Goal: Task Accomplishment & Management: Complete application form

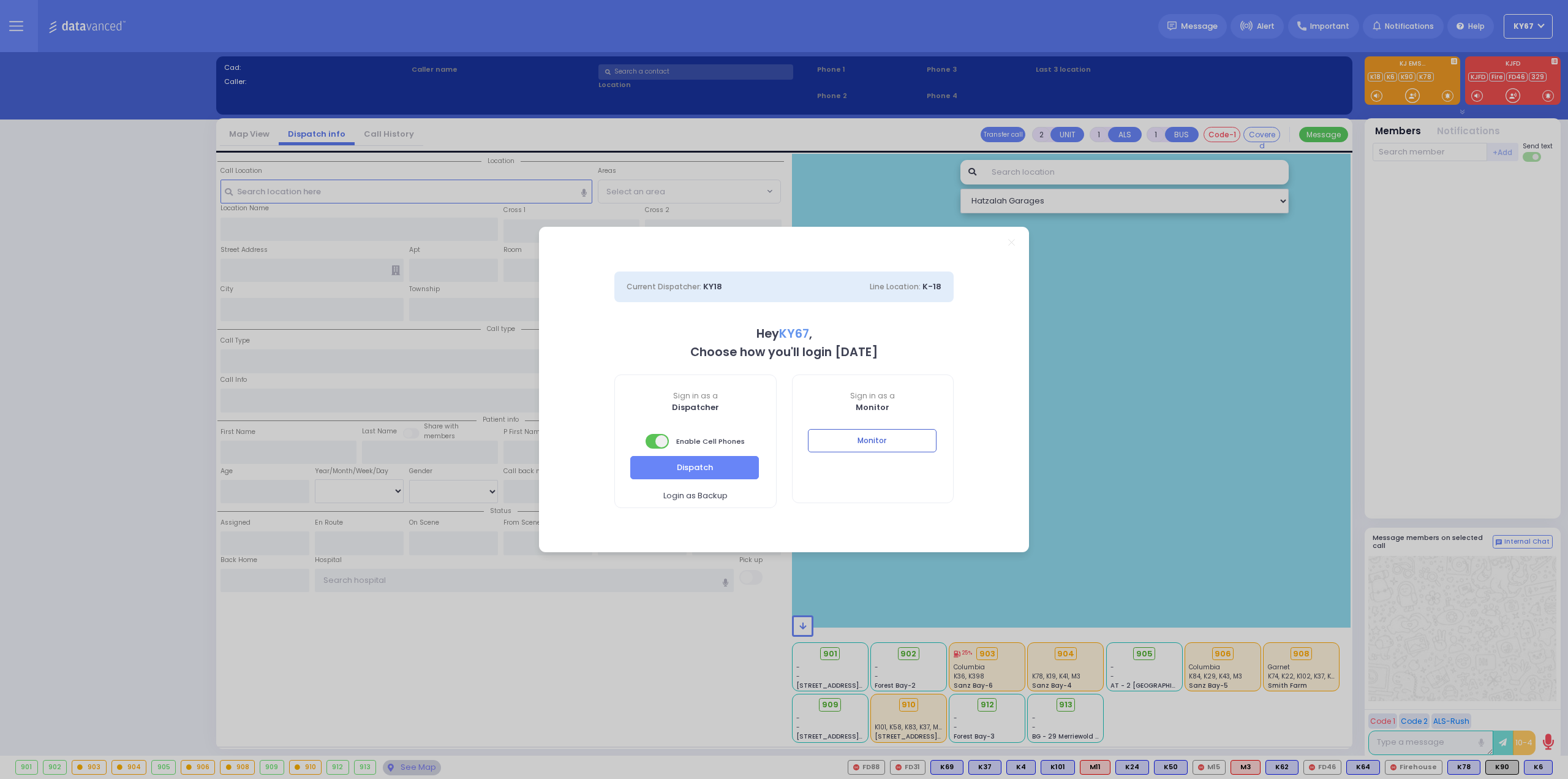
select select "9"
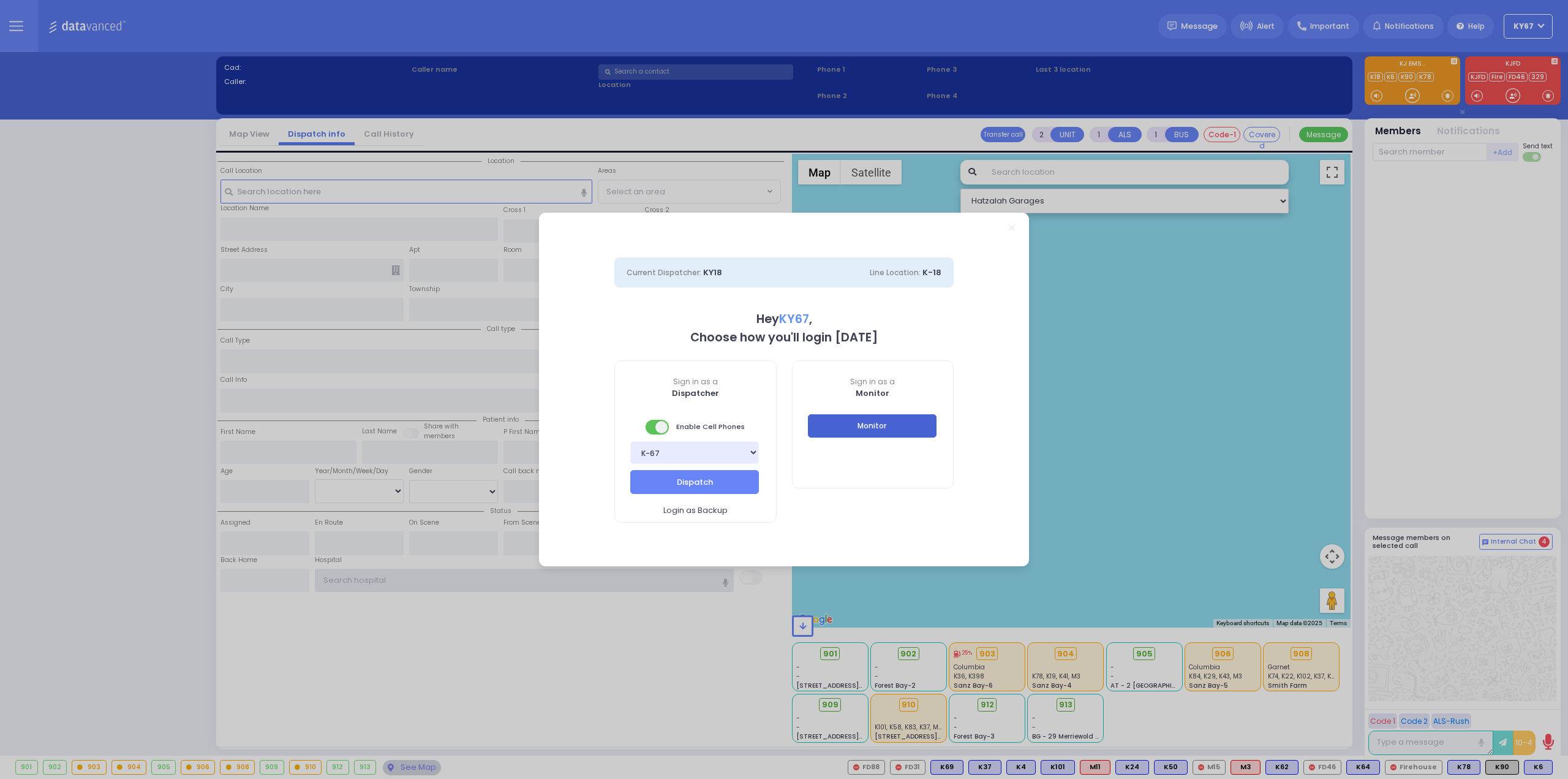
type input "Ky67"
click at [926, 423] on button "Monitor" at bounding box center [872, 426] width 129 height 24
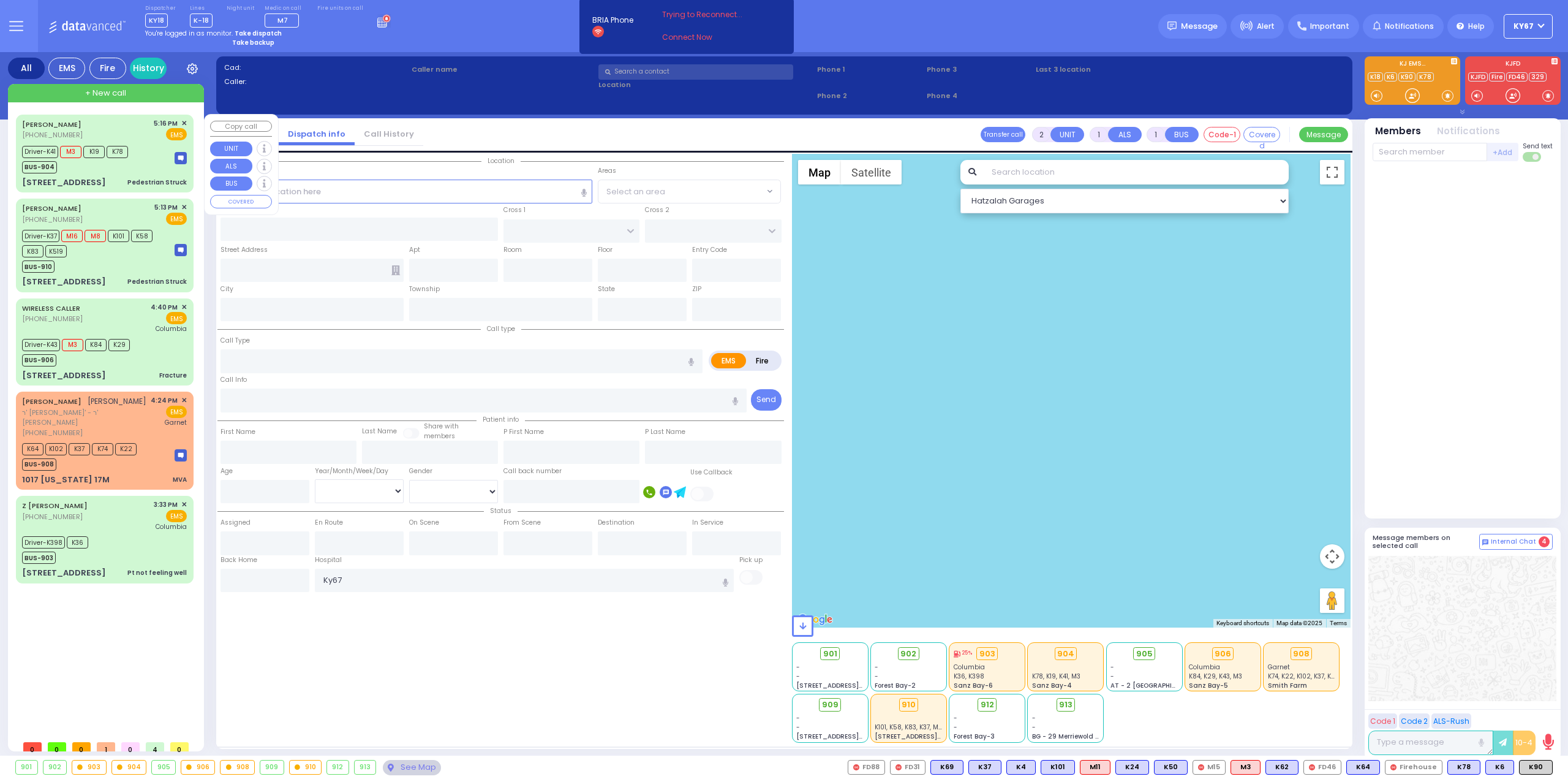
click at [146, 144] on div "Driver-K41 M3 K19 K78 BUS-904" at bounding box center [104, 157] width 165 height 30
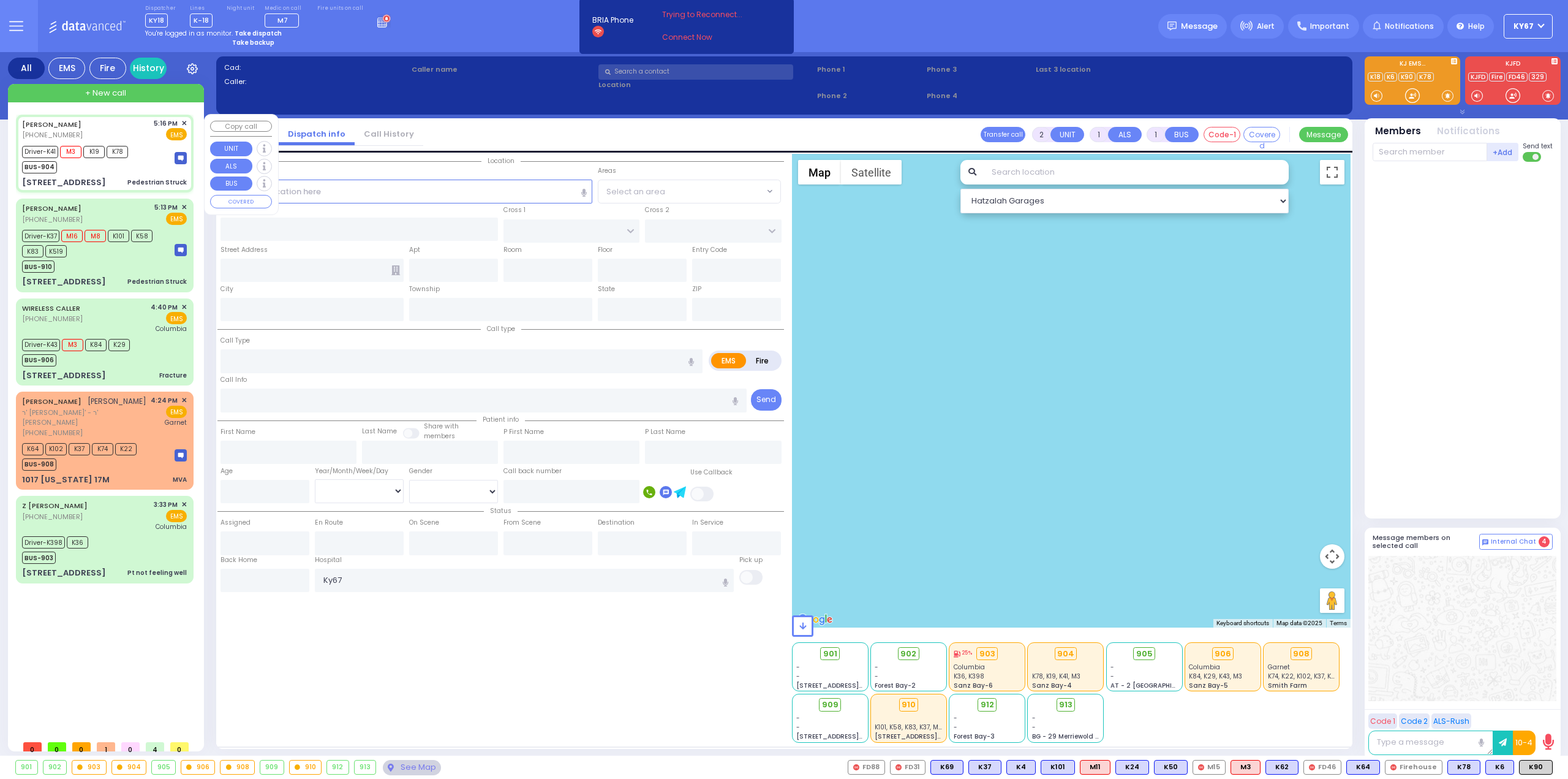
type input "6"
select select
type input "Pedestrian Struck"
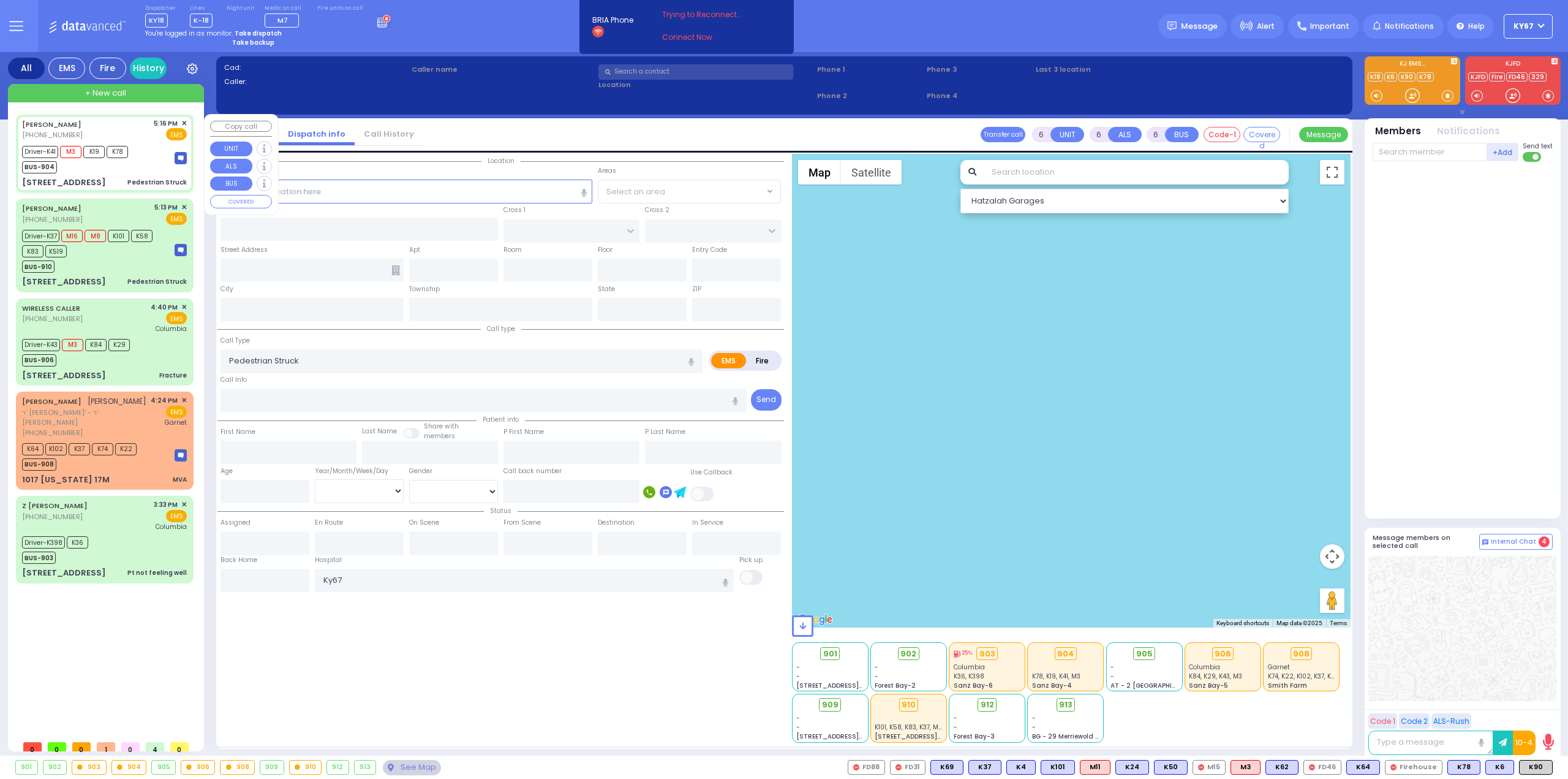
radio input "true"
type input "[PERSON_NAME]"
type input "TELLER"
type input "Tzirel"
type input "Spira"
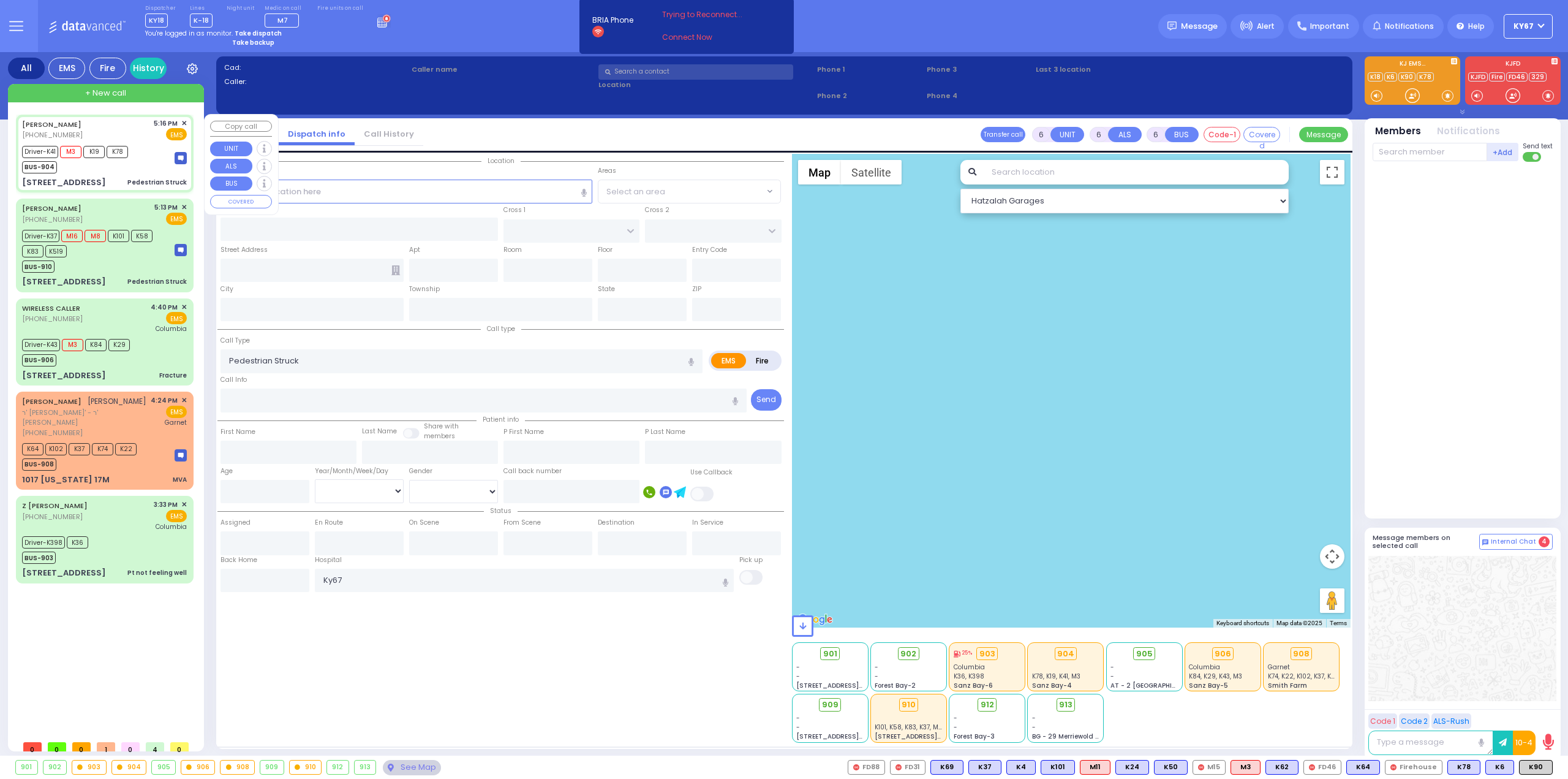
type input "6"
select select "Year"
select select "[DEMOGRAPHIC_DATA]"
type input "17:16"
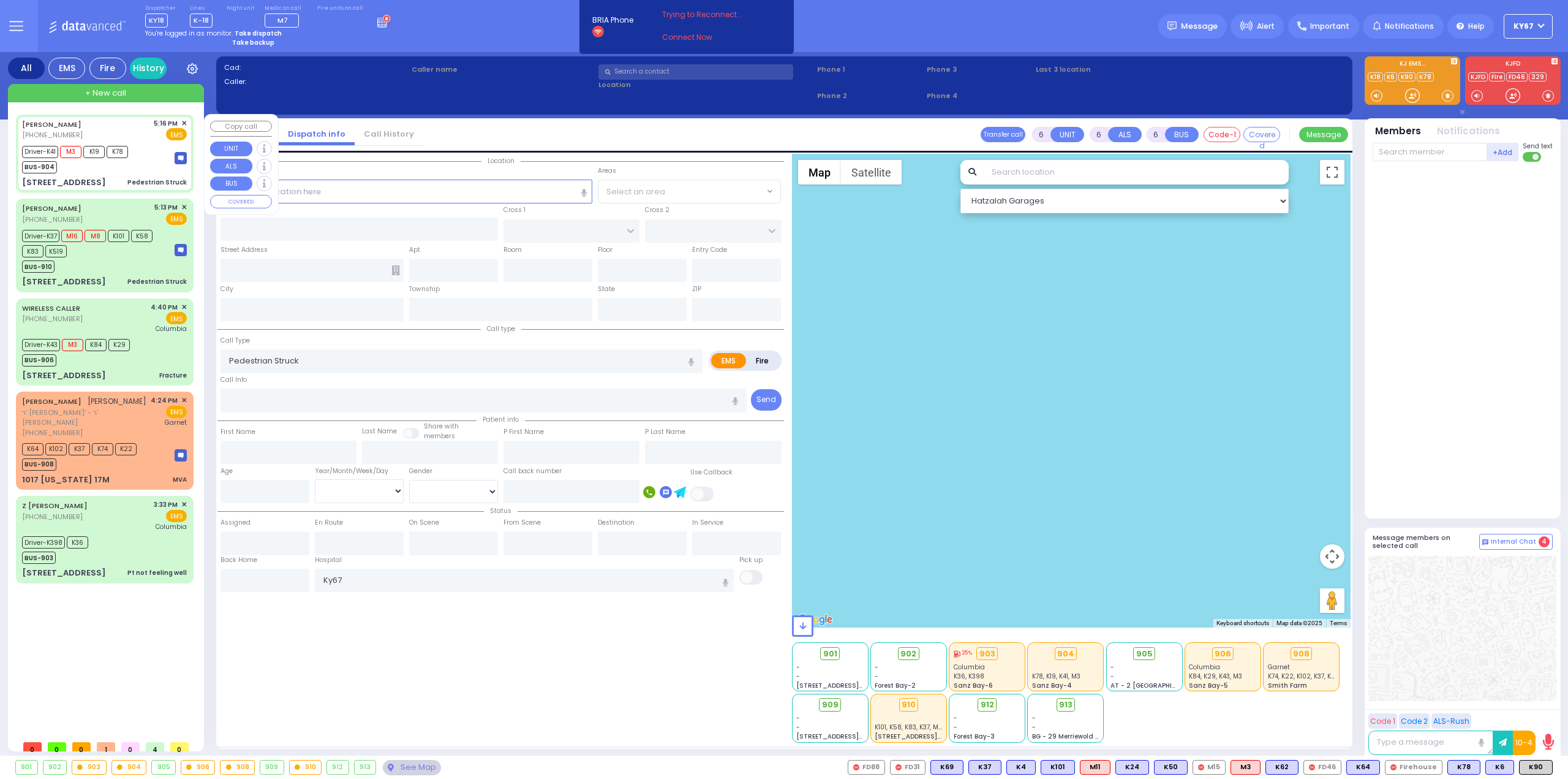
type input "17:18"
type input "17:25"
type input "17:48"
type input "[GEOGRAPHIC_DATA] [STREET_ADDRESS]"
select select "Hatzalah Garages"
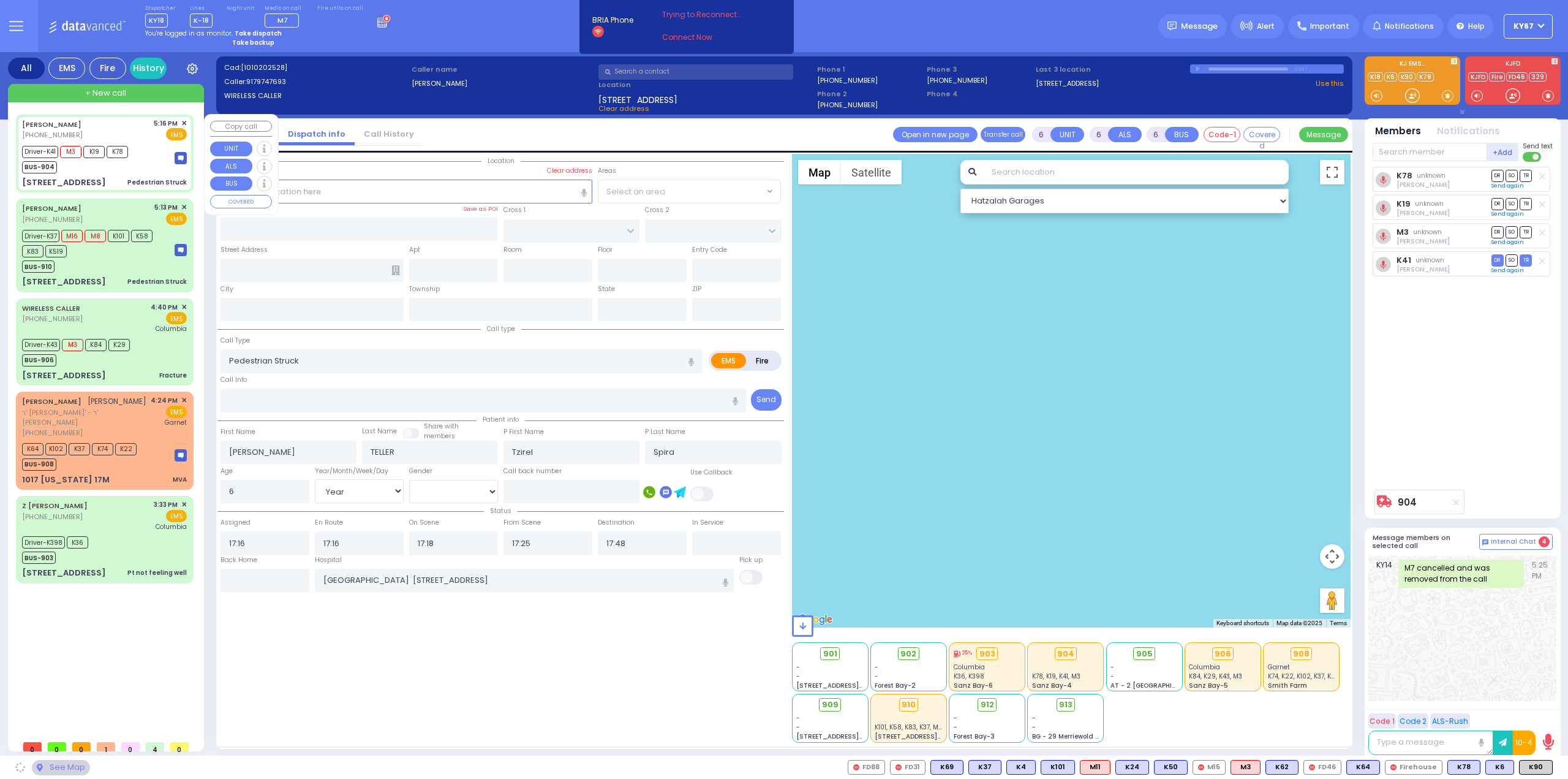
type input "[GEOGRAPHIC_DATA]"
type input "COUNTY ROUTE 105"
type input "[STREET_ADDRESS]"
type input "106"
type input "[PERSON_NAME]"
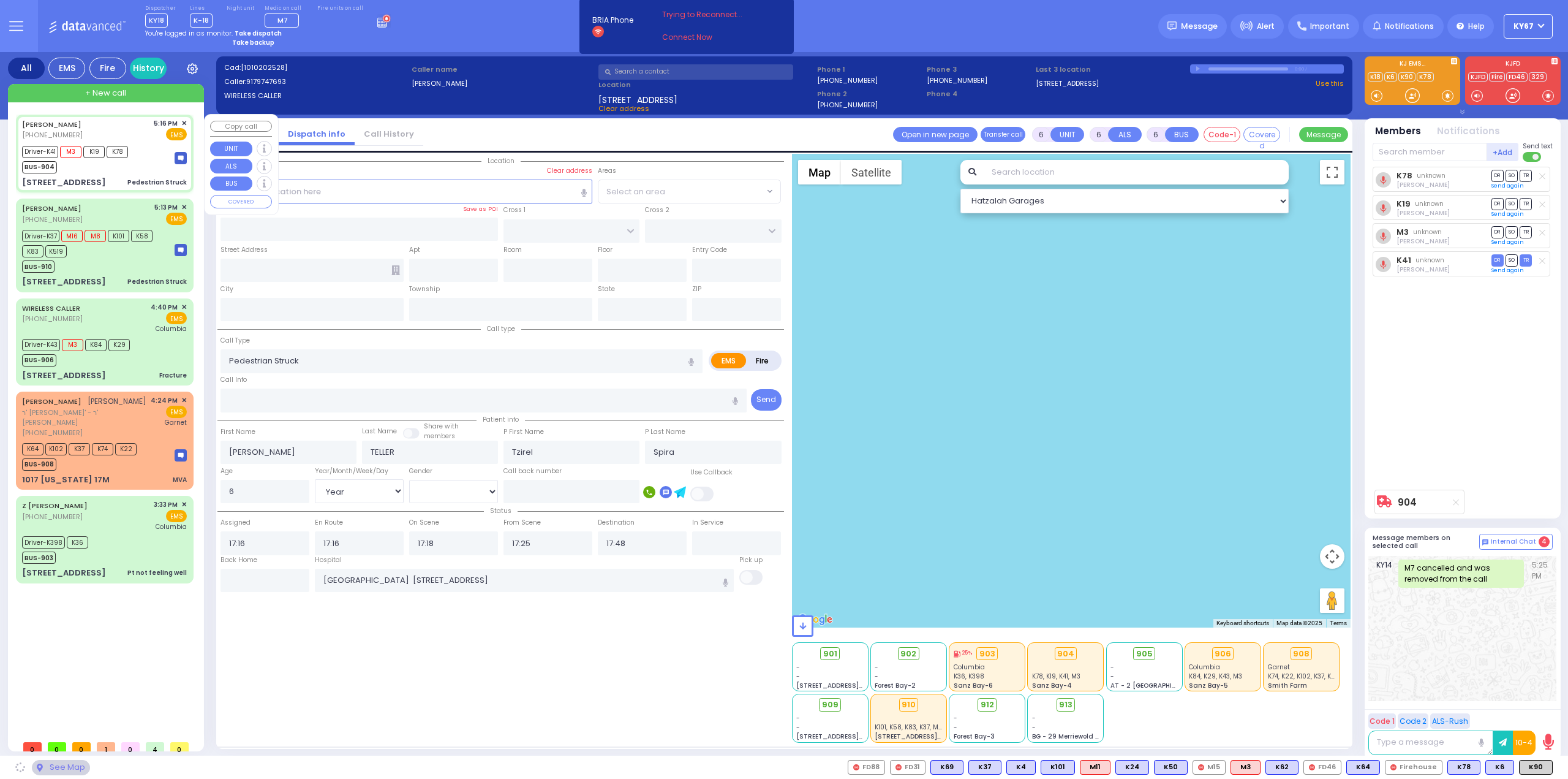
type input "[US_STATE]"
type input "10950"
select select "SECTION 4"
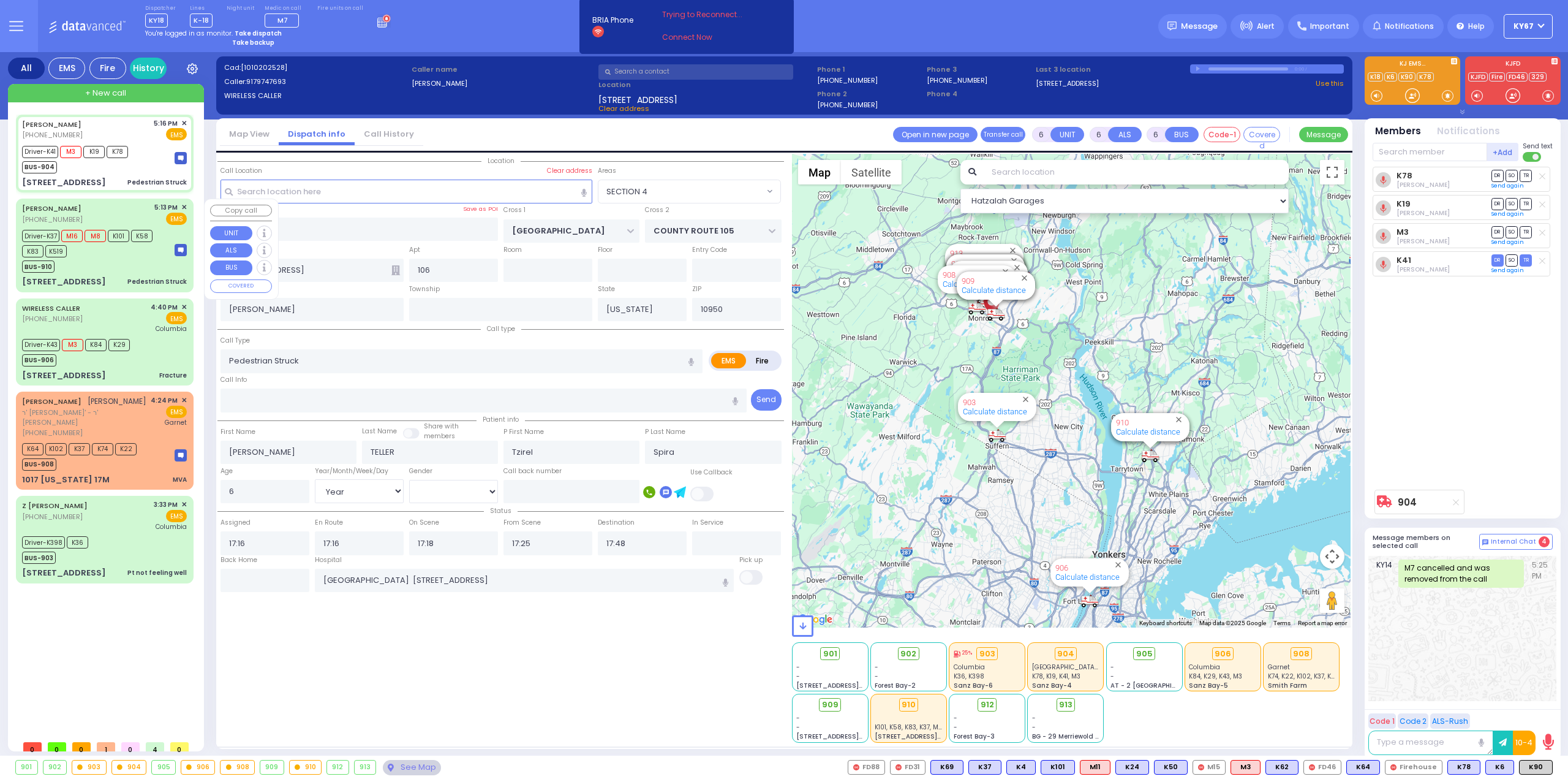
click at [153, 261] on div "BUS-910" at bounding box center [91, 266] width 141 height 16
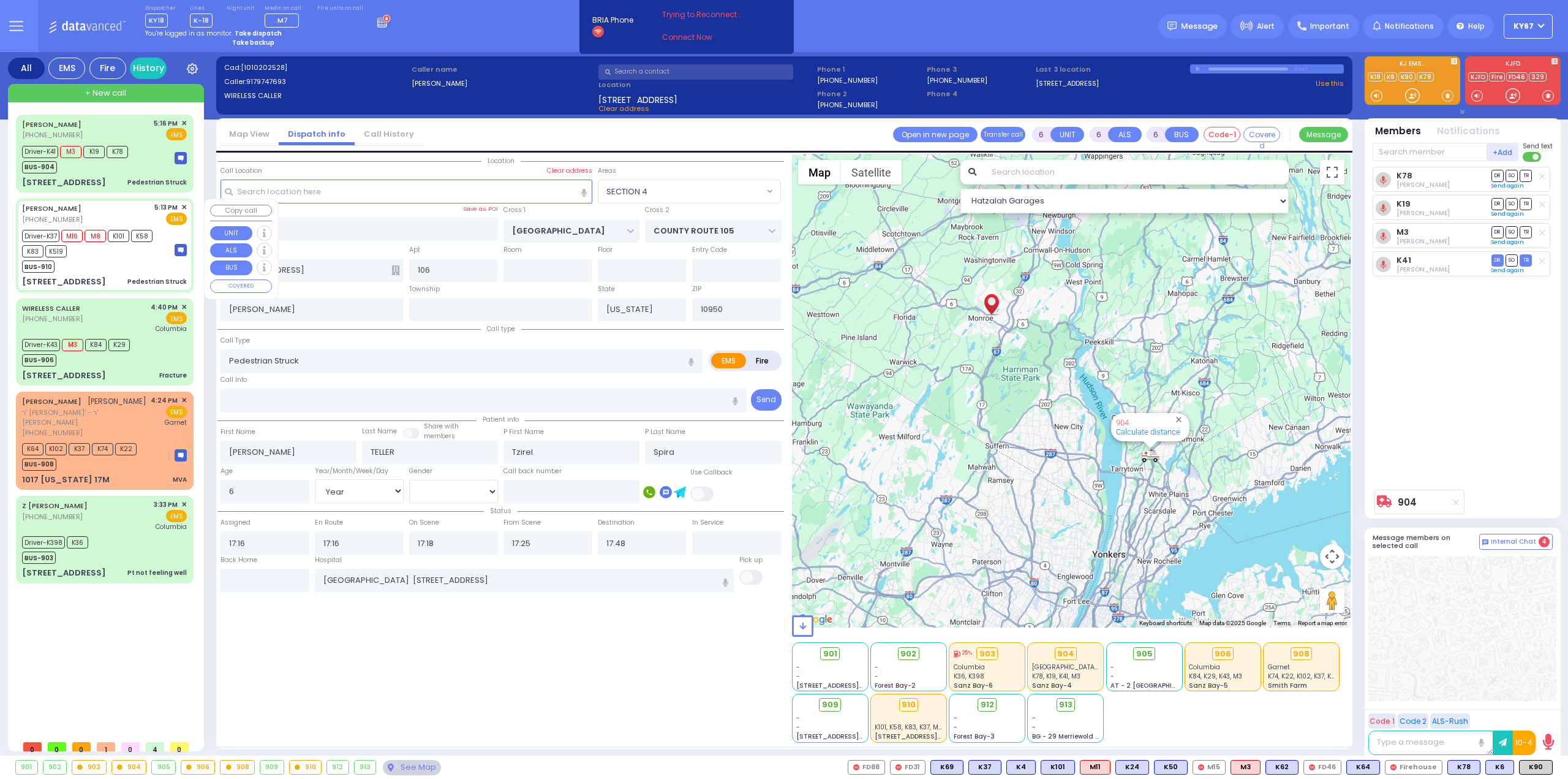
select select
radio input "true"
type input "[PERSON_NAME]"
type input "8"
select select "Year"
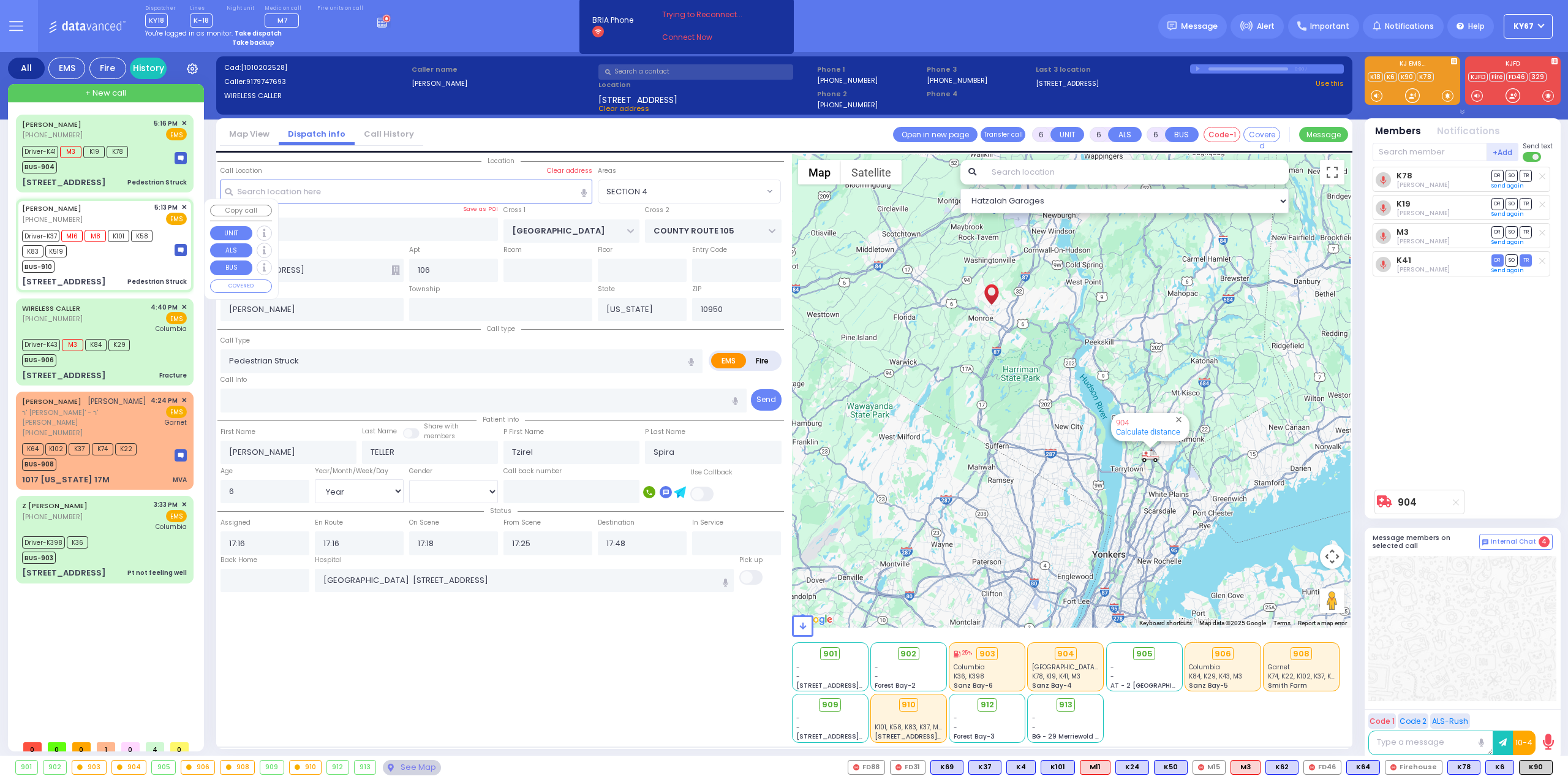
select select "[DEMOGRAPHIC_DATA]"
type input "17:13"
type input "17:14"
type input "17:26"
type input "[GEOGRAPHIC_DATA] [STREET_ADDRESS][PERSON_NAME]"
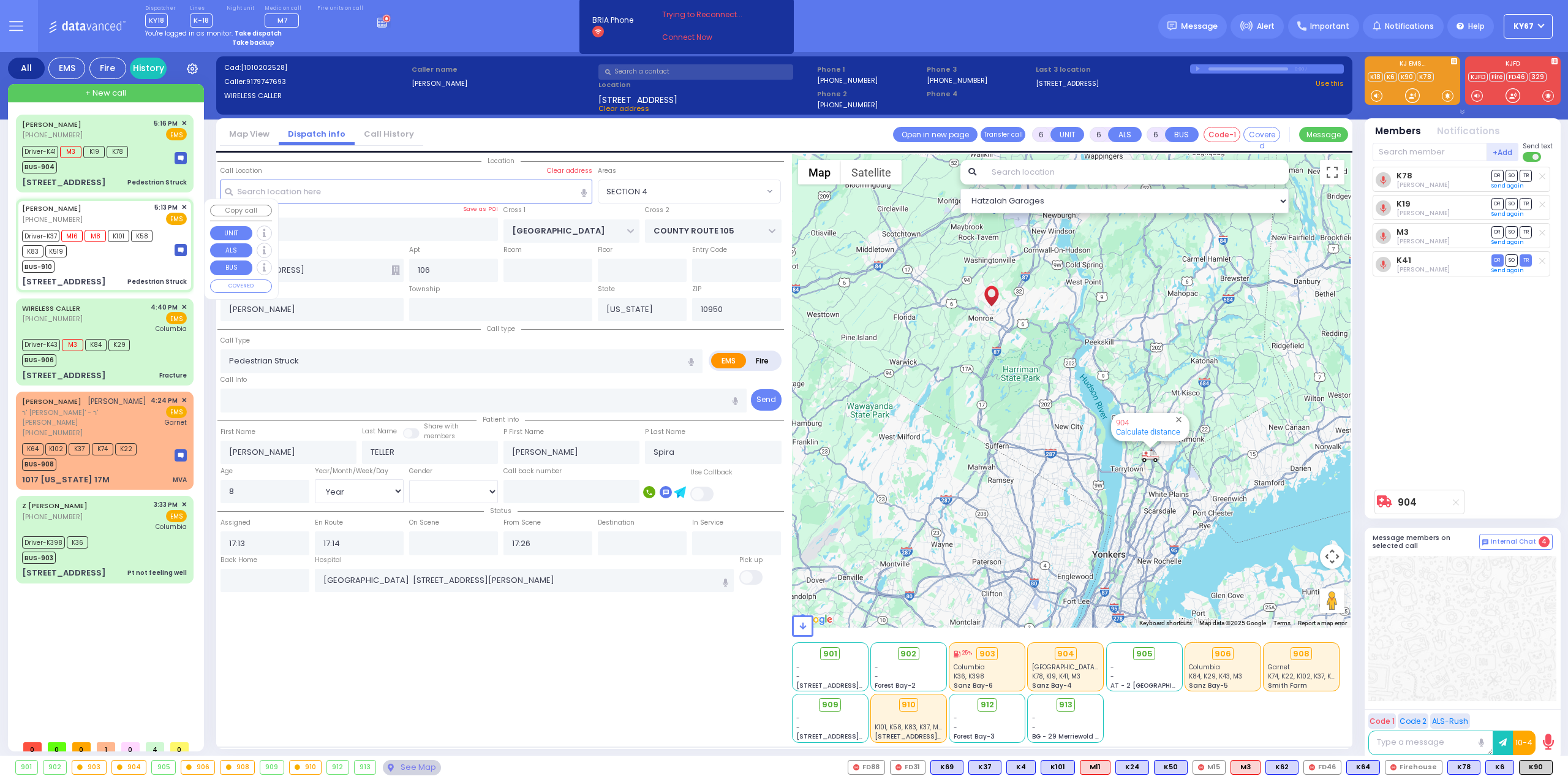
select select "Hatzalah Garages"
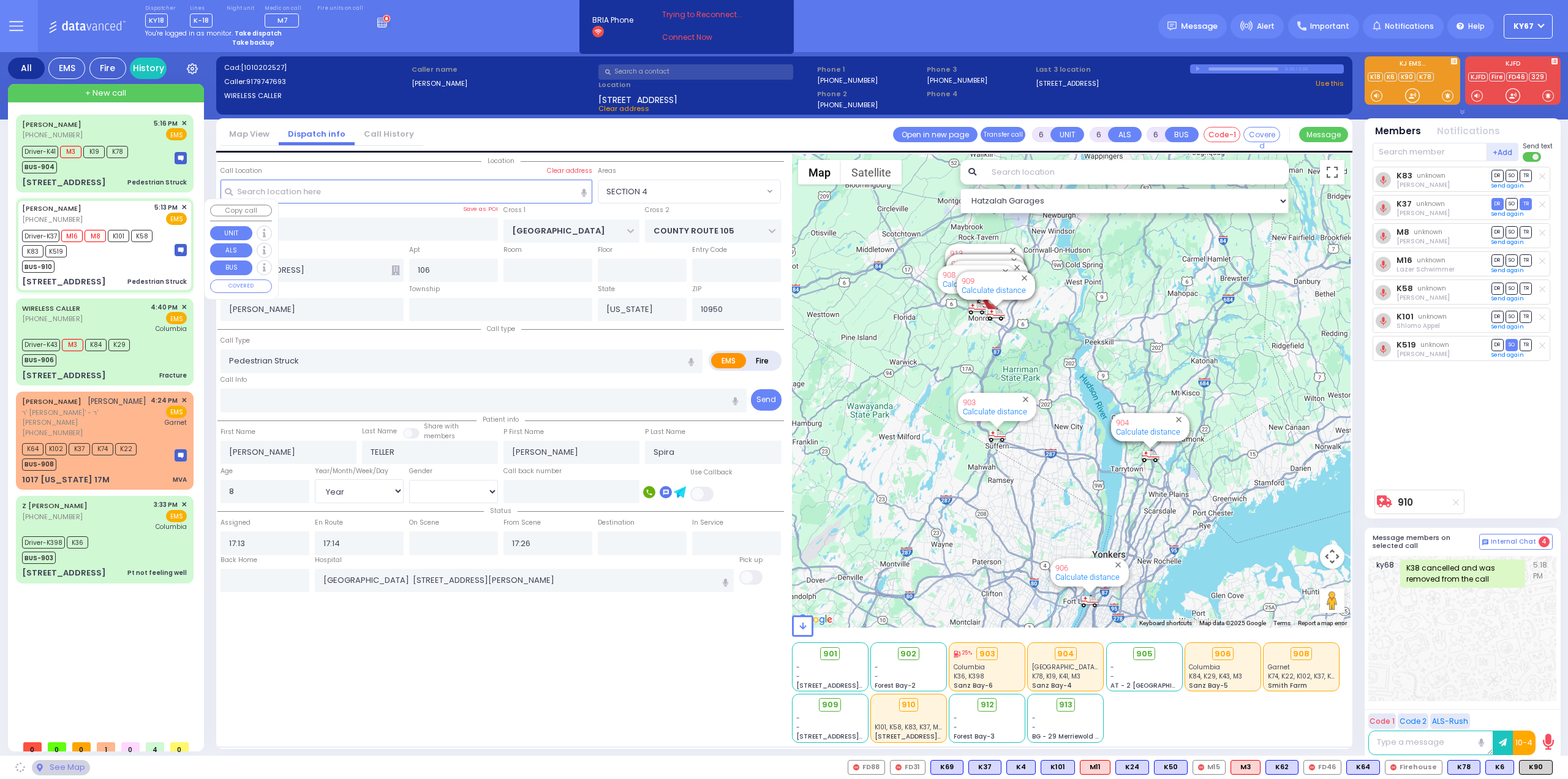
select select "SECTION 4"
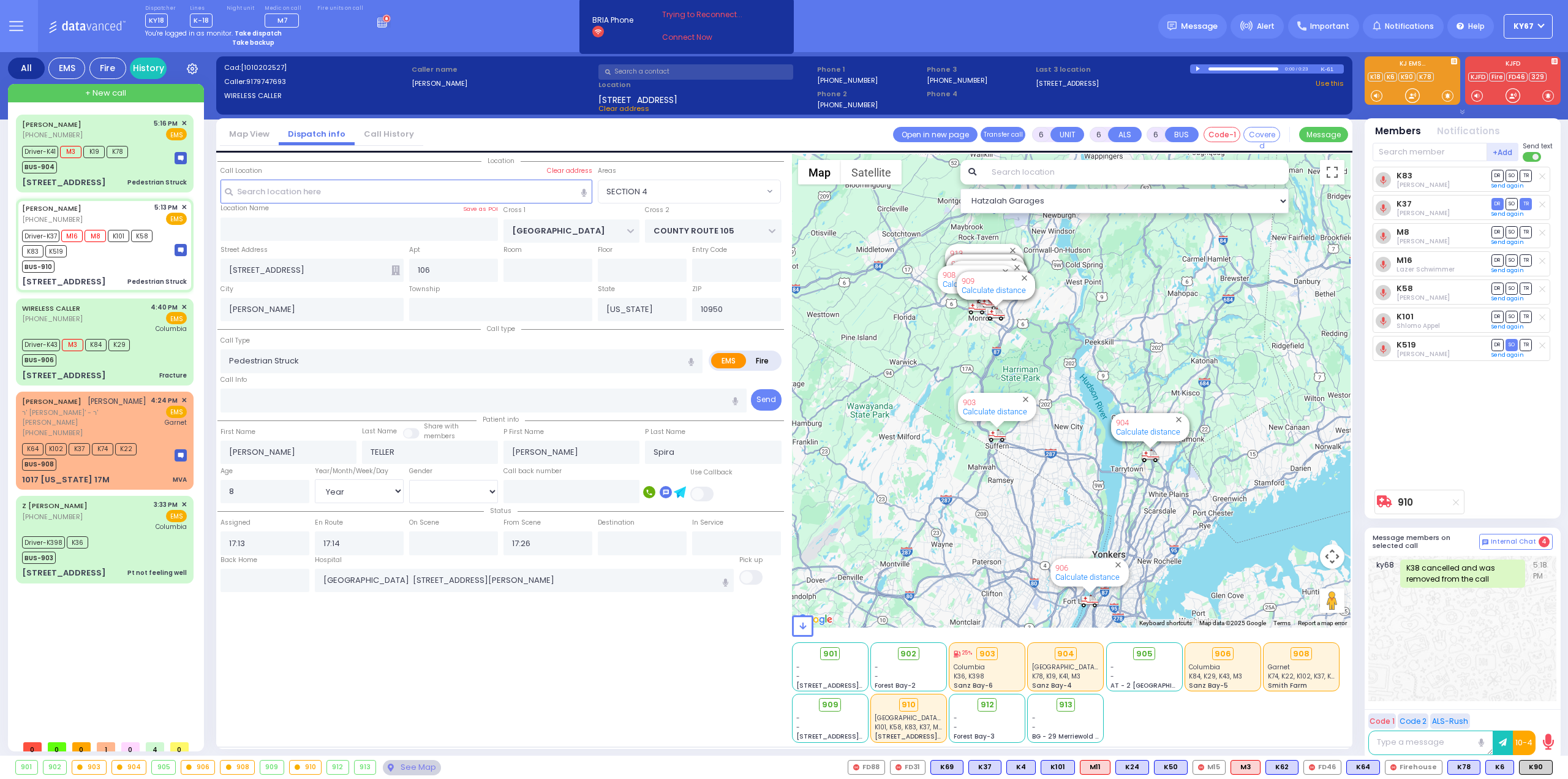
click at [105, 660] on div "ARYE TELLER (917) 974-7693 5:16 PM ✕ Driver-K41 M3" at bounding box center [107, 424] width 183 height 620
click at [126, 550] on div "Driver-K398 K36 BUS-903" at bounding box center [104, 548] width 165 height 30
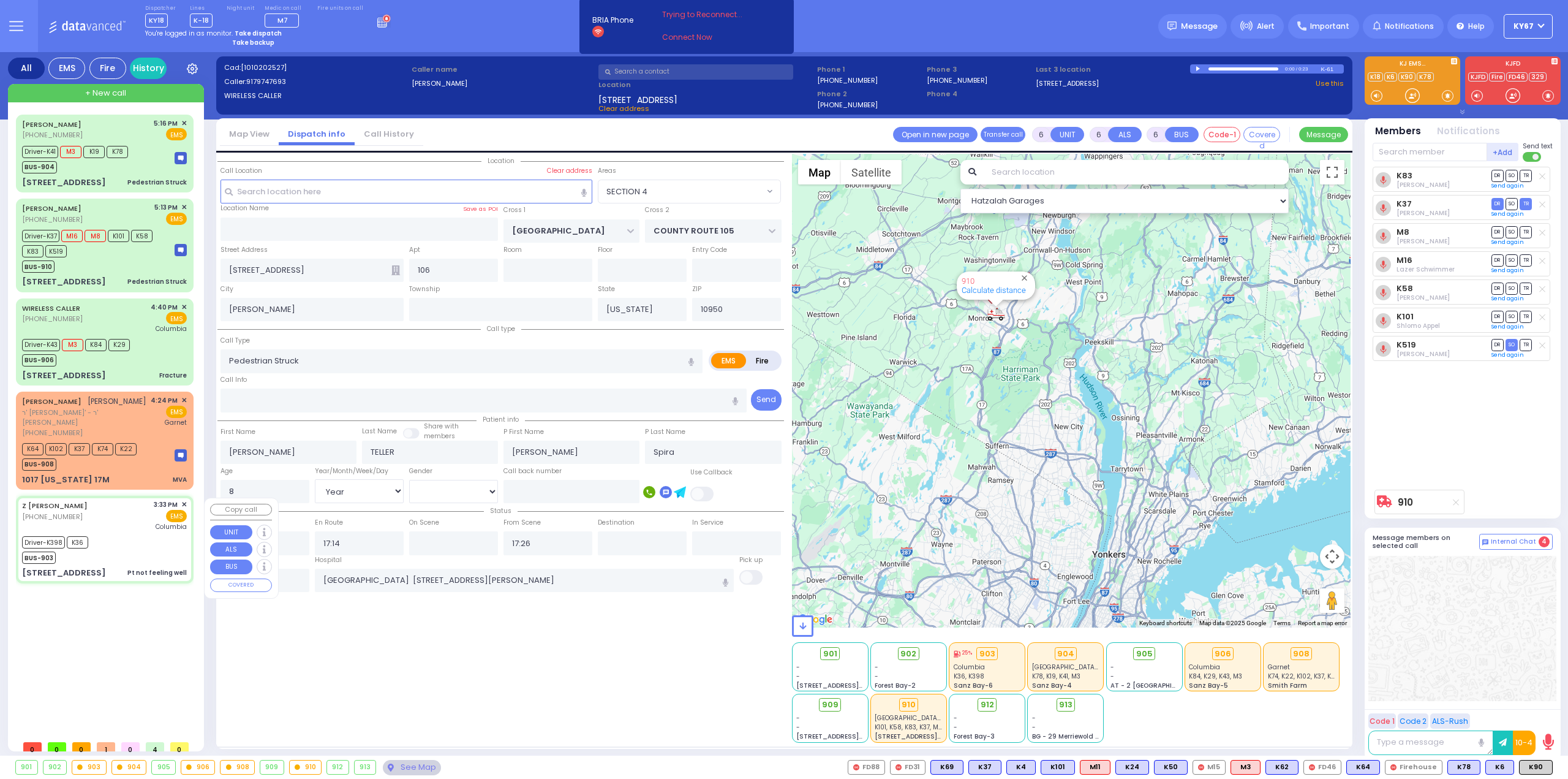
select select
type input "Pt not feeling well"
radio input "true"
type input "Hadassah"
type input "Neiman"
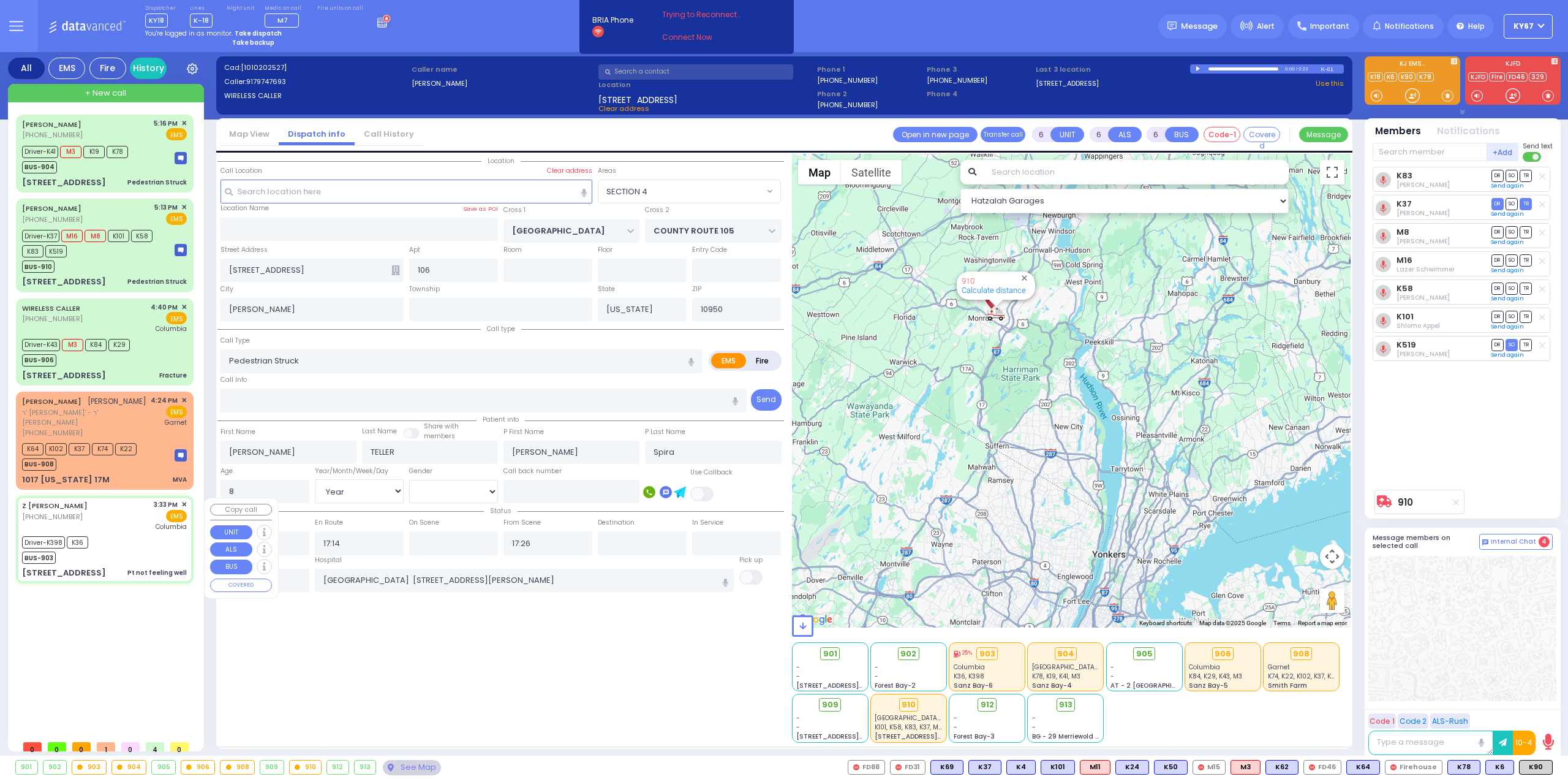
type input "76"
select select "Year"
select select "[DEMOGRAPHIC_DATA]"
type input "15:33"
type input "15:37"
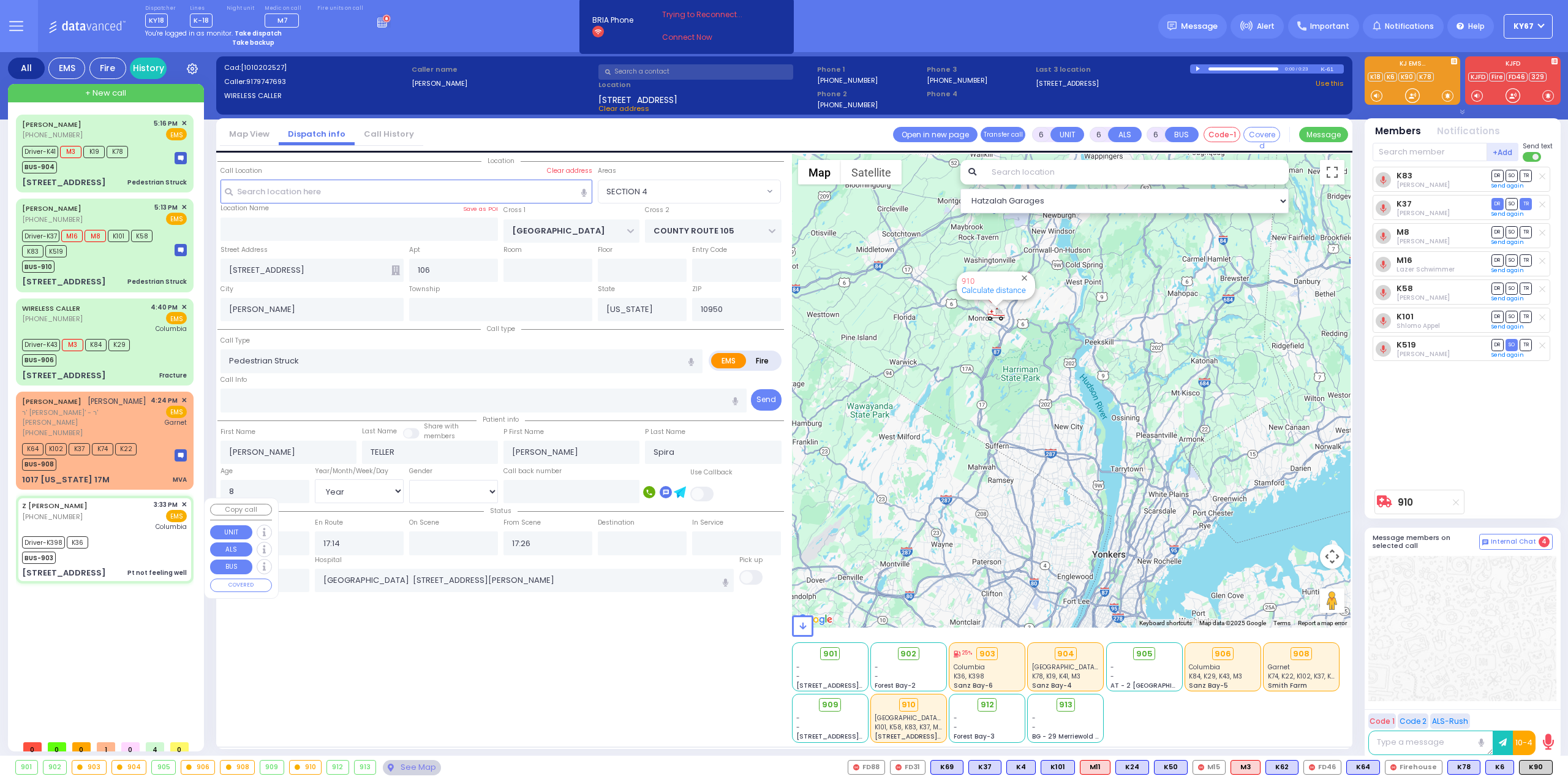
type input "15:40"
type input "15:43"
type input "16:50"
type input "17:50"
type input "[US_STATE][GEOGRAPHIC_DATA]- [GEOGRAPHIC_DATA]"
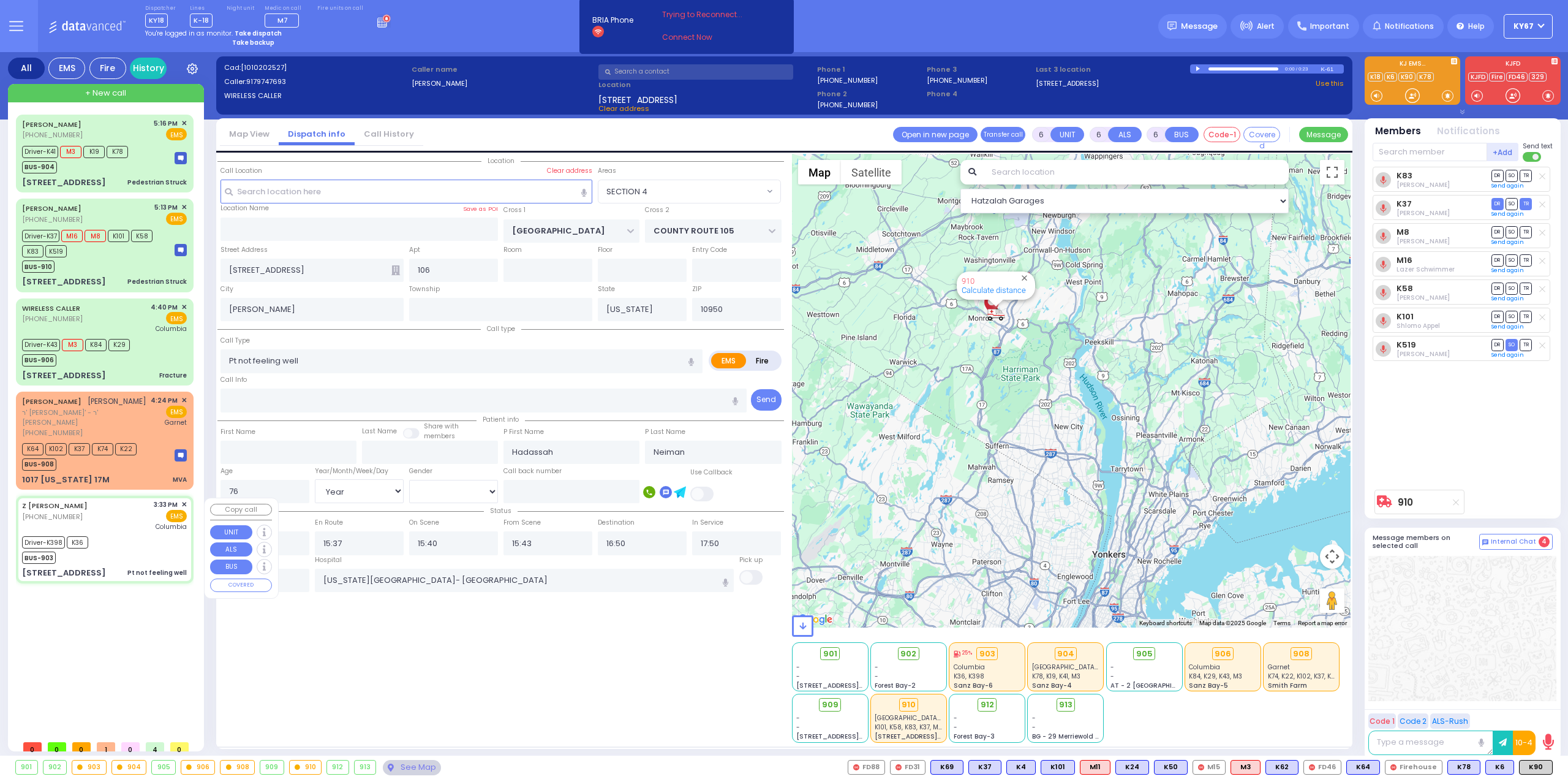
type input "APTA WAY"
type input "VAN BUREN DR"
type input "1 Apta Way"
type input "301"
type input "Monroe"
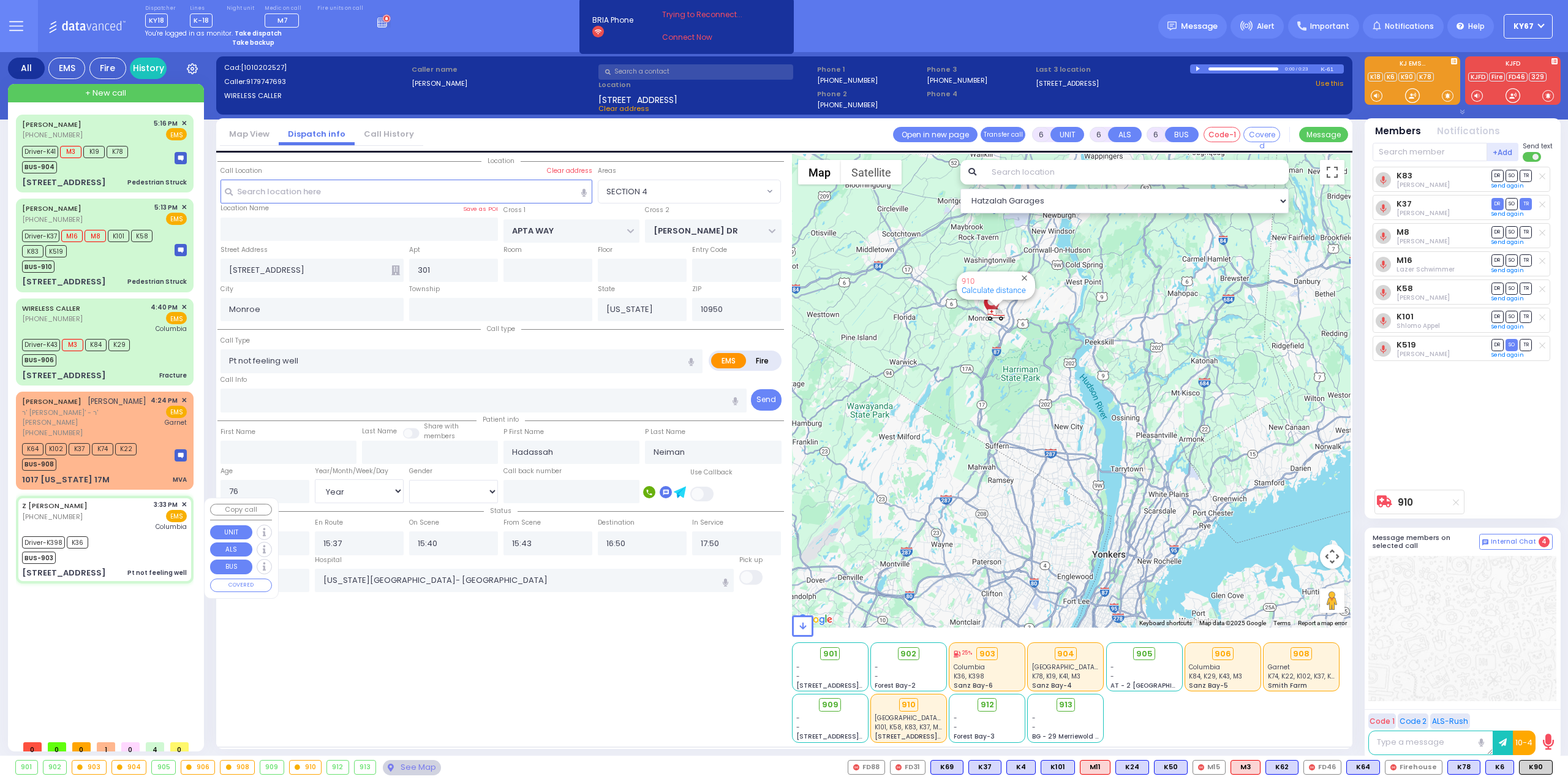
select select "Hatzalah Garages"
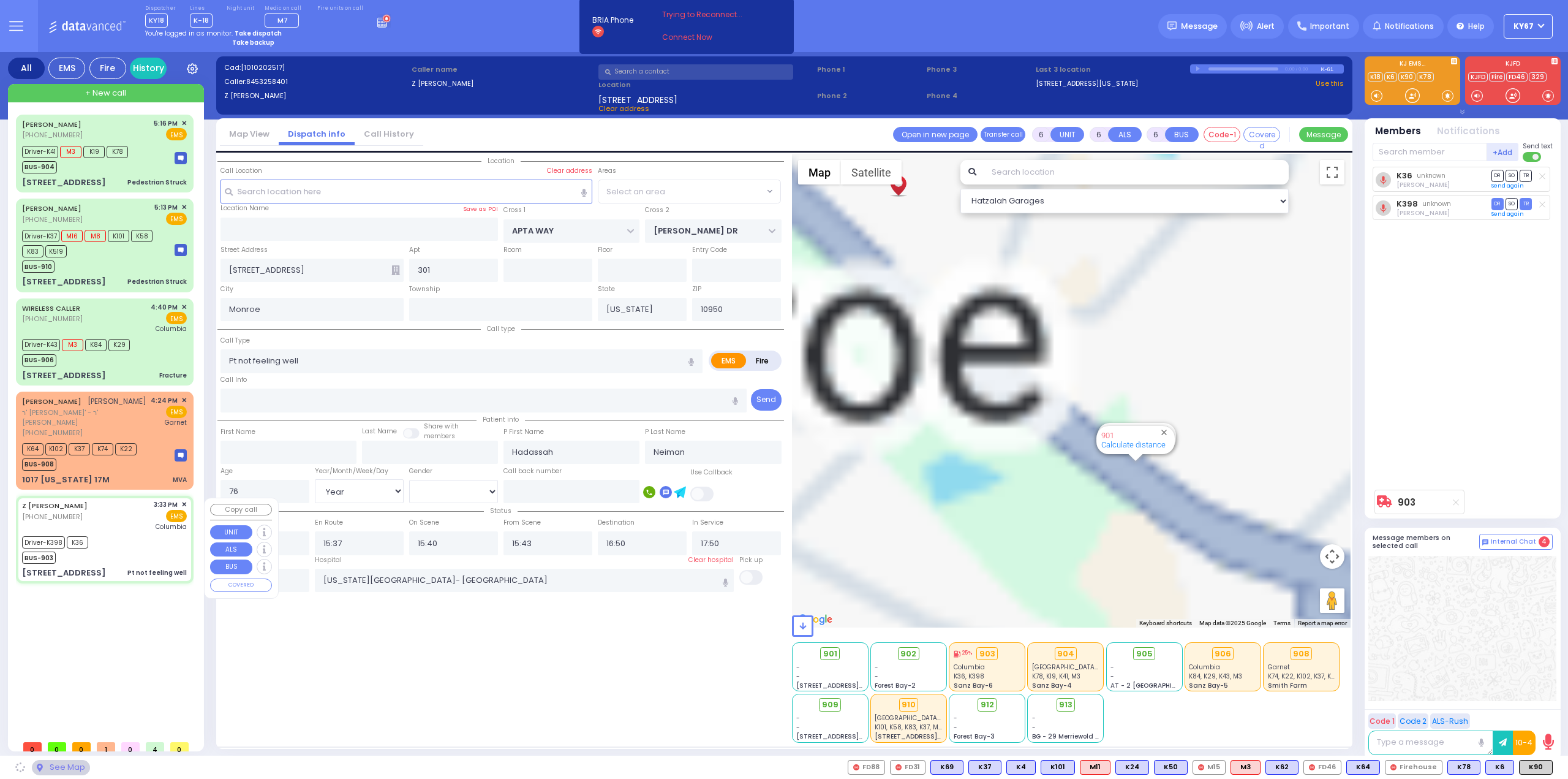
select select "SECTION 1"
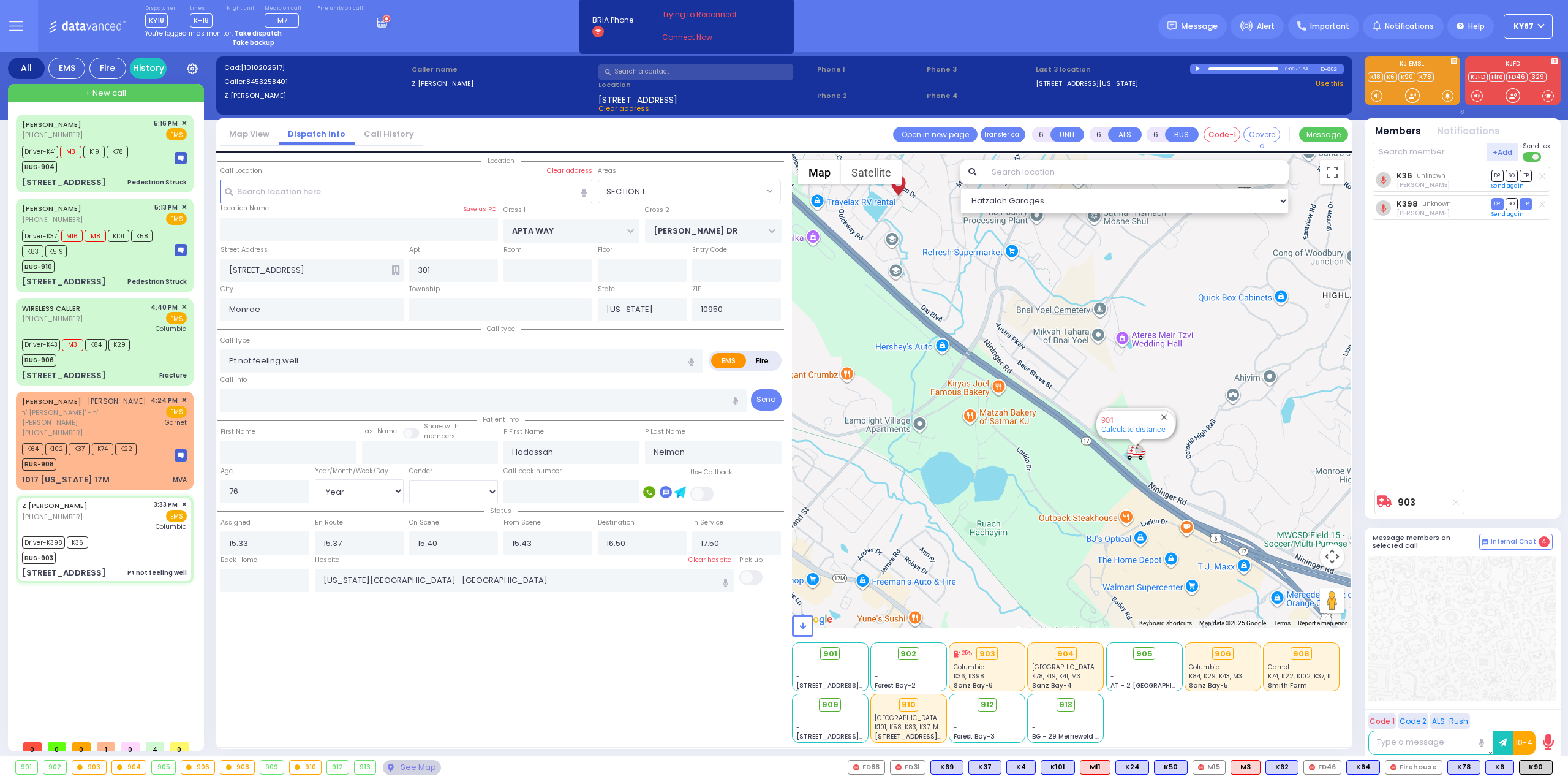
click at [417, 777] on div "901 902 903 904 905 906" at bounding box center [784, 767] width 1568 height 24
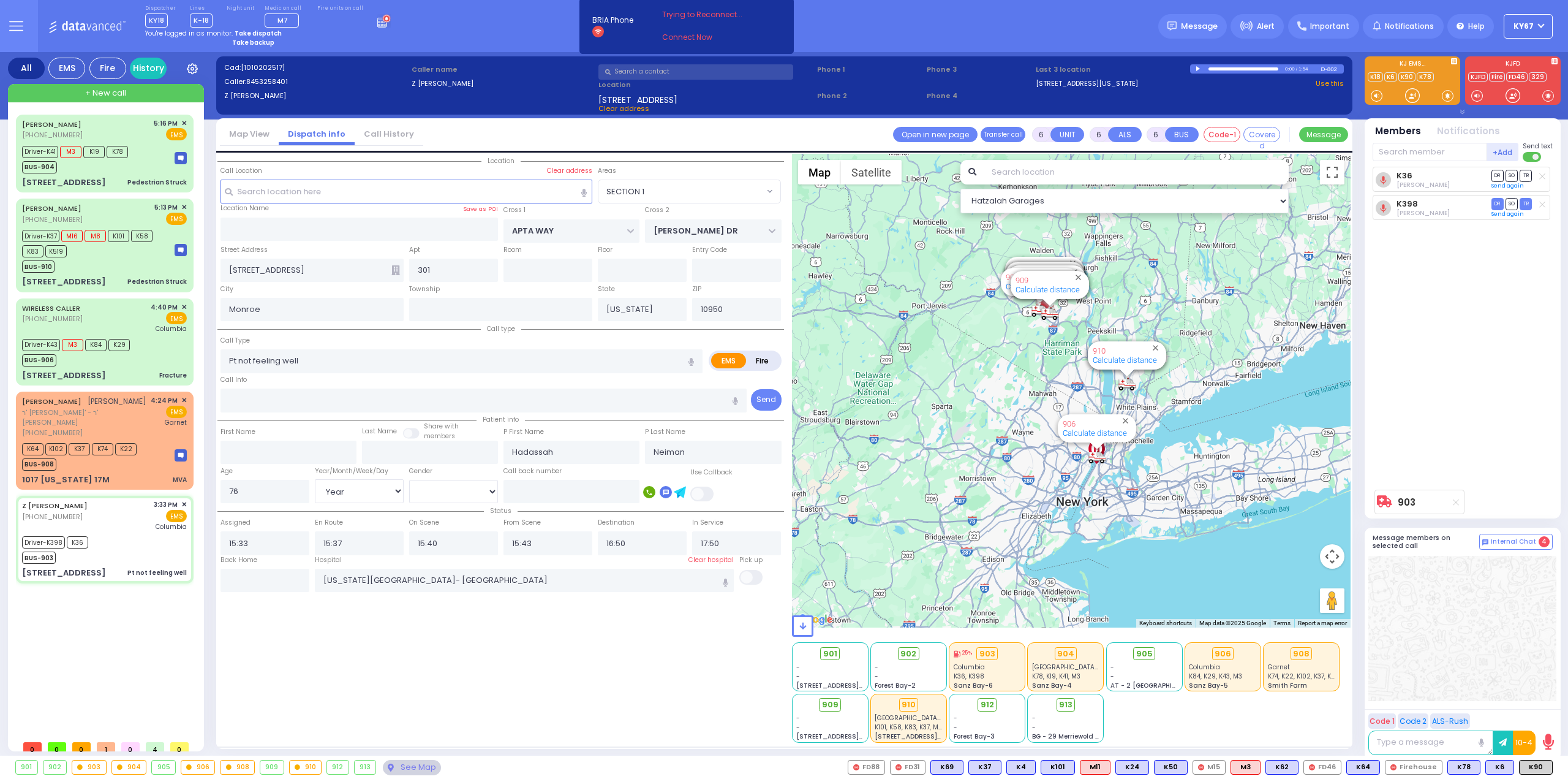
drag, startPoint x: 603, startPoint y: 675, endPoint x: 578, endPoint y: 680, distance: 25.5
click at [603, 676] on div "Location All areas" at bounding box center [500, 448] width 566 height 589
click at [313, 766] on div "910" at bounding box center [306, 767] width 31 height 14
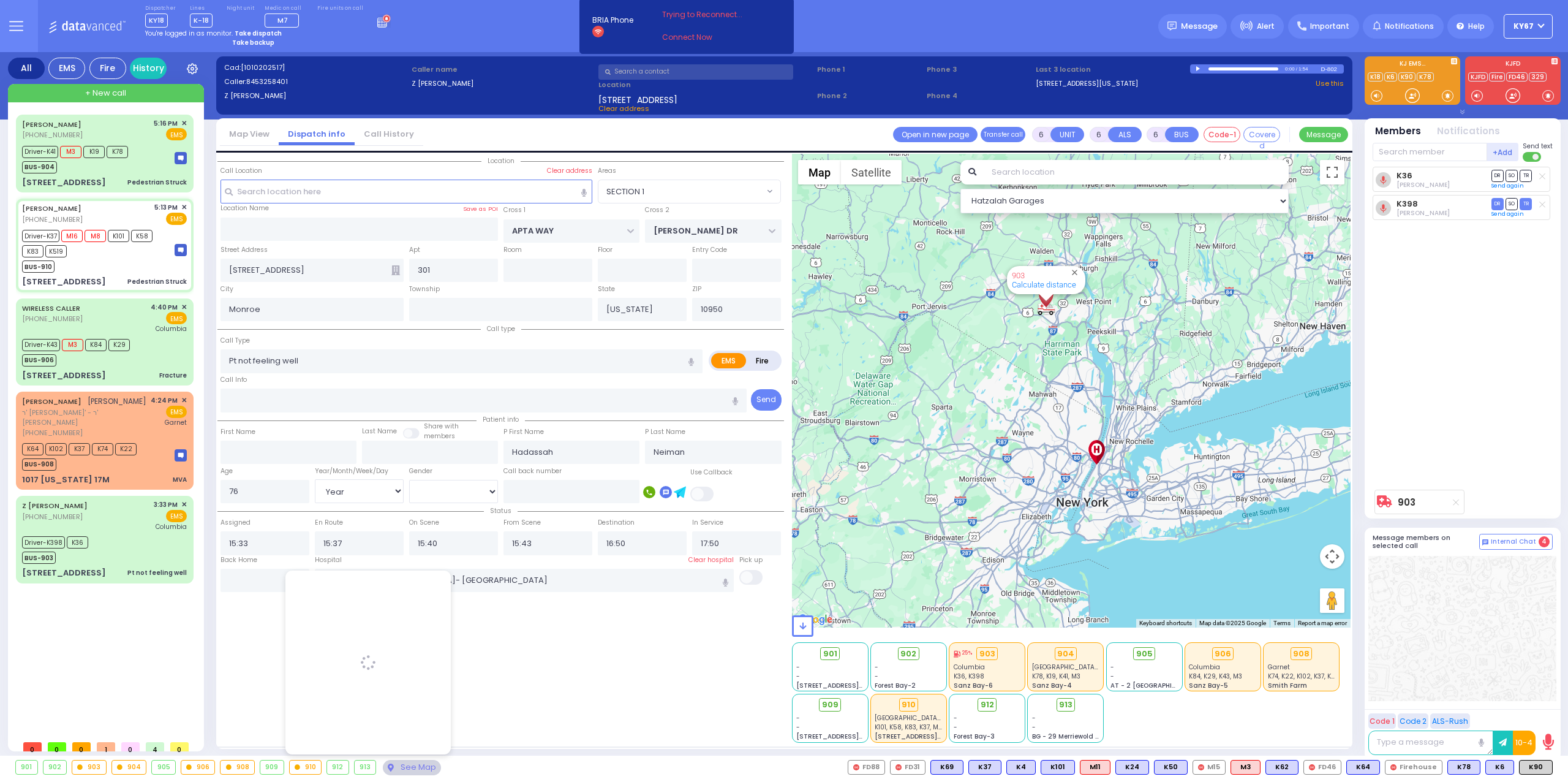
select select
type input "Pedestrian Struck"
radio input "true"
type input "[PERSON_NAME]"
type input "TELLER"
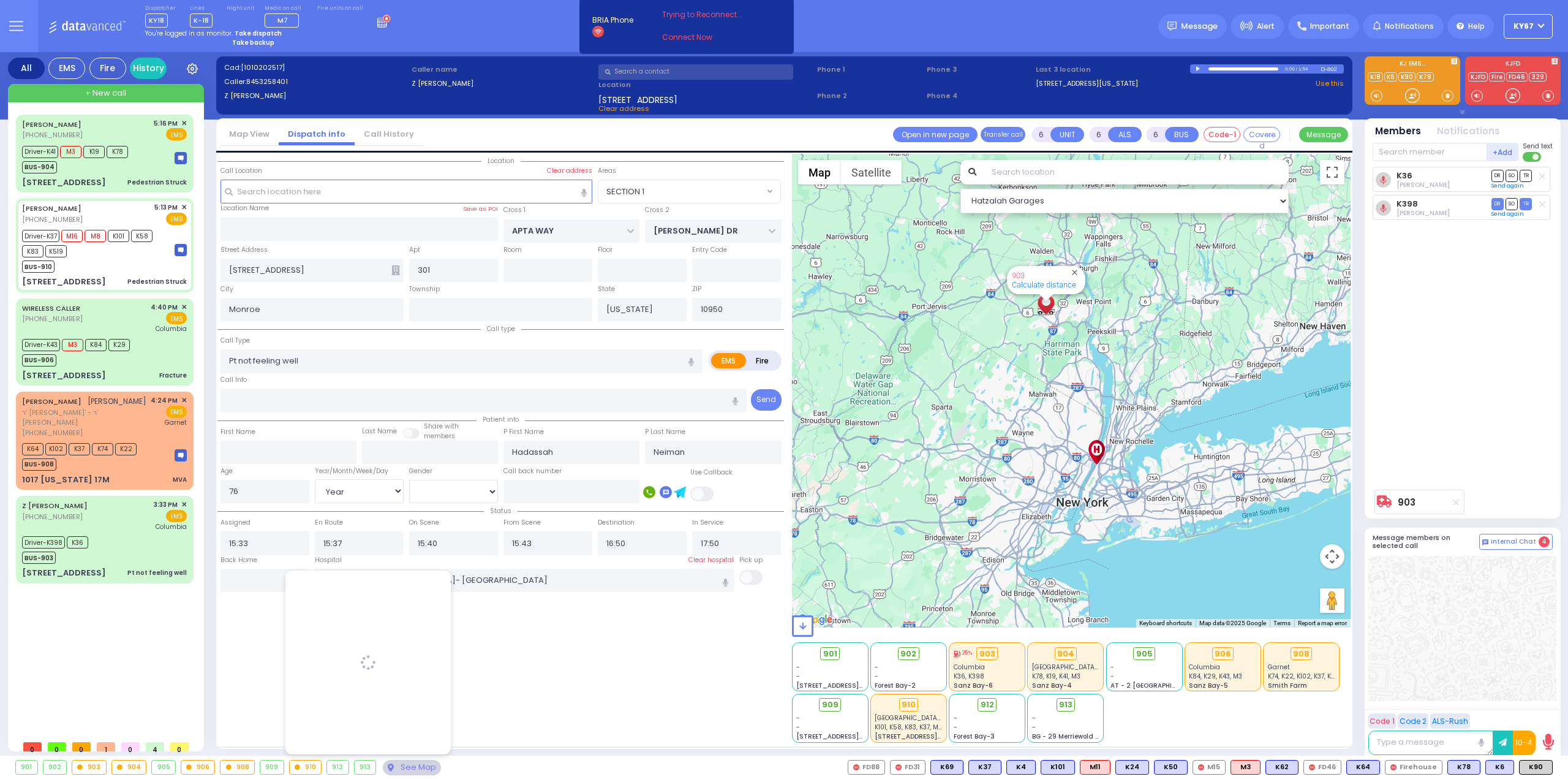
type input "[PERSON_NAME]"
type input "Spira"
type input "8"
select select "Year"
select select "[DEMOGRAPHIC_DATA]"
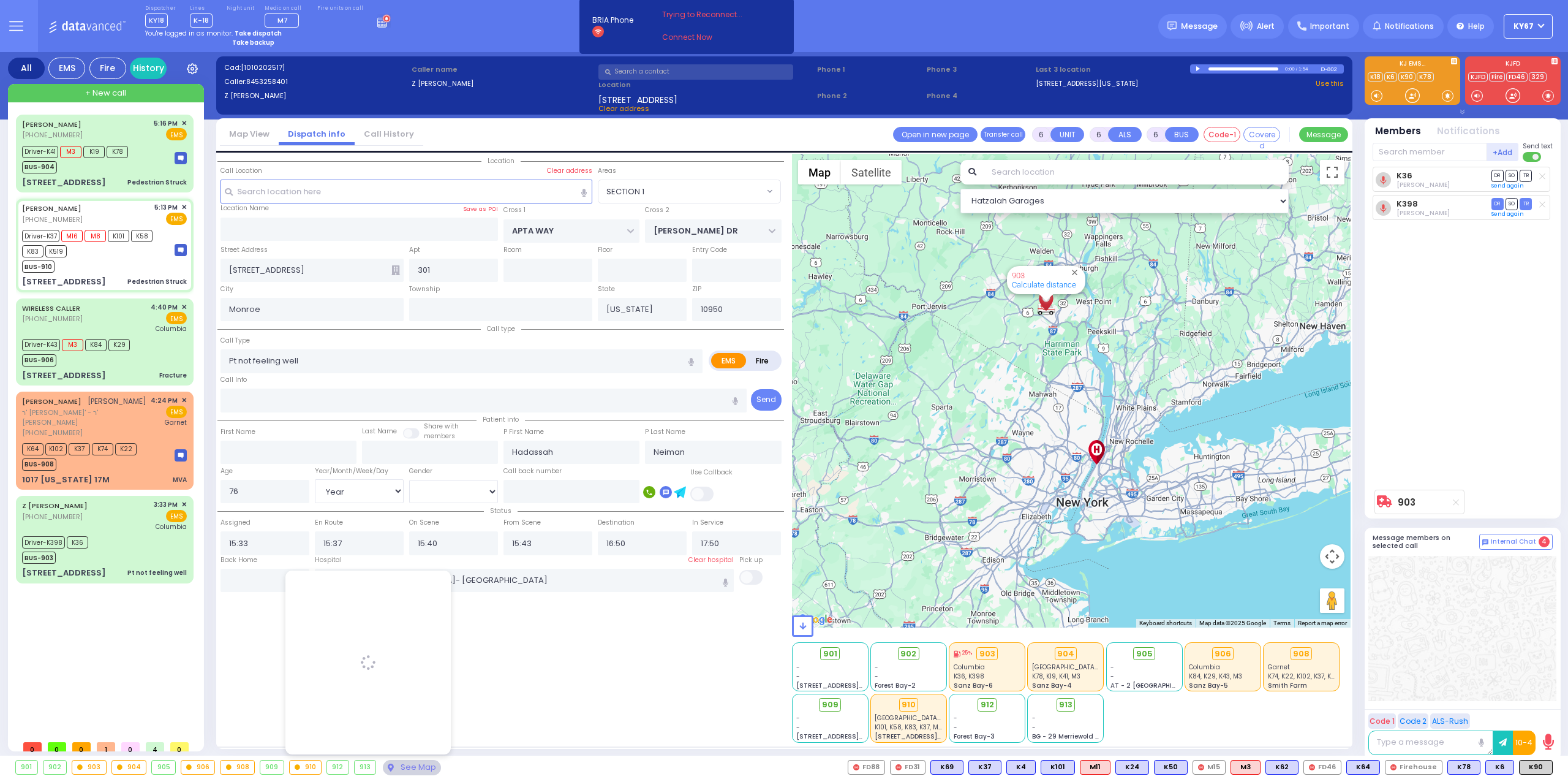
type input "17:13"
type input "17:14"
type input "17:26"
type input "[GEOGRAPHIC_DATA] [STREET_ADDRESS][PERSON_NAME]"
select select "Hatzalah Garages"
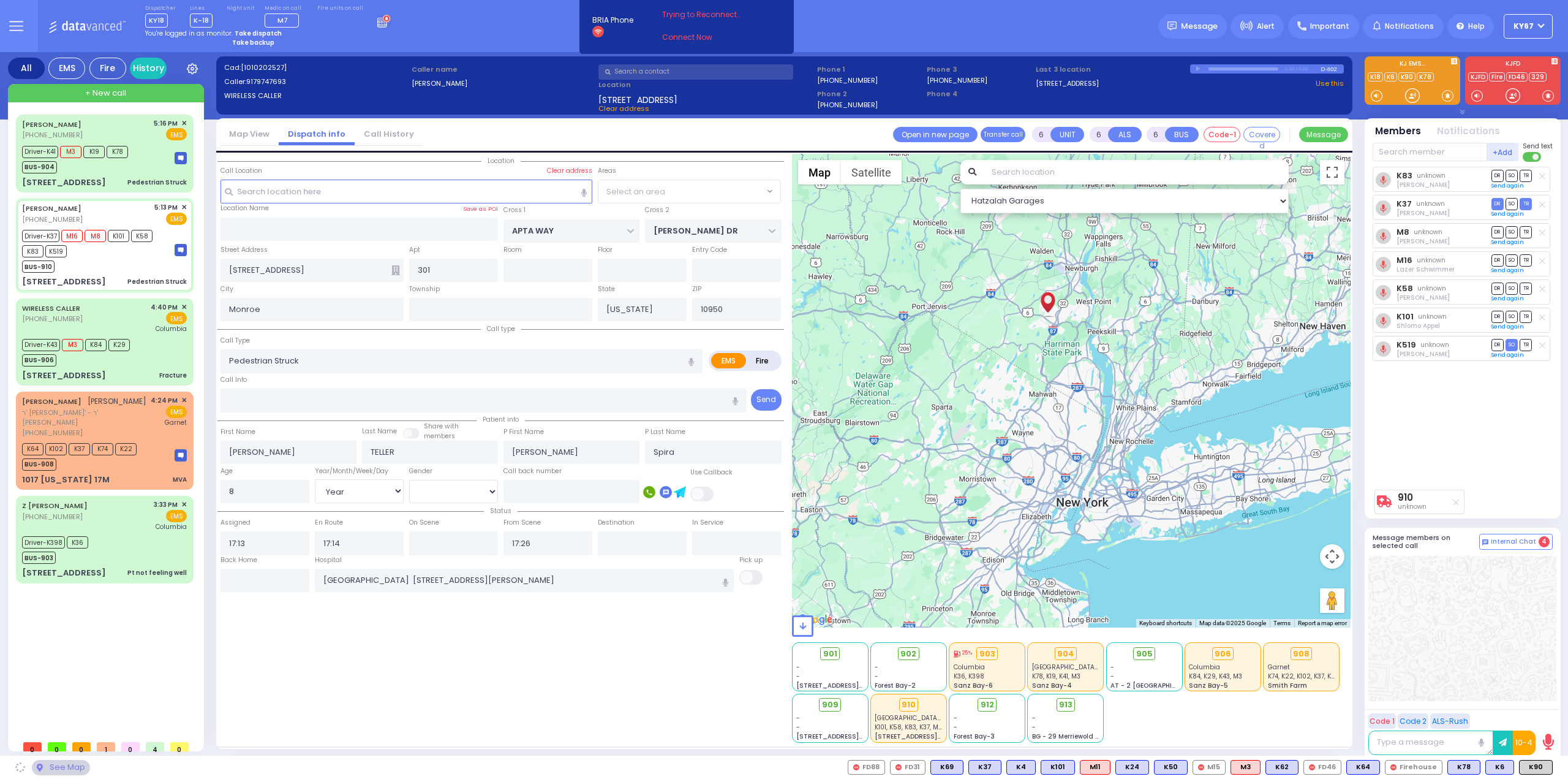
type input "[GEOGRAPHIC_DATA]"
type input "COUNTY ROUTE 105"
type input "[STREET_ADDRESS]"
type input "106"
type input "[PERSON_NAME]"
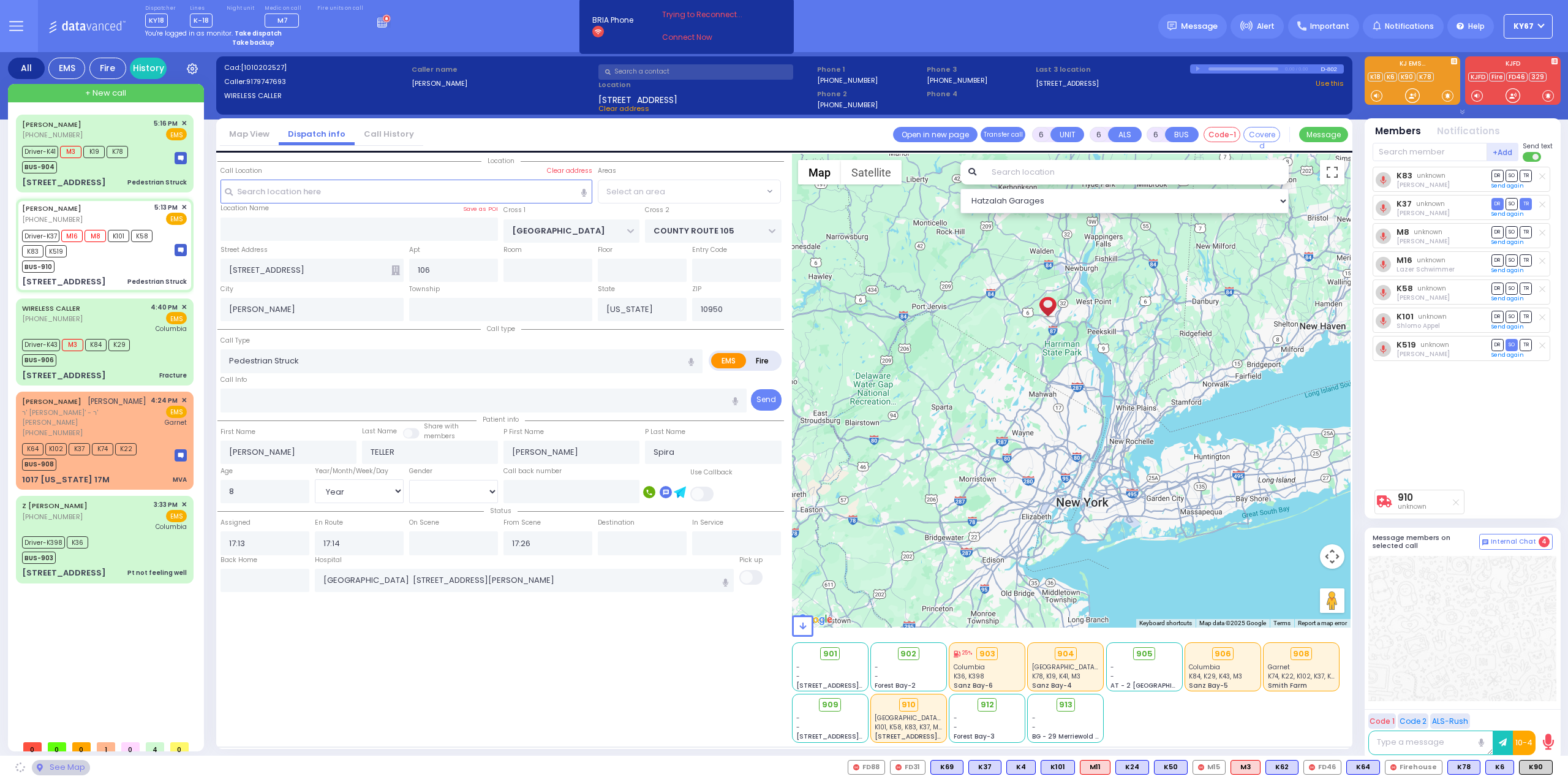
select select "SECTION 4"
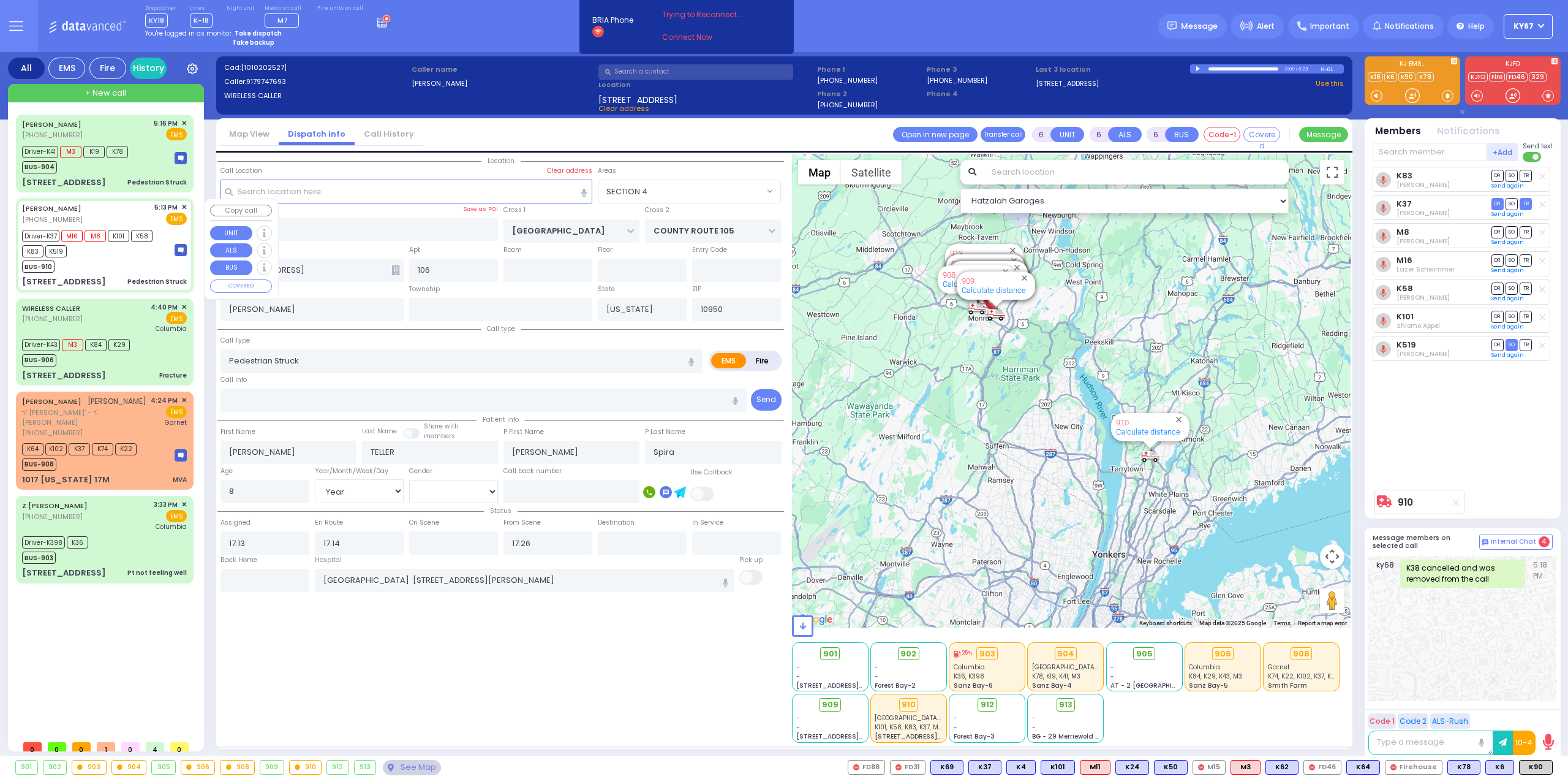
click at [106, 252] on div "Driver-K37 M16 M8 K101 K58 K83 K519" at bounding box center [91, 241] width 141 height 30
select select
radio input "true"
select select "Year"
select select "[DEMOGRAPHIC_DATA]"
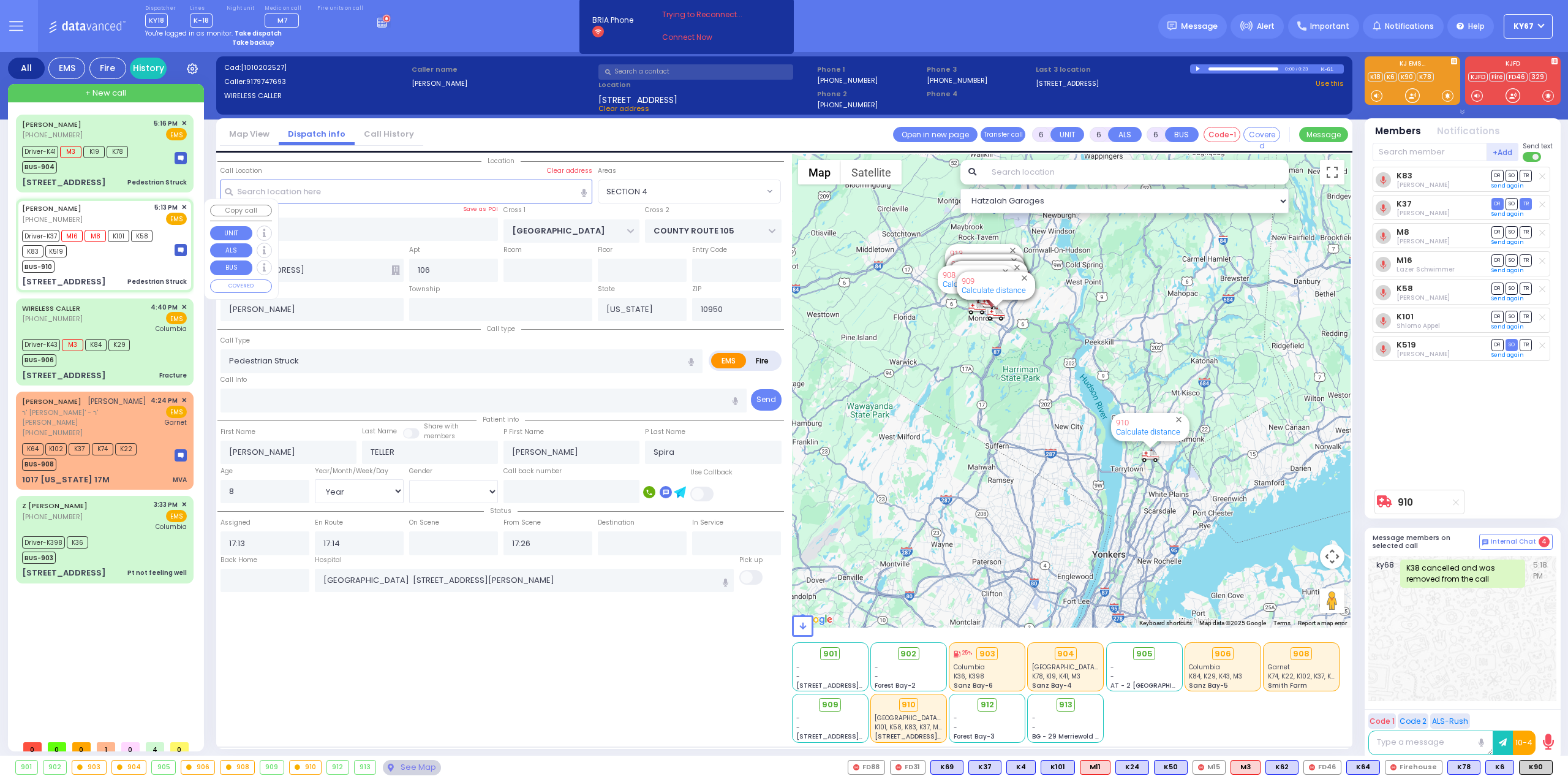
select select "Hatzalah Garages"
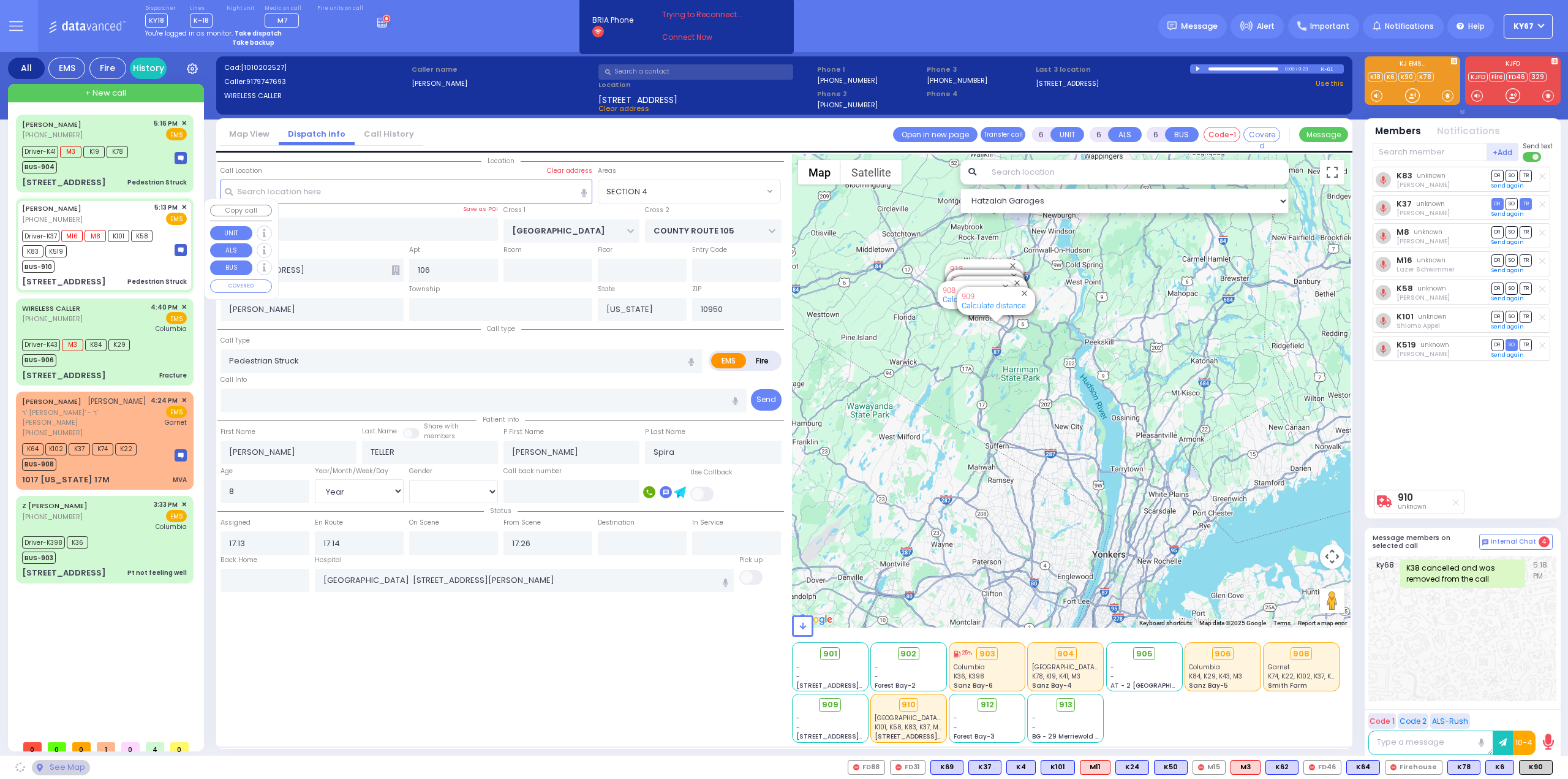
select select "SECTION 4"
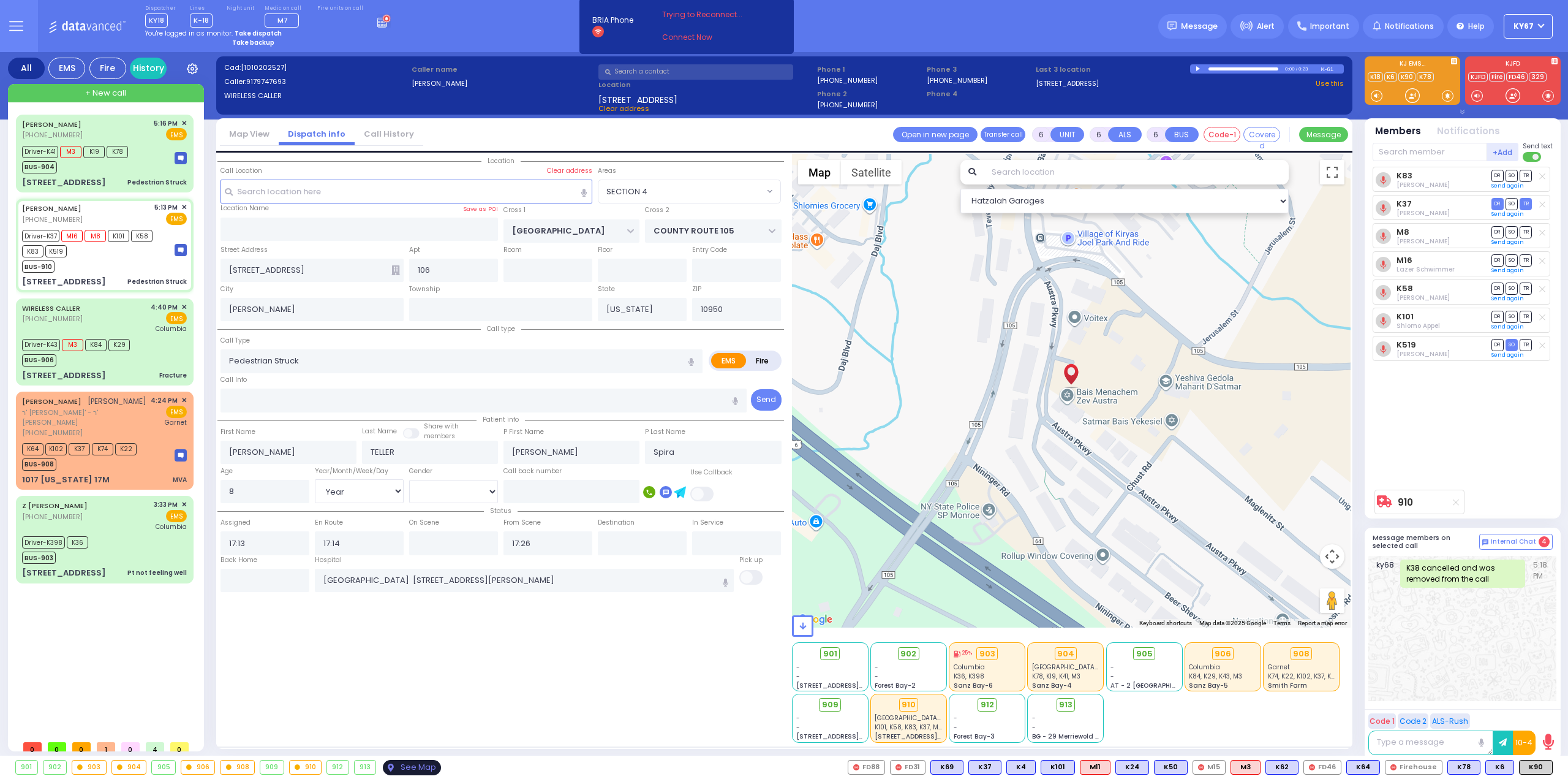
click at [399, 766] on div "See Map" at bounding box center [411, 767] width 58 height 16
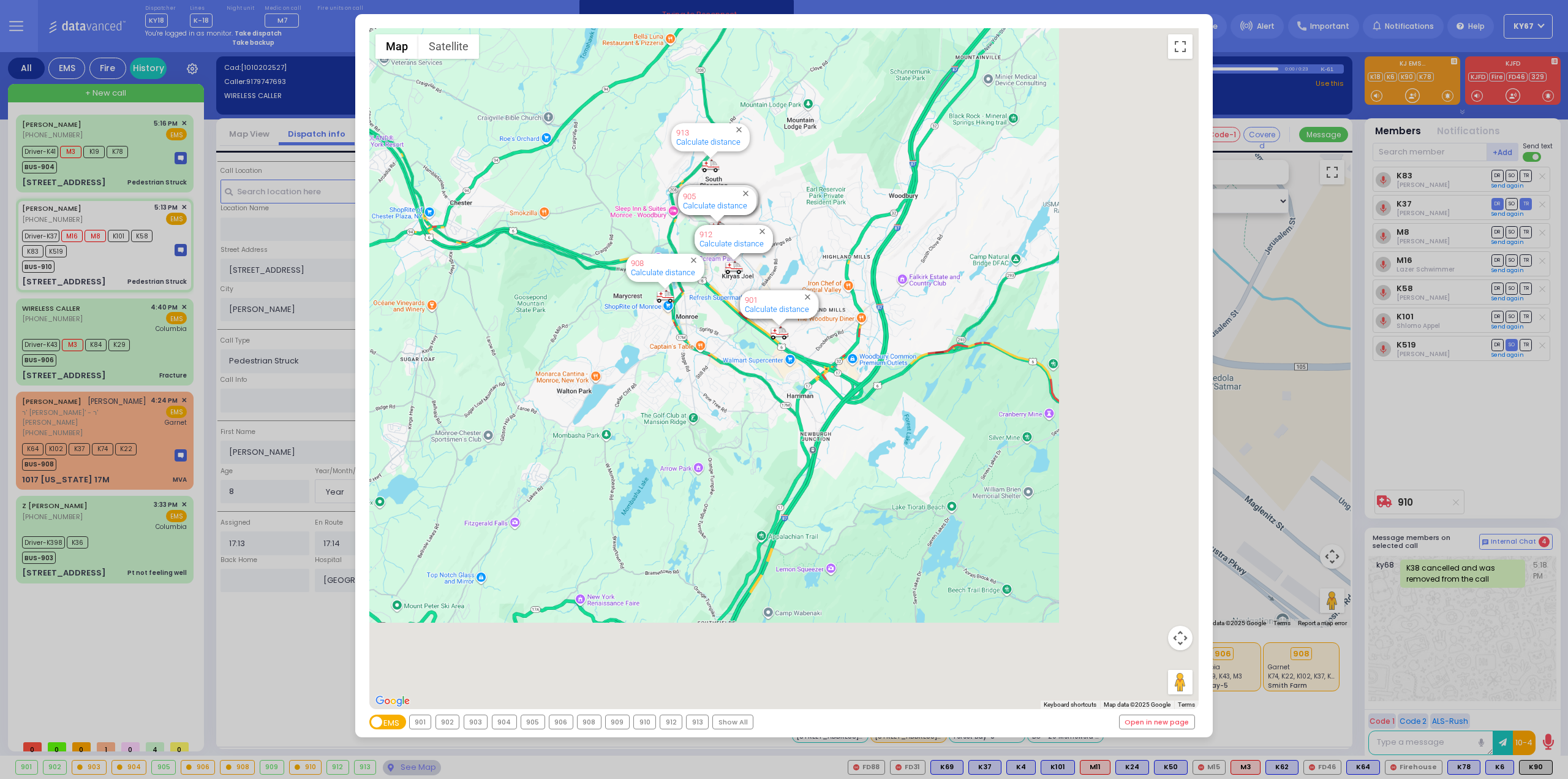
click at [645, 725] on div "910" at bounding box center [645, 722] width 22 height 14
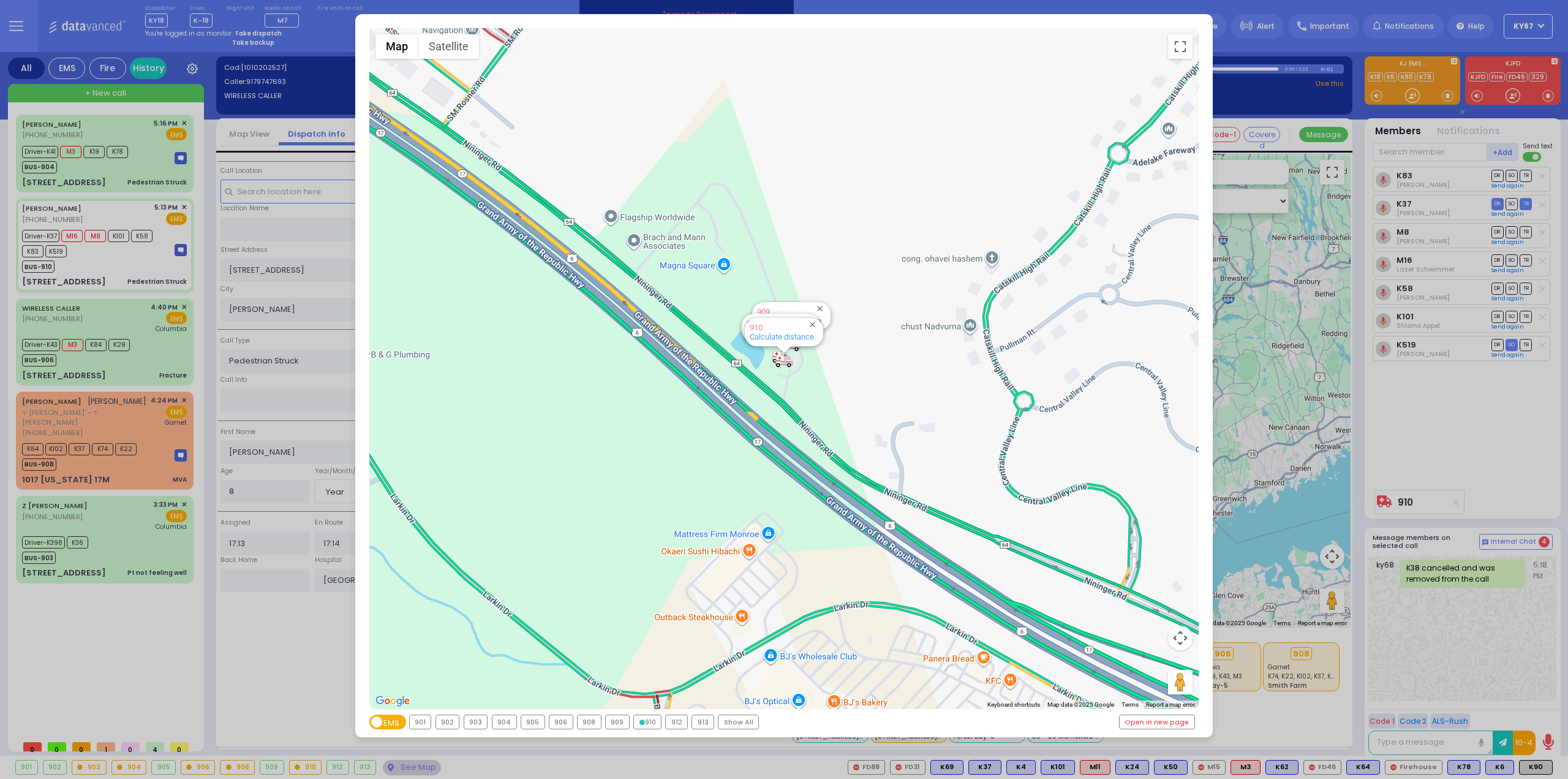
click at [506, 720] on div "904" at bounding box center [504, 722] width 24 height 14
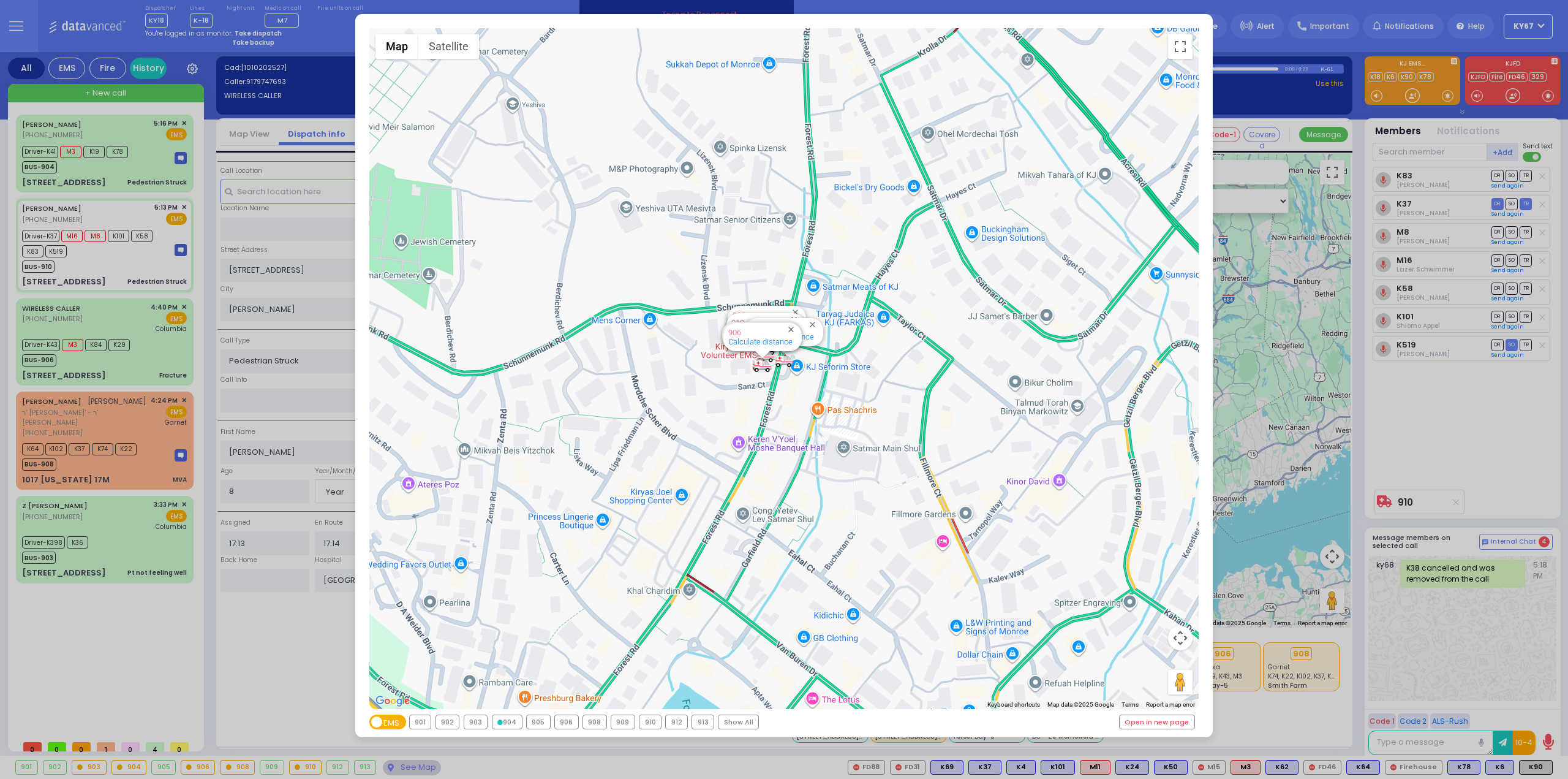
click at [647, 726] on div "910" at bounding box center [650, 722] width 22 height 14
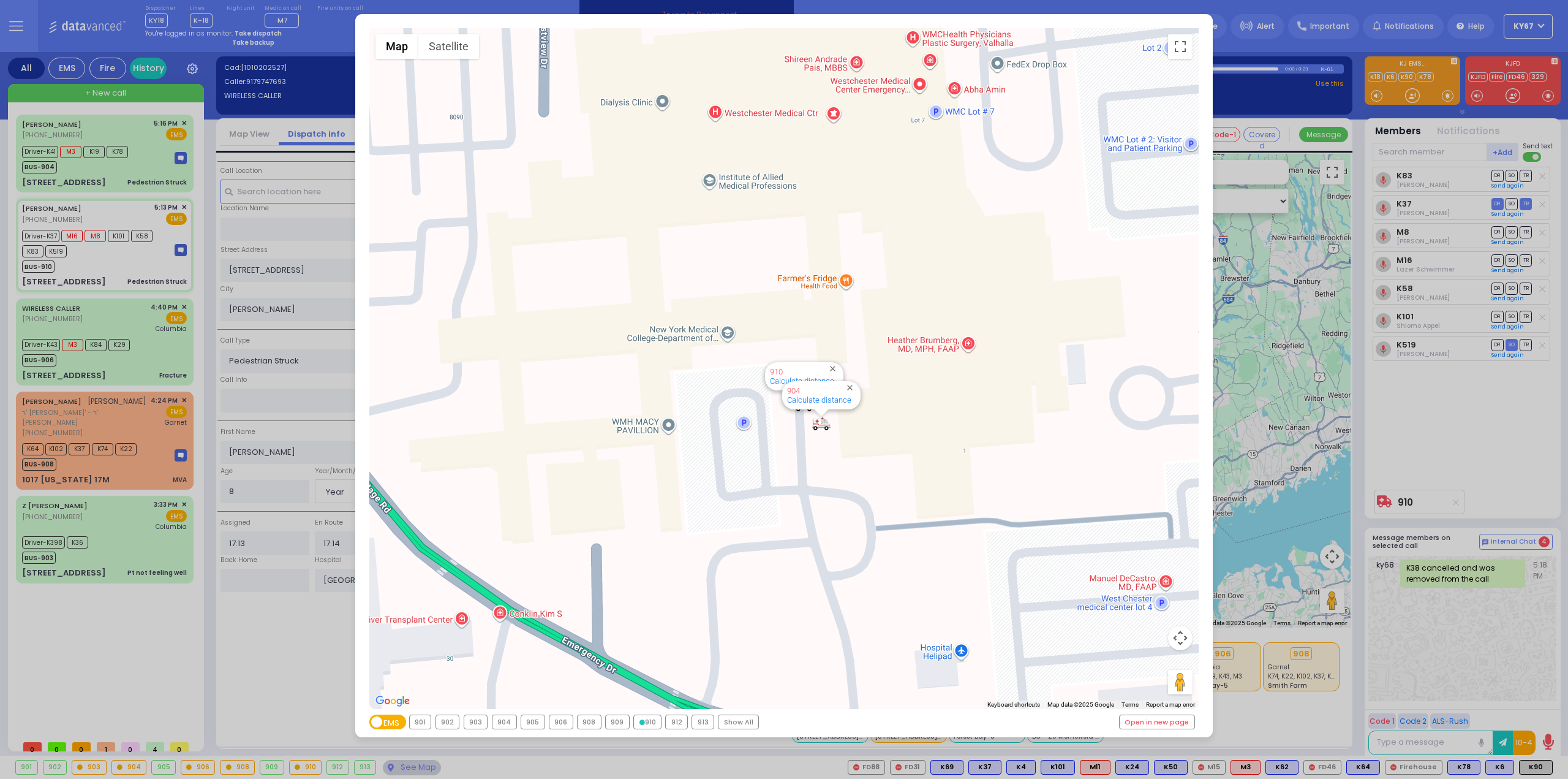
click at [739, 724] on div "Show All" at bounding box center [738, 722] width 39 height 14
click at [730, 715] on div "Show All" at bounding box center [732, 722] width 39 height 14
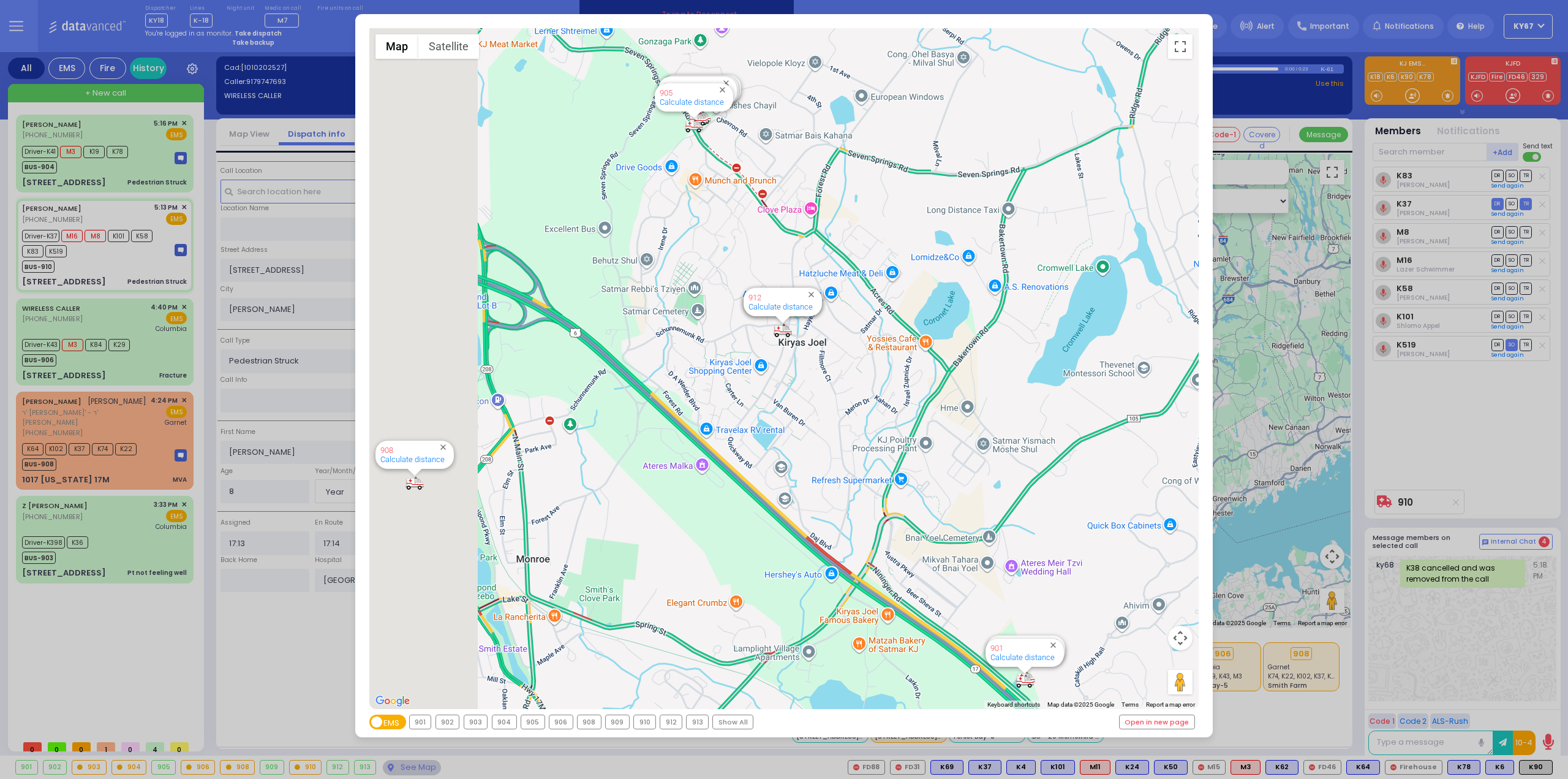
drag, startPoint x: 552, startPoint y: 343, endPoint x: 914, endPoint y: 550, distance: 417.0
click at [914, 550] on div "594 Calculate distance 595 Calculate distance 596 Calculate distance 901 Calcul…" at bounding box center [784, 369] width 830 height 681
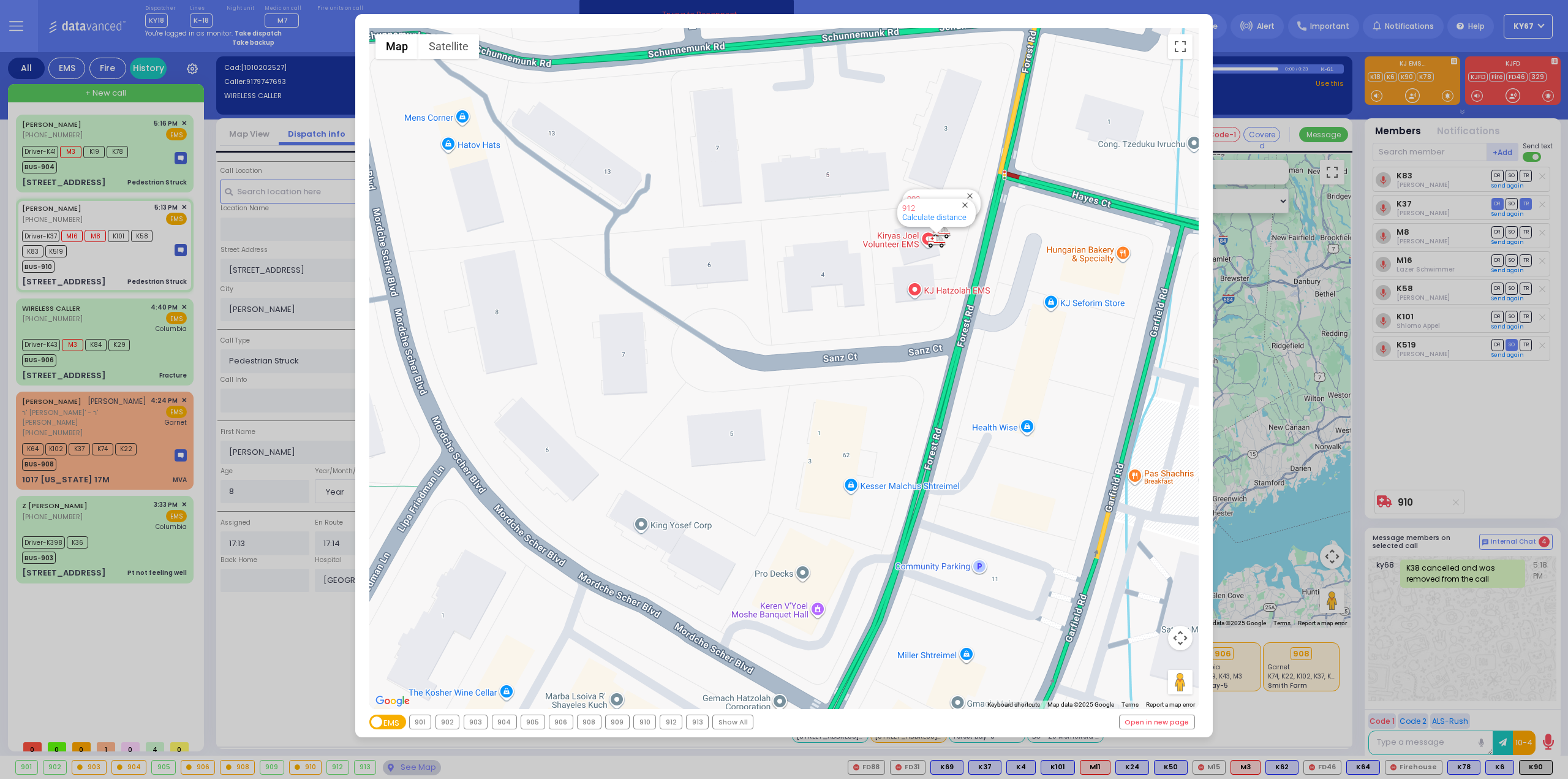
click at [1507, 445] on div "← Move left → Move right ↑ Move up ↓ Move down + Zoom in - Zoom out Home Jump l…" at bounding box center [784, 390] width 1568 height 779
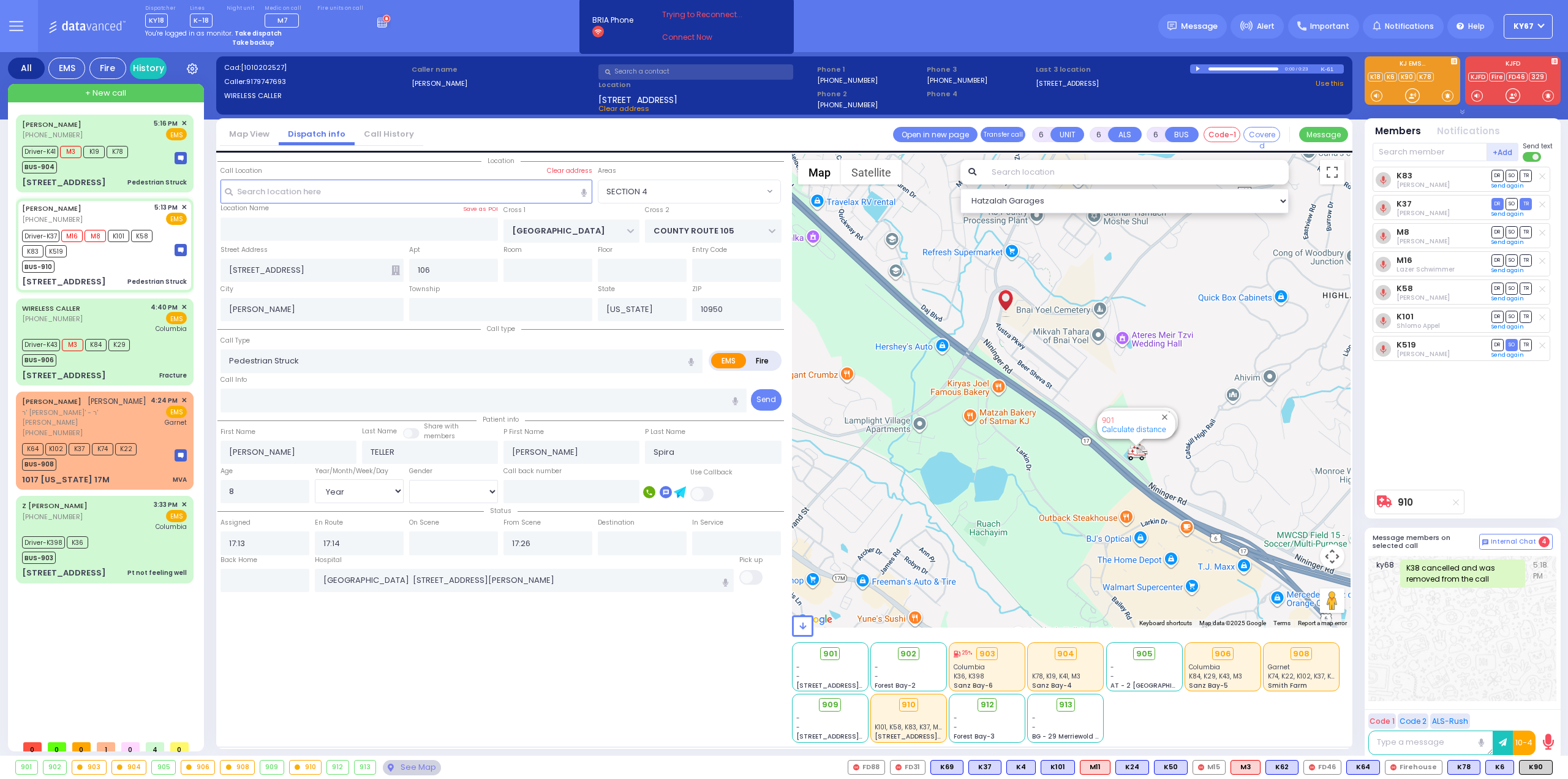
select select
radio input "true"
select select "Year"
select select "[DEMOGRAPHIC_DATA]"
select select "SECTION 4"
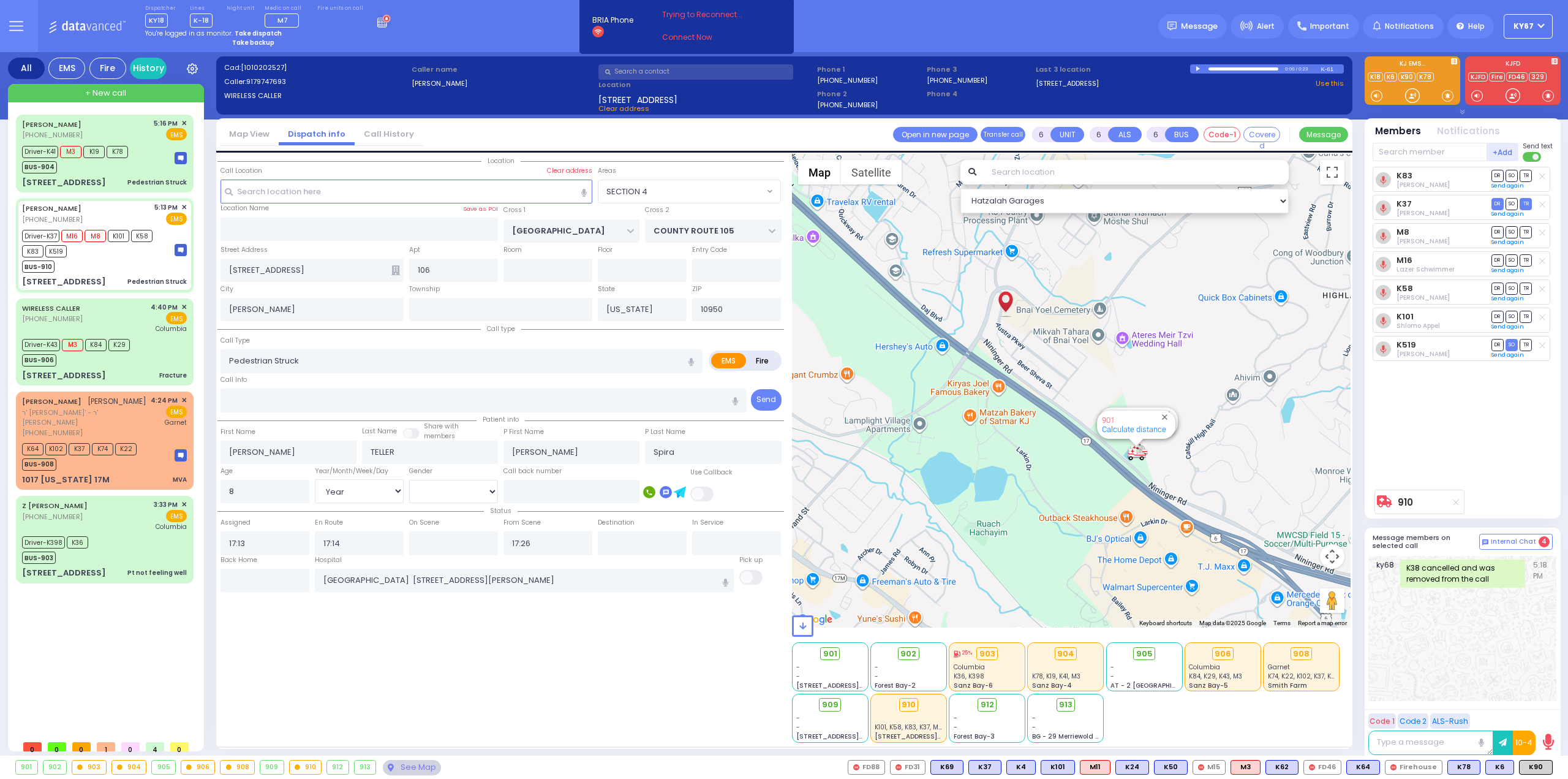
select select "Hatzalah Garages"
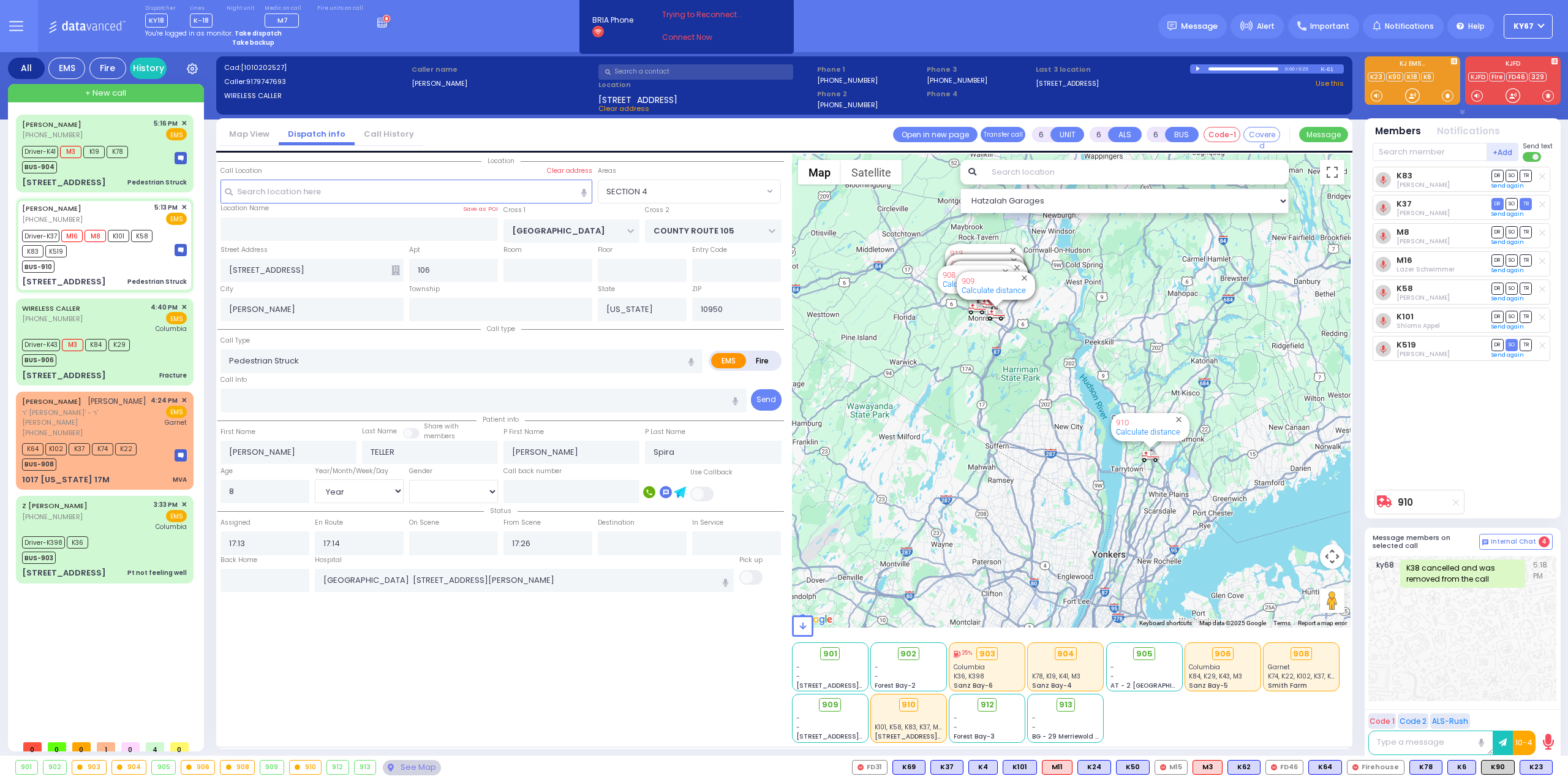
select select
radio input "true"
select select "Year"
select select "[DEMOGRAPHIC_DATA]"
select select "Hatzalah Garages"
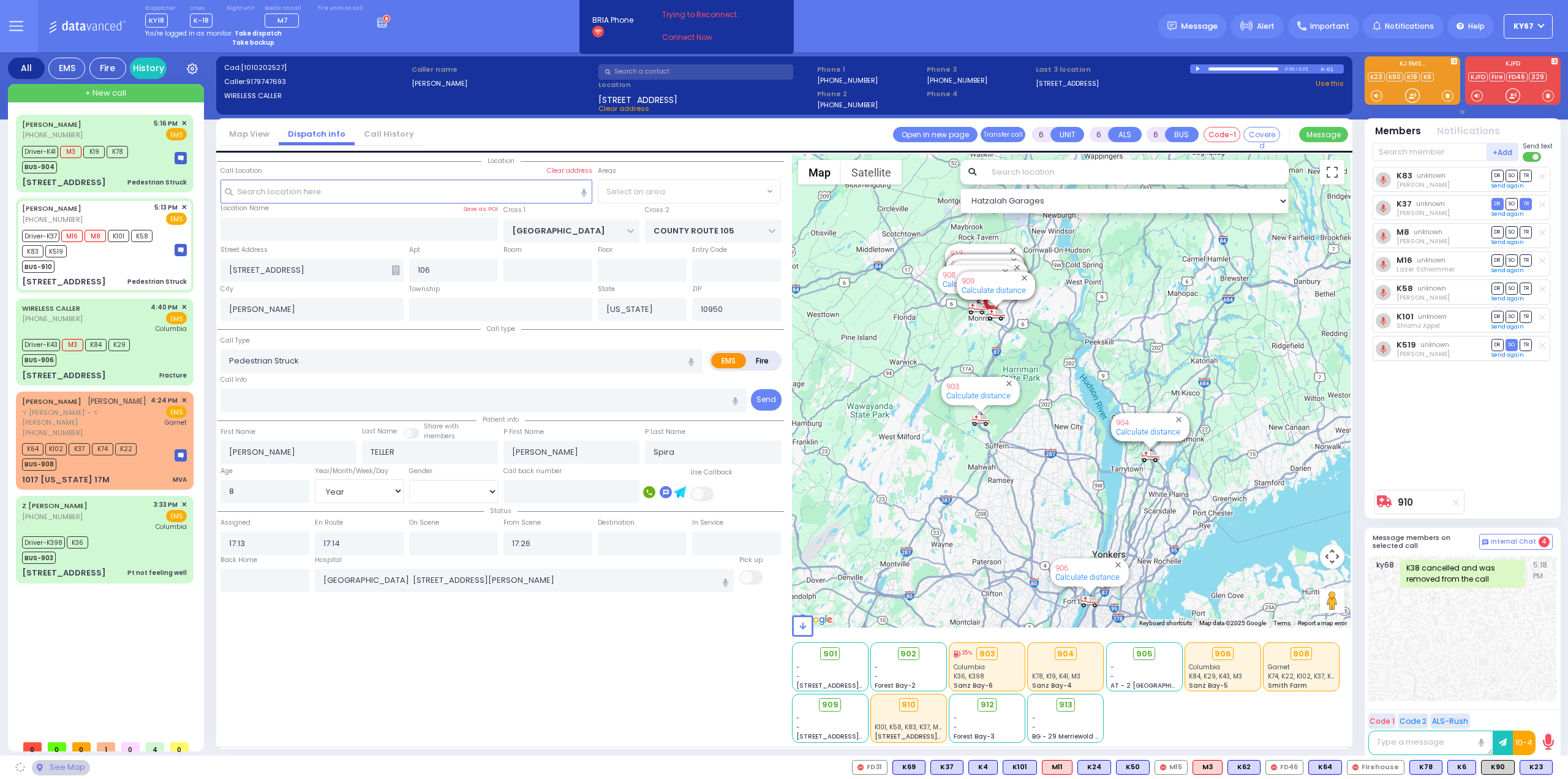
select select "SECTION 4"
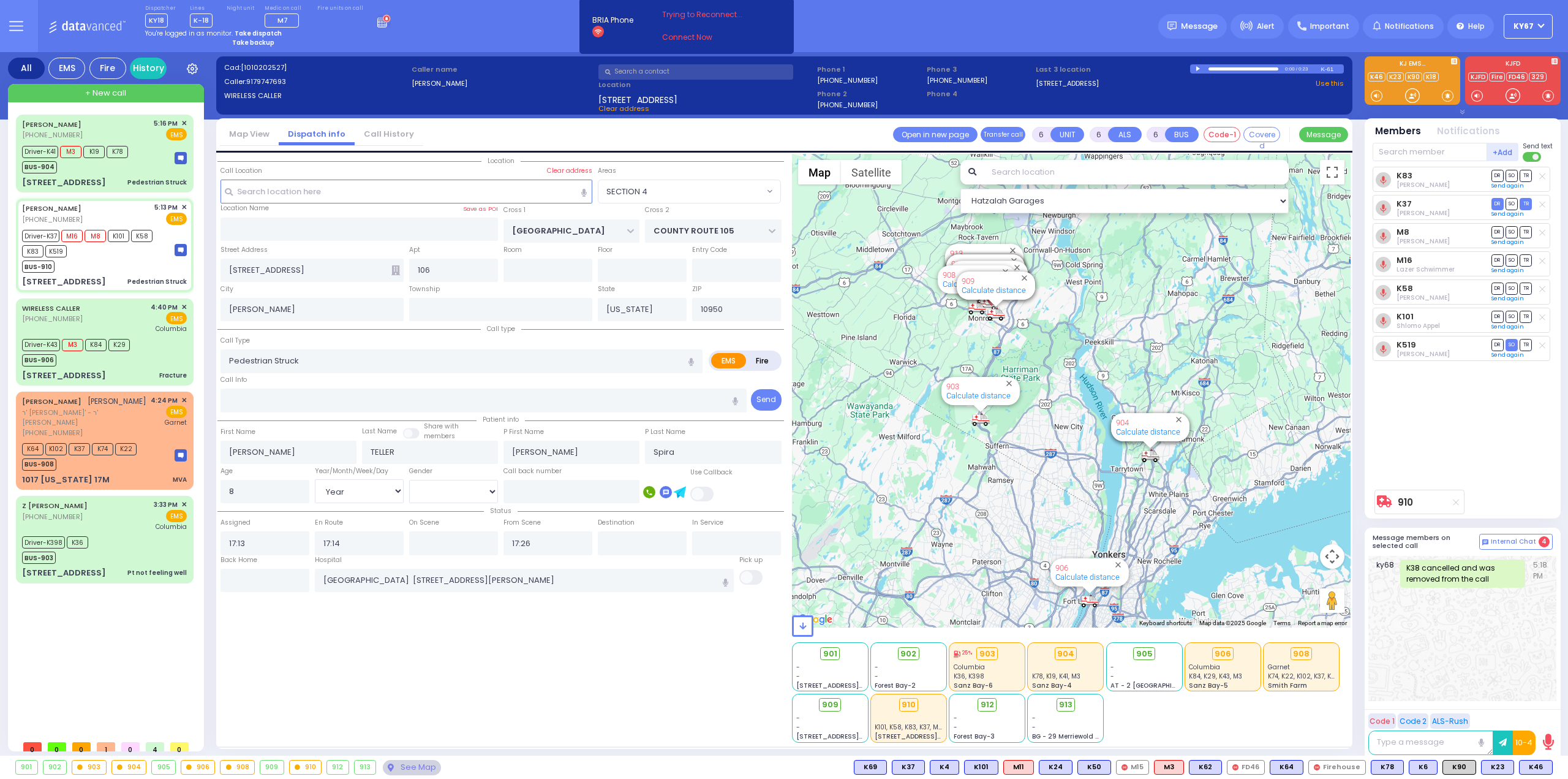
select select
radio input "true"
select select "Year"
select select "[DEMOGRAPHIC_DATA]"
select select "Hatzalah Garages"
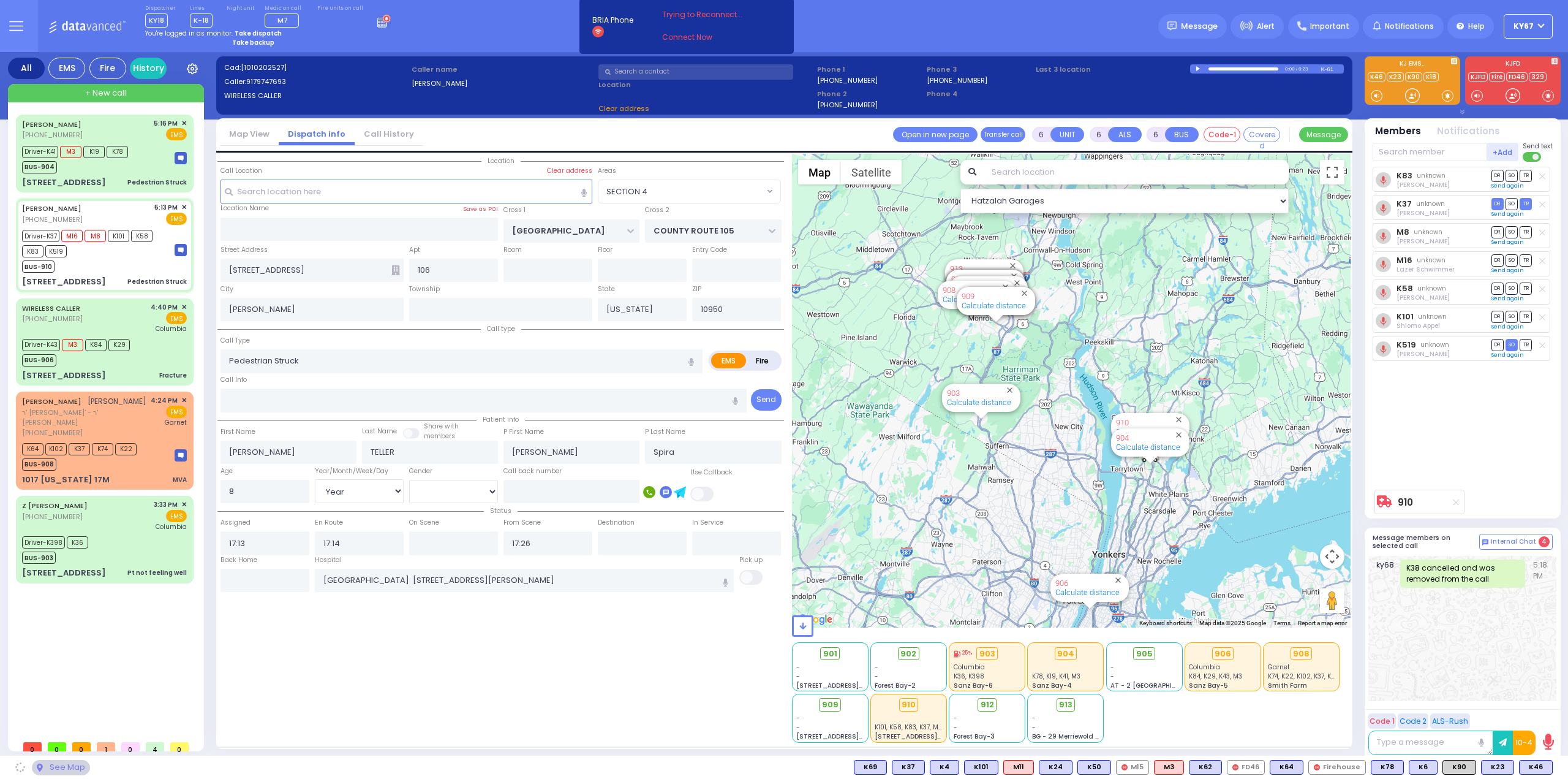
select select "SECTION 4"
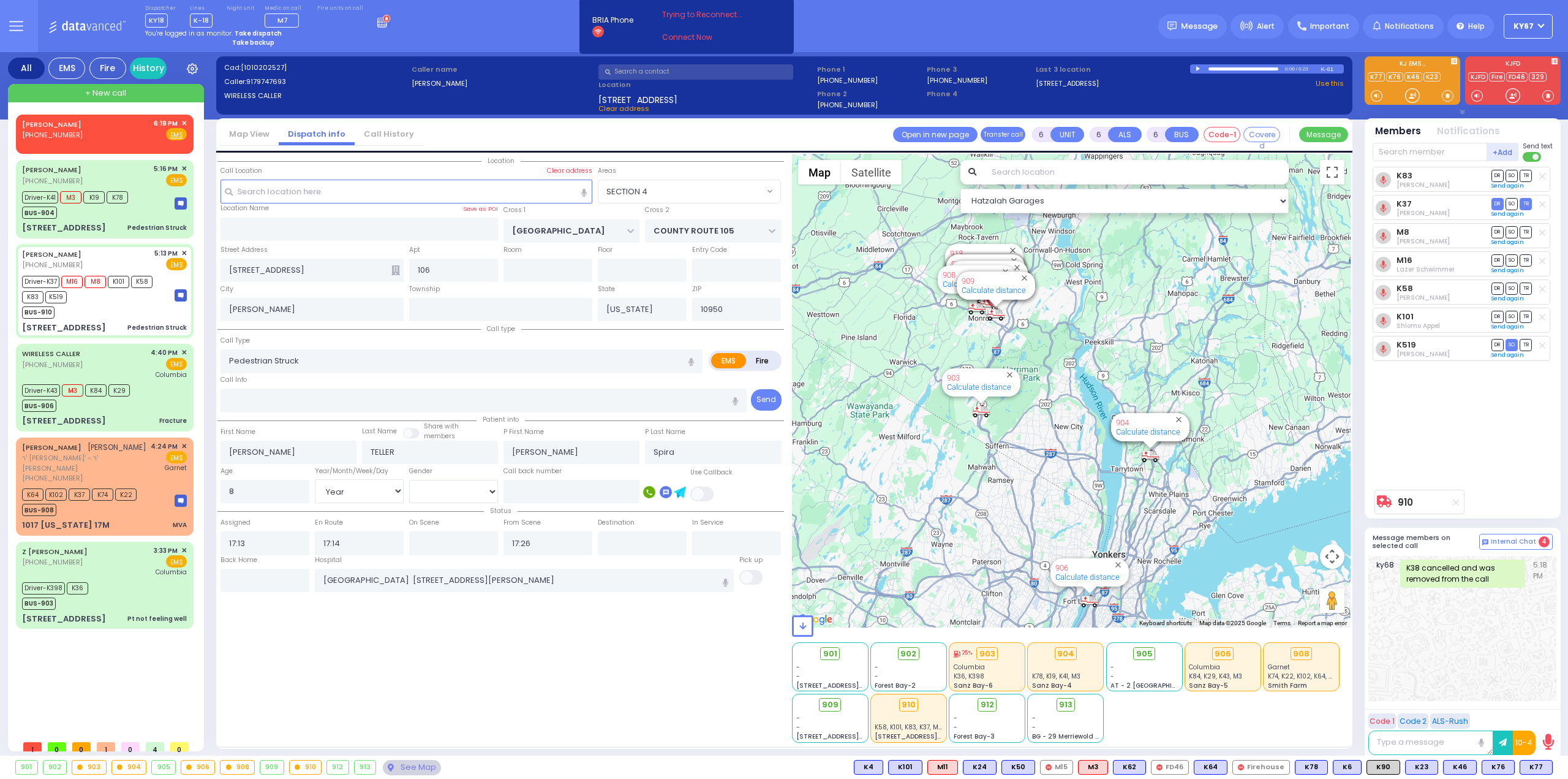
select select
radio input "true"
select select "Year"
select select "[DEMOGRAPHIC_DATA]"
select select "Hatzalah Garages"
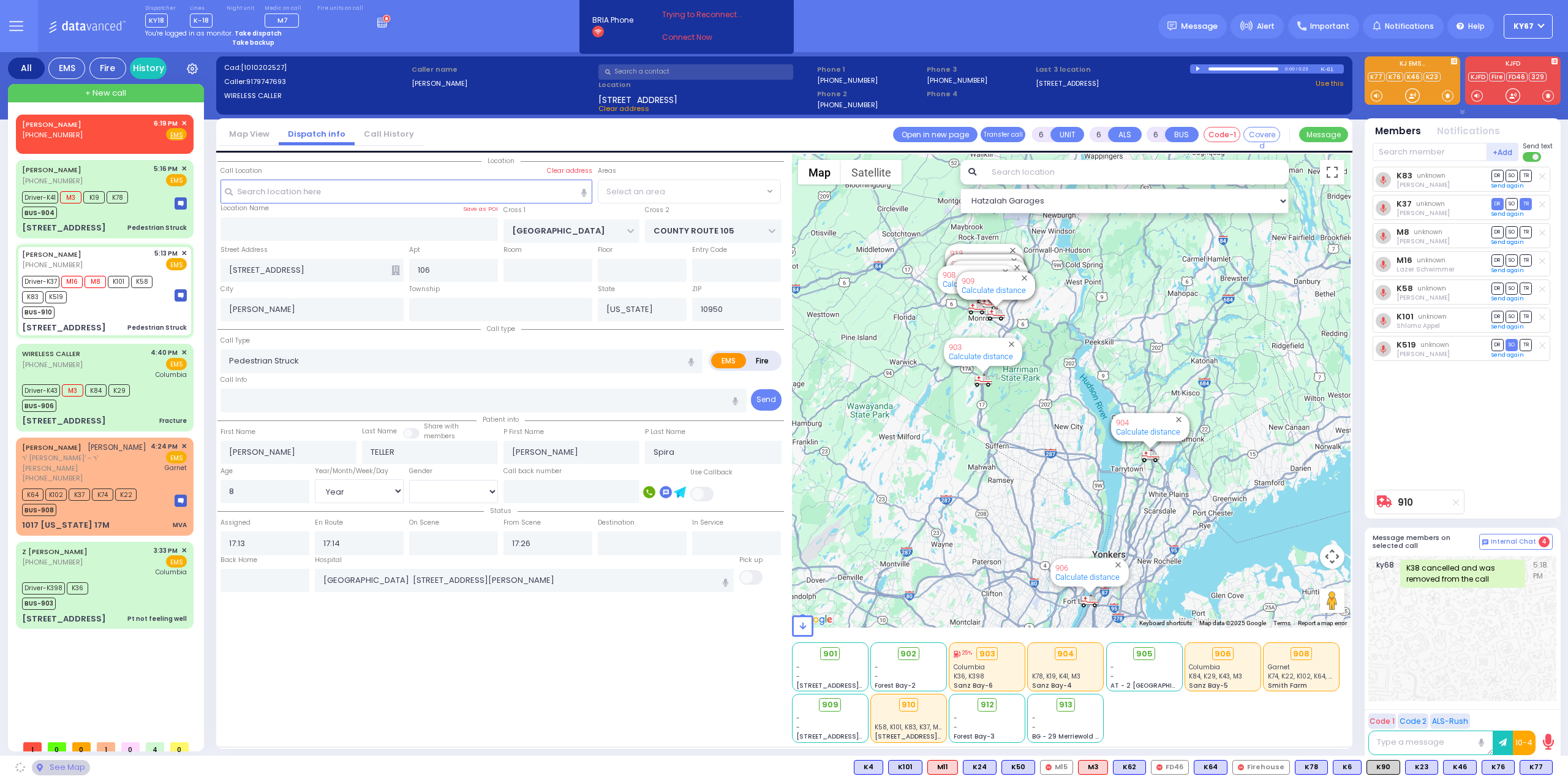
select select "SECTION 4"
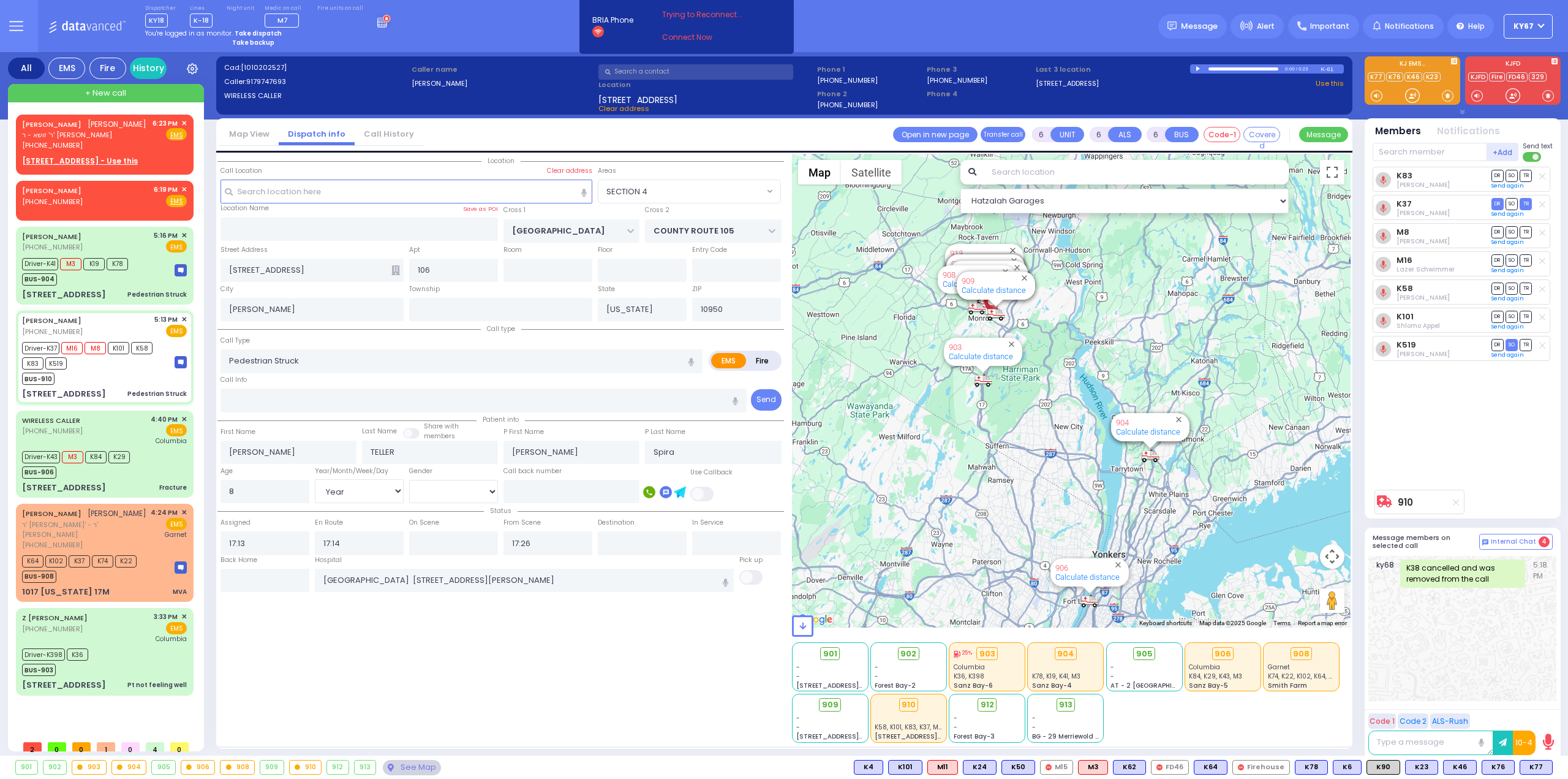
select select
radio input "true"
select select "Year"
select select "[DEMOGRAPHIC_DATA]"
select select "Hatzalah Garages"
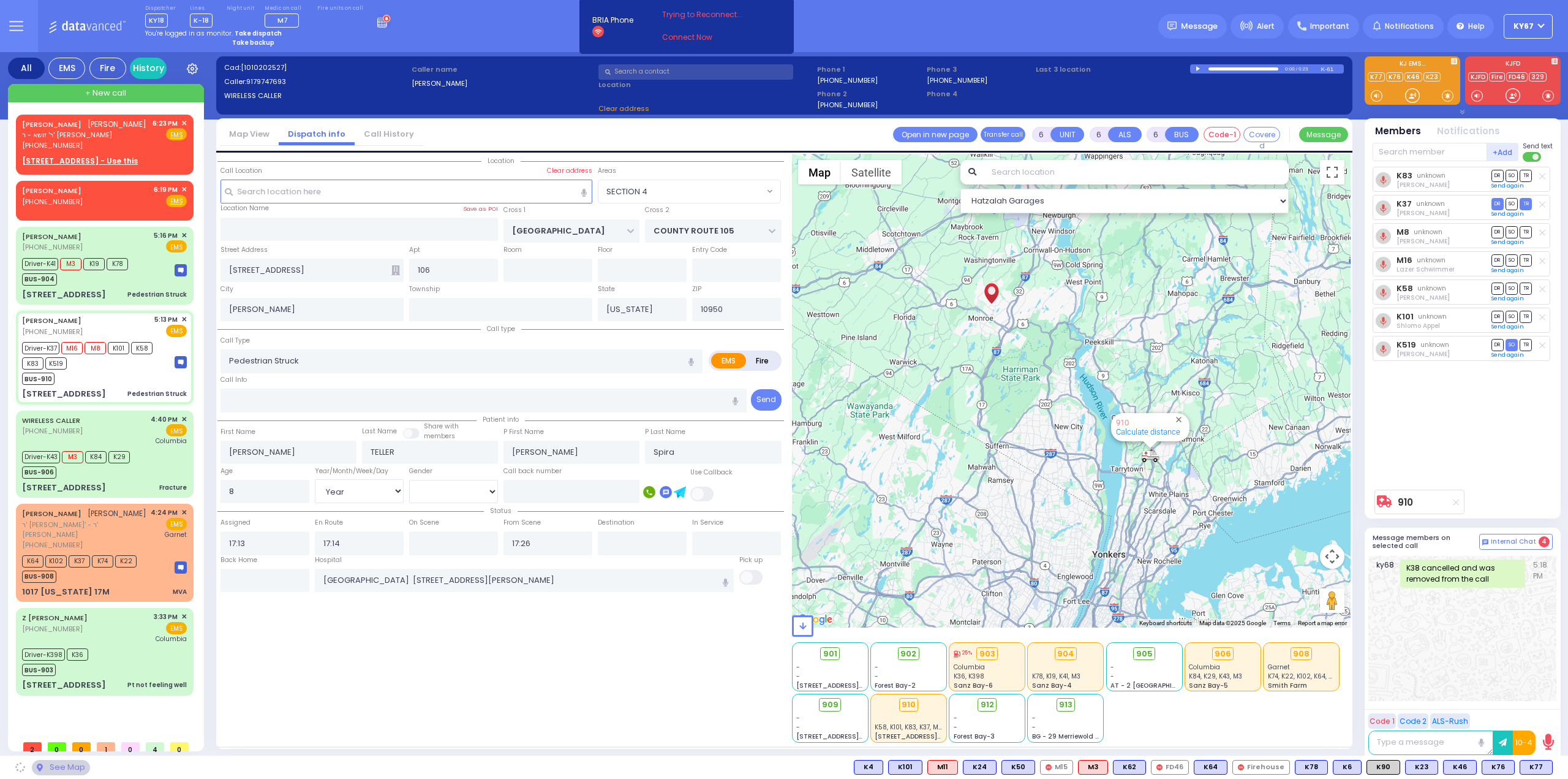
select select "SECTION 4"
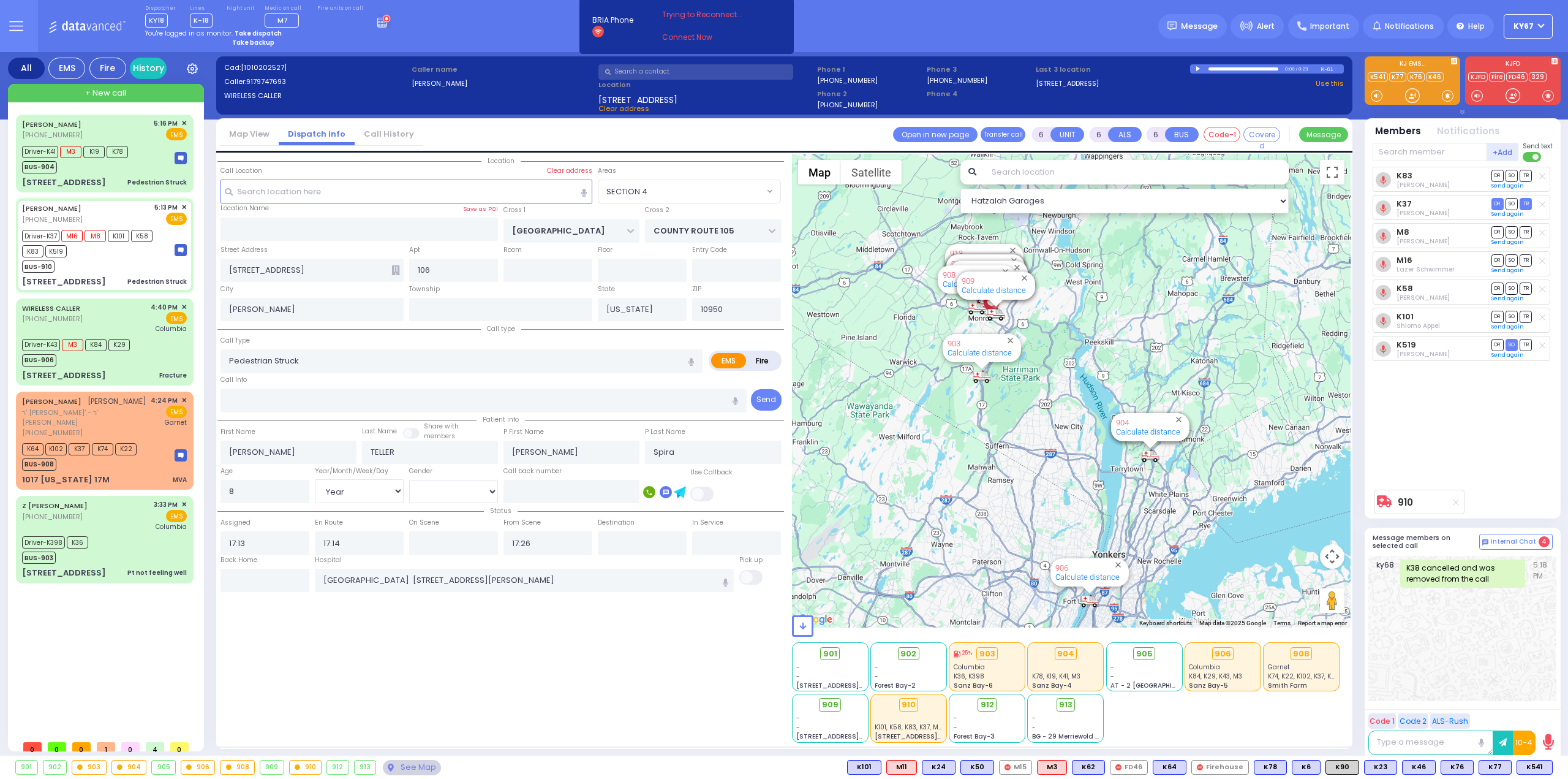
select select
radio input "true"
select select "Year"
select select "[DEMOGRAPHIC_DATA]"
select select "Hatzalah Garages"
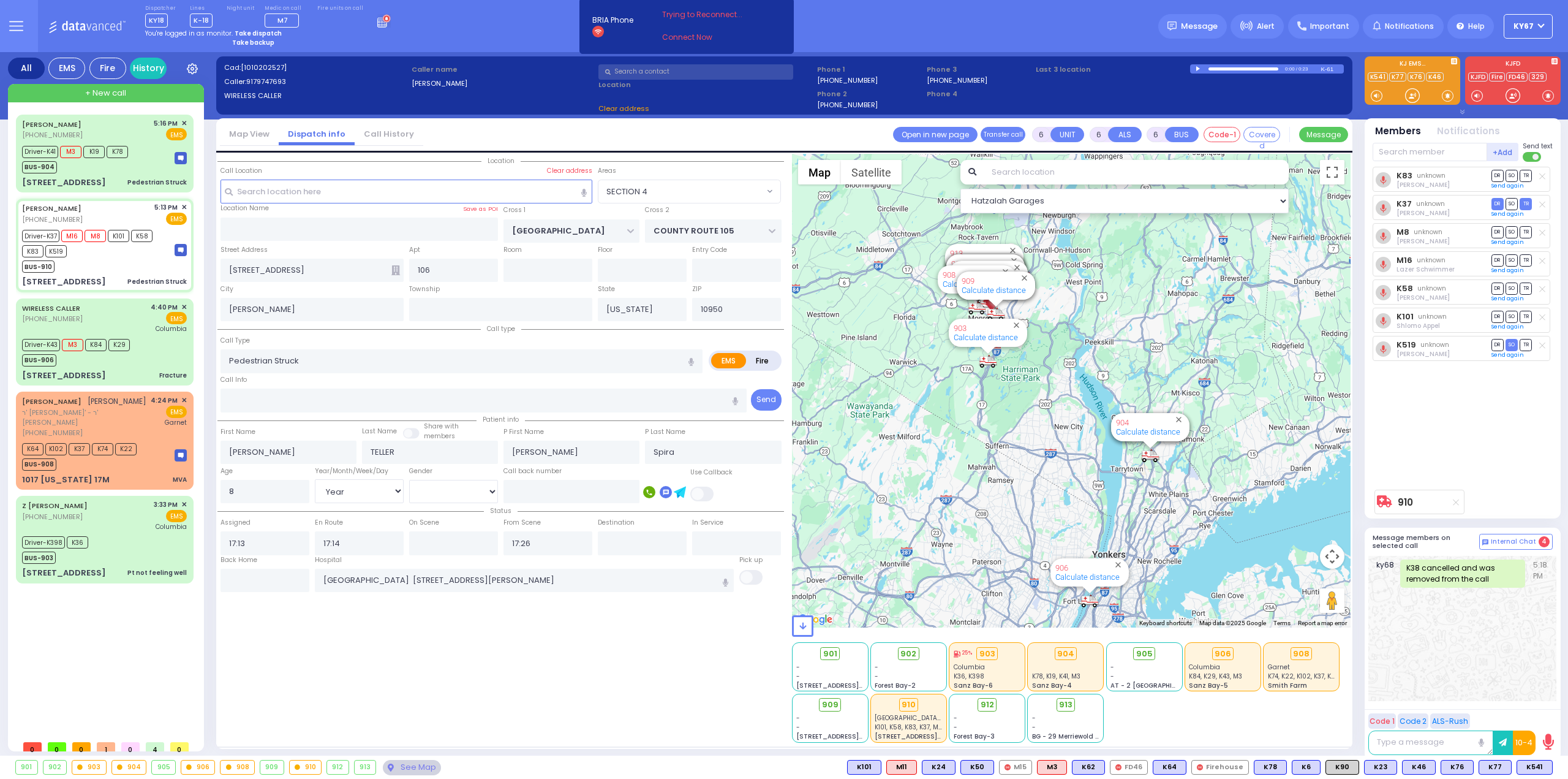
select select "SECTION 4"
select select
radio input "true"
select select "Year"
select select "[DEMOGRAPHIC_DATA]"
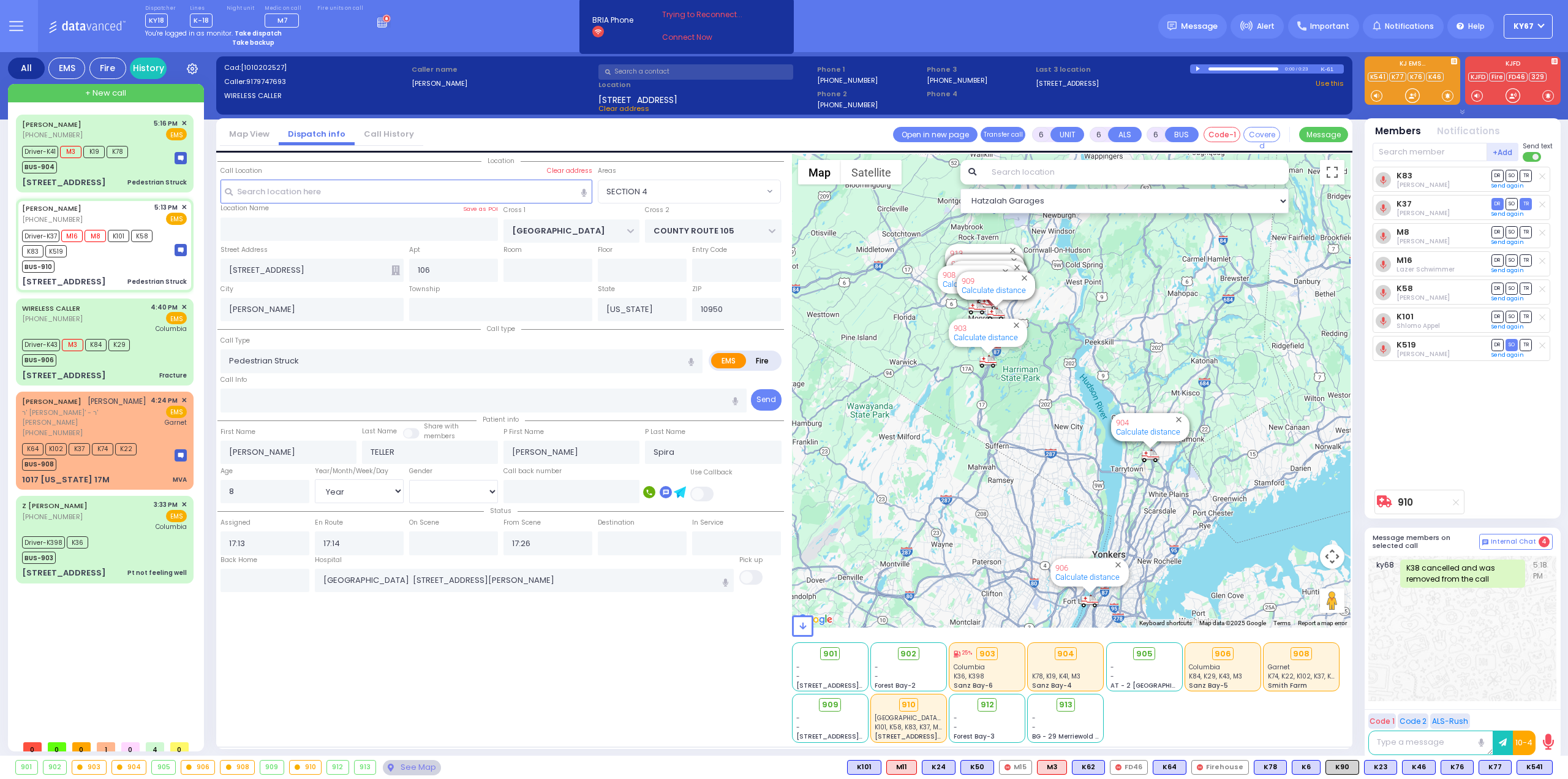
select select "Hatzalah Garages"
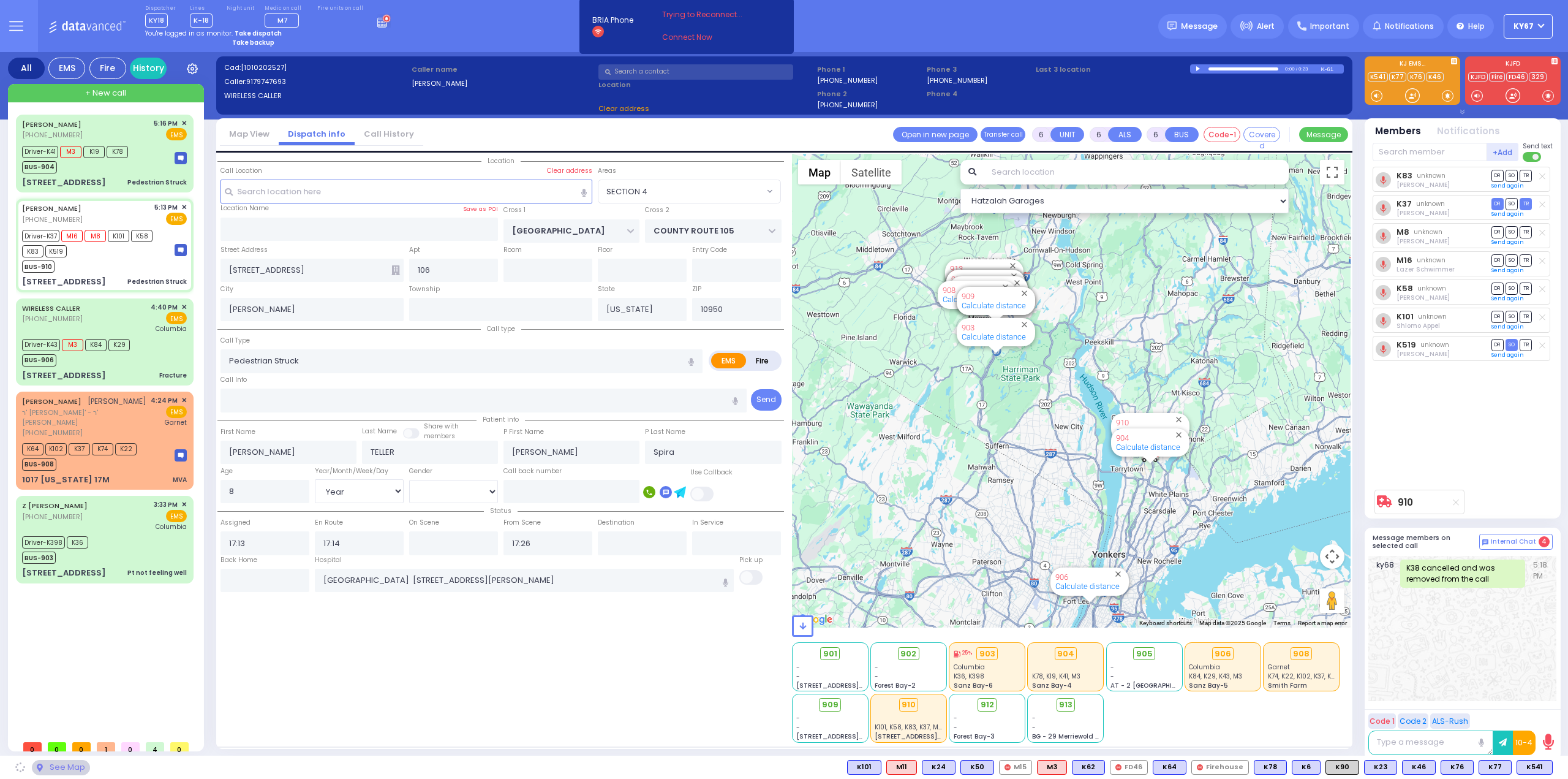
select select "SECTION 4"
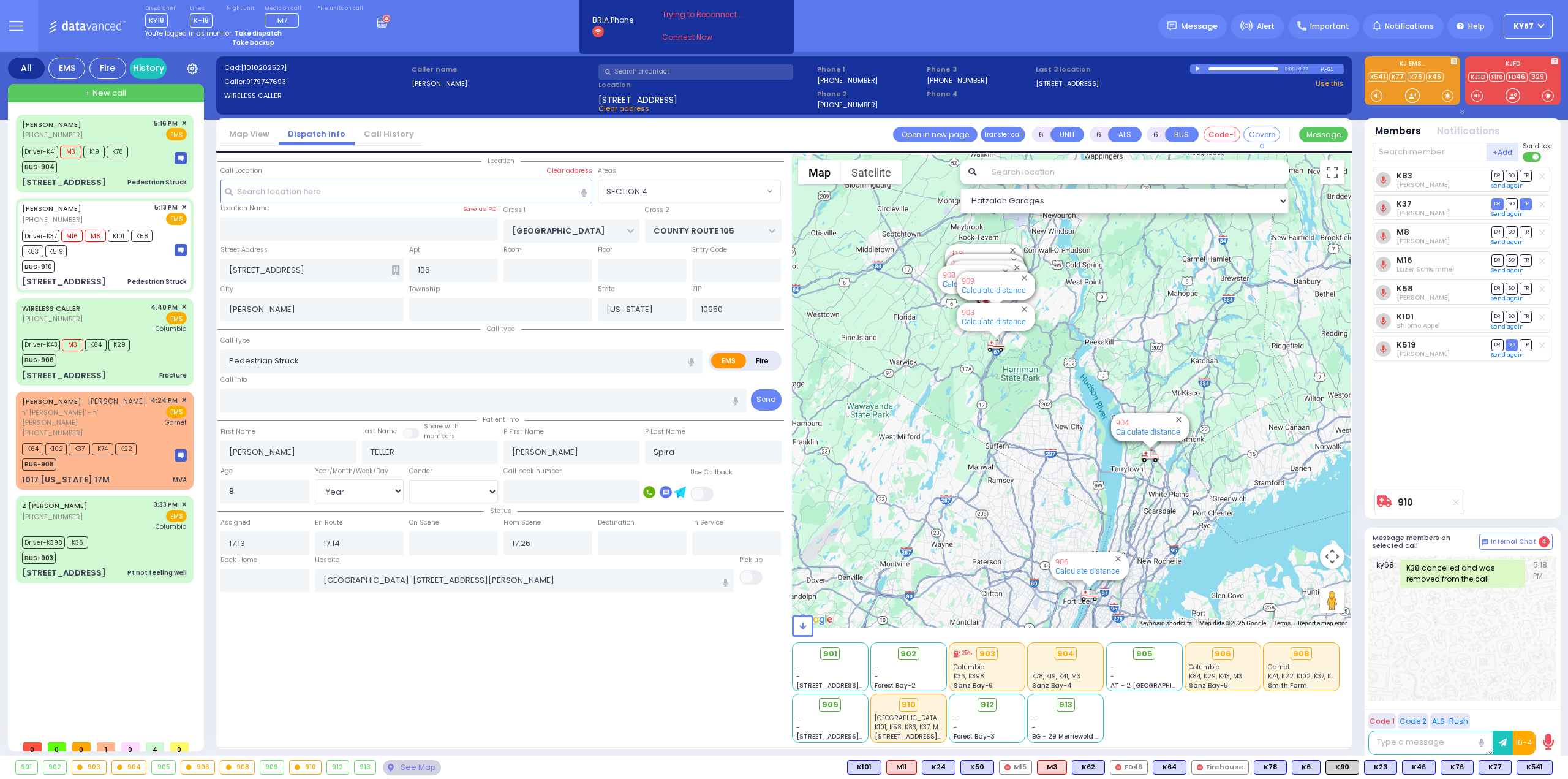
select select
radio input "true"
select select "Year"
select select "[DEMOGRAPHIC_DATA]"
select select "Hatzalah Garages"
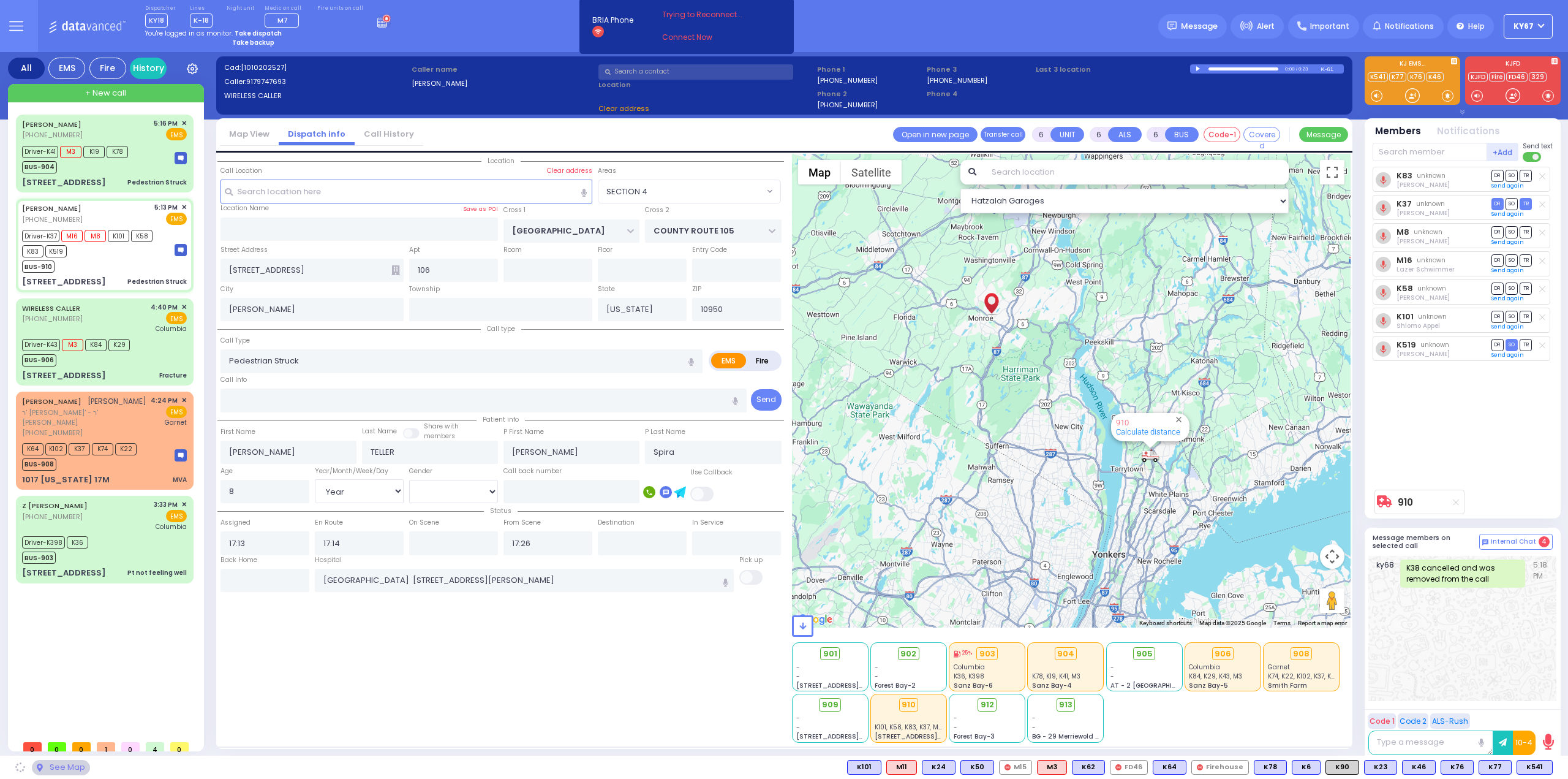
select select "SECTION 4"
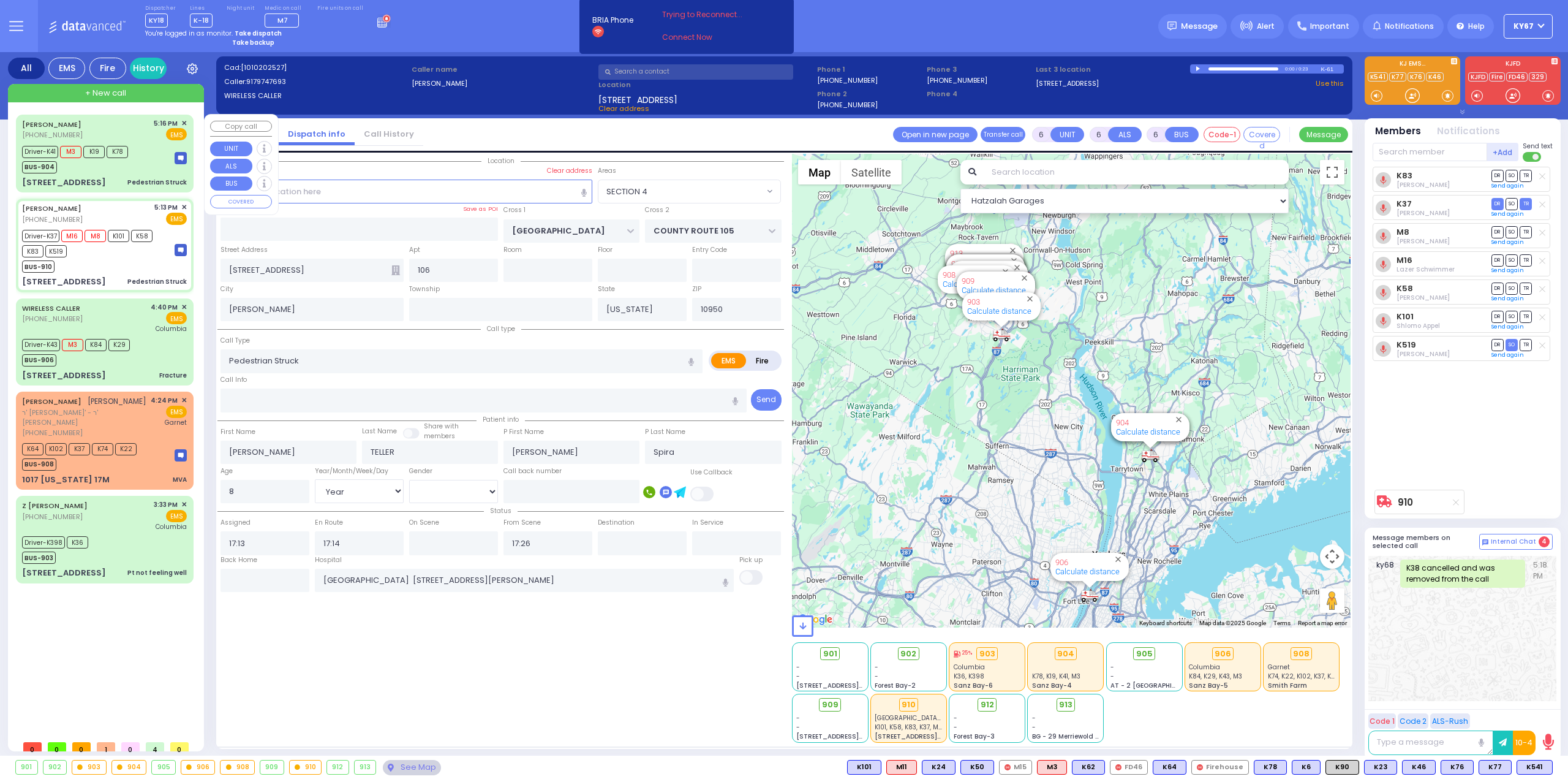
click at [143, 129] on div "ARYE TELLER (917) 974-7693 5:16 PM ✕ EMS" at bounding box center [104, 129] width 165 height 23
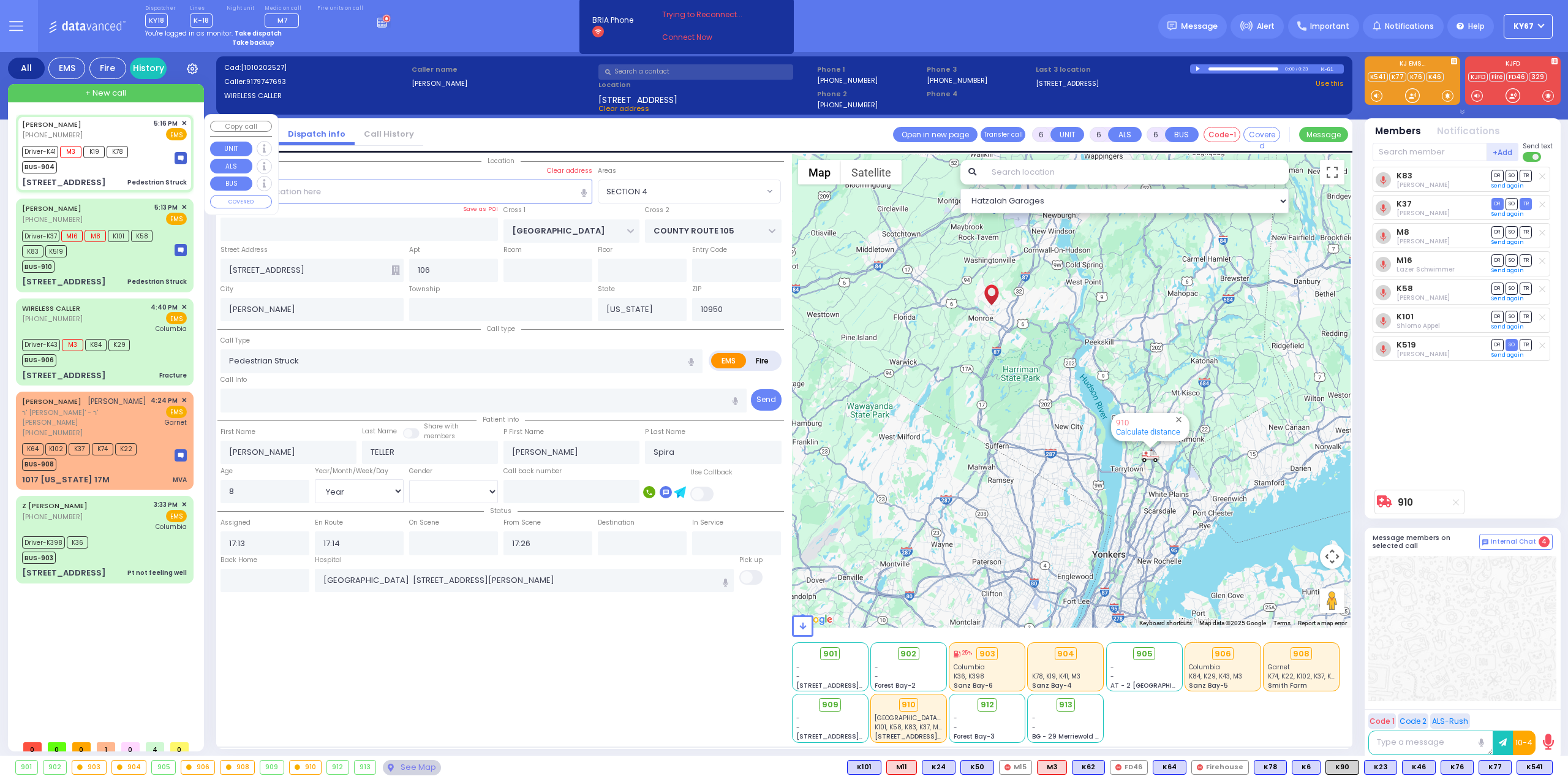
select select
radio input "true"
type input "Tzirel"
type input "6"
select select "Year"
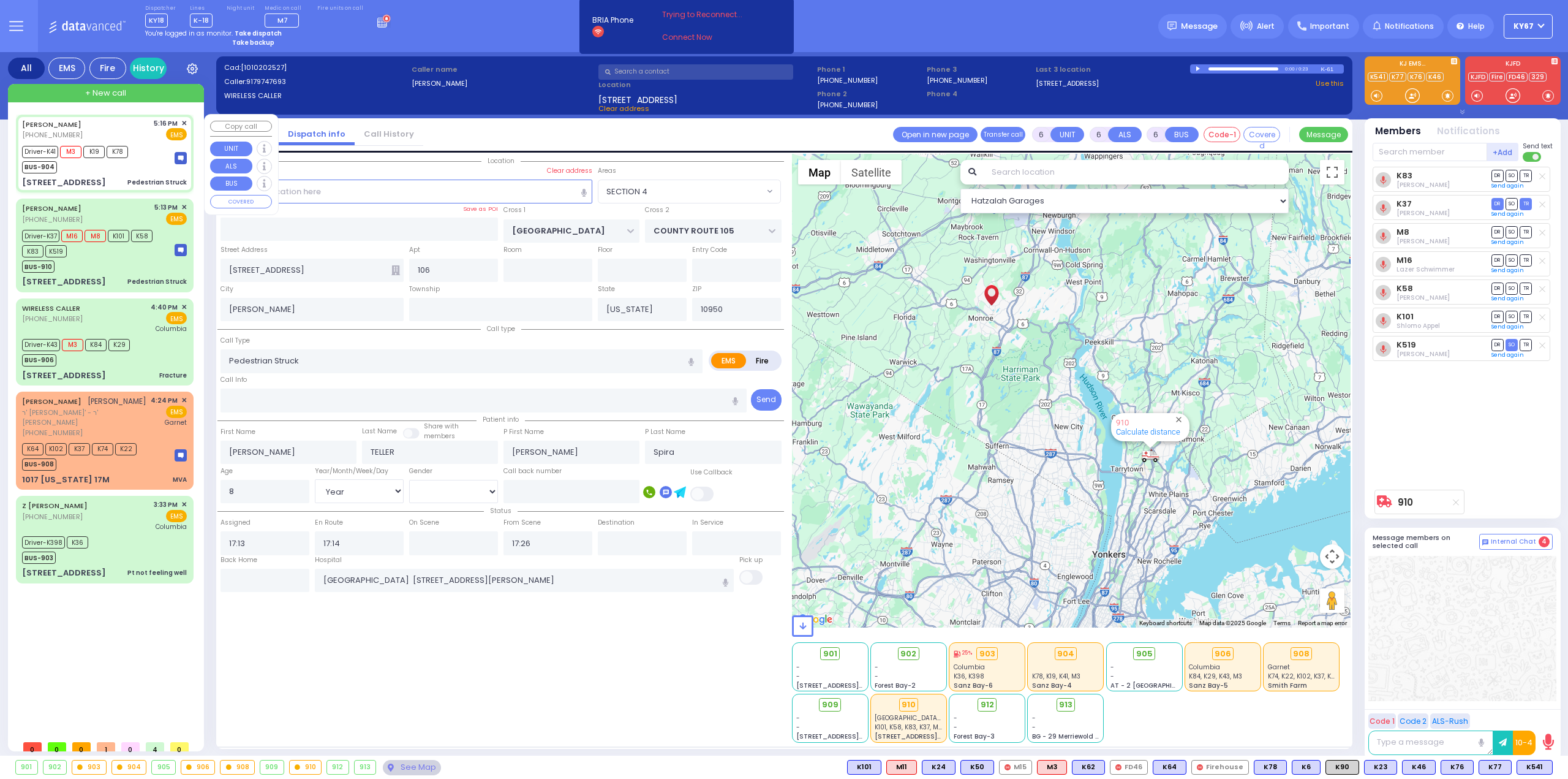
select select "[DEMOGRAPHIC_DATA]"
type input "17:16"
type input "17:18"
type input "17:25"
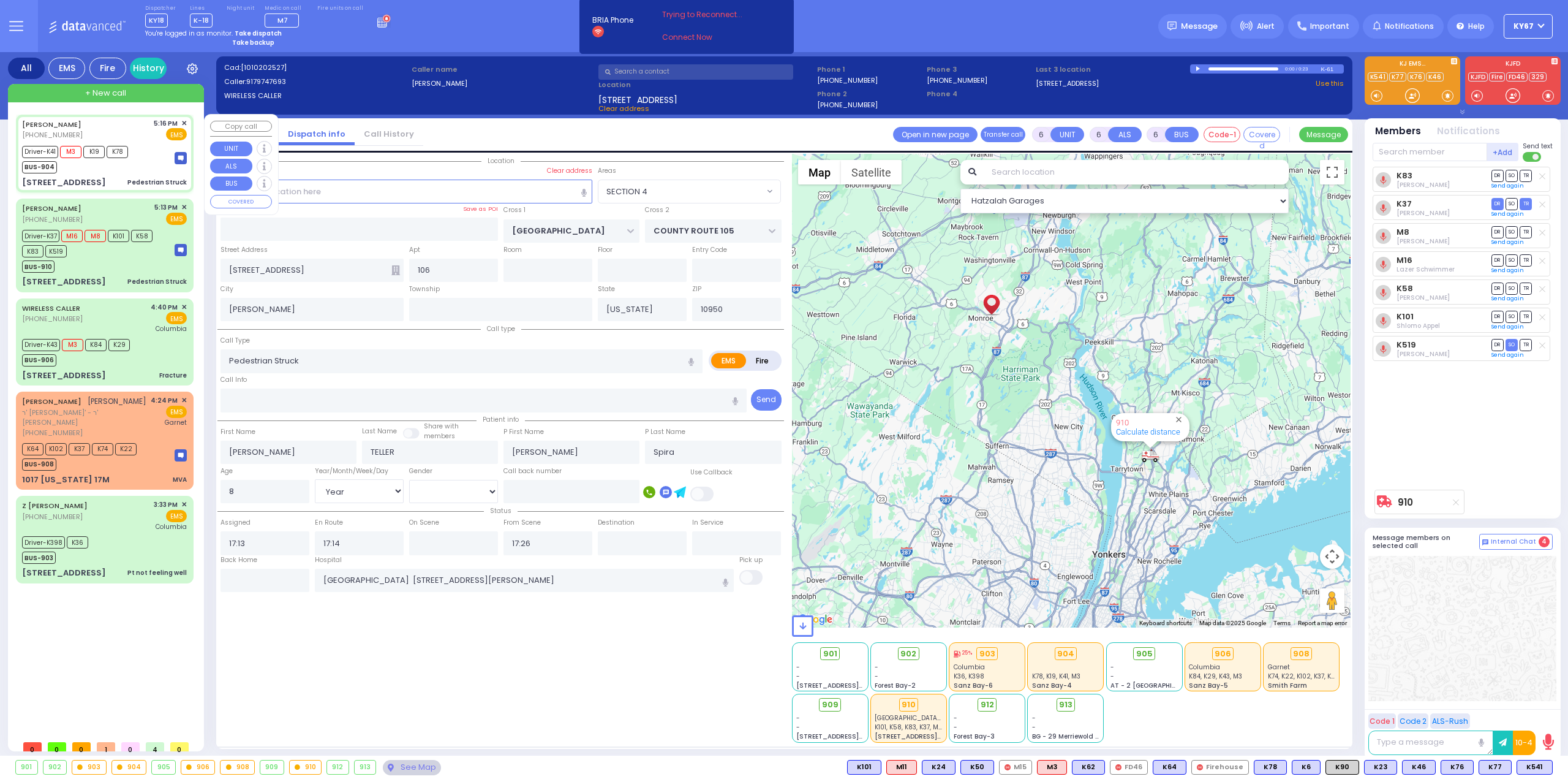
type input "17:48"
type input "[GEOGRAPHIC_DATA] [STREET_ADDRESS]"
select select "Hatzalah Garages"
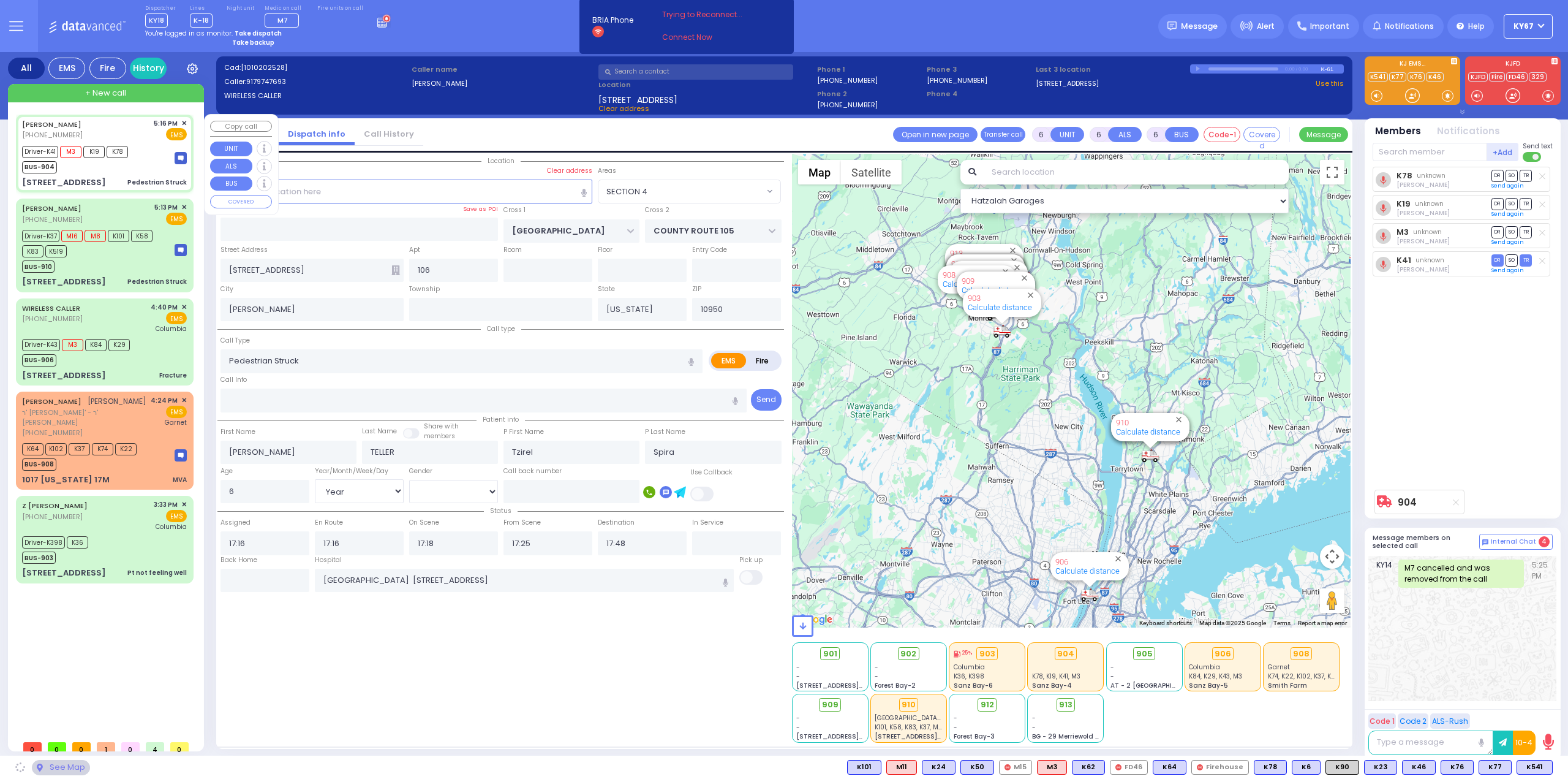
select select "SECTION 4"
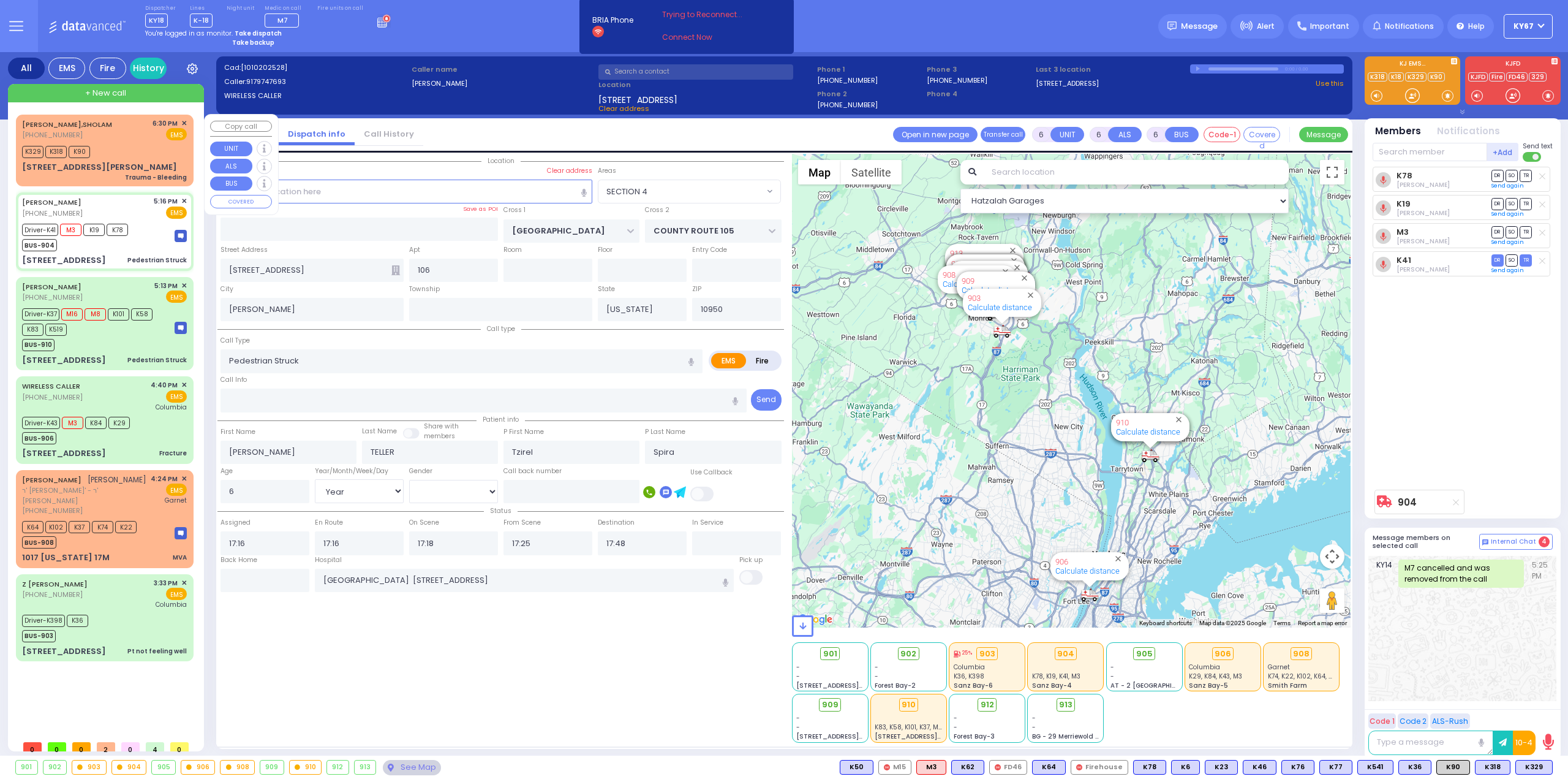
select select "SECTION 4"
select select "Year"
select select "[DEMOGRAPHIC_DATA]"
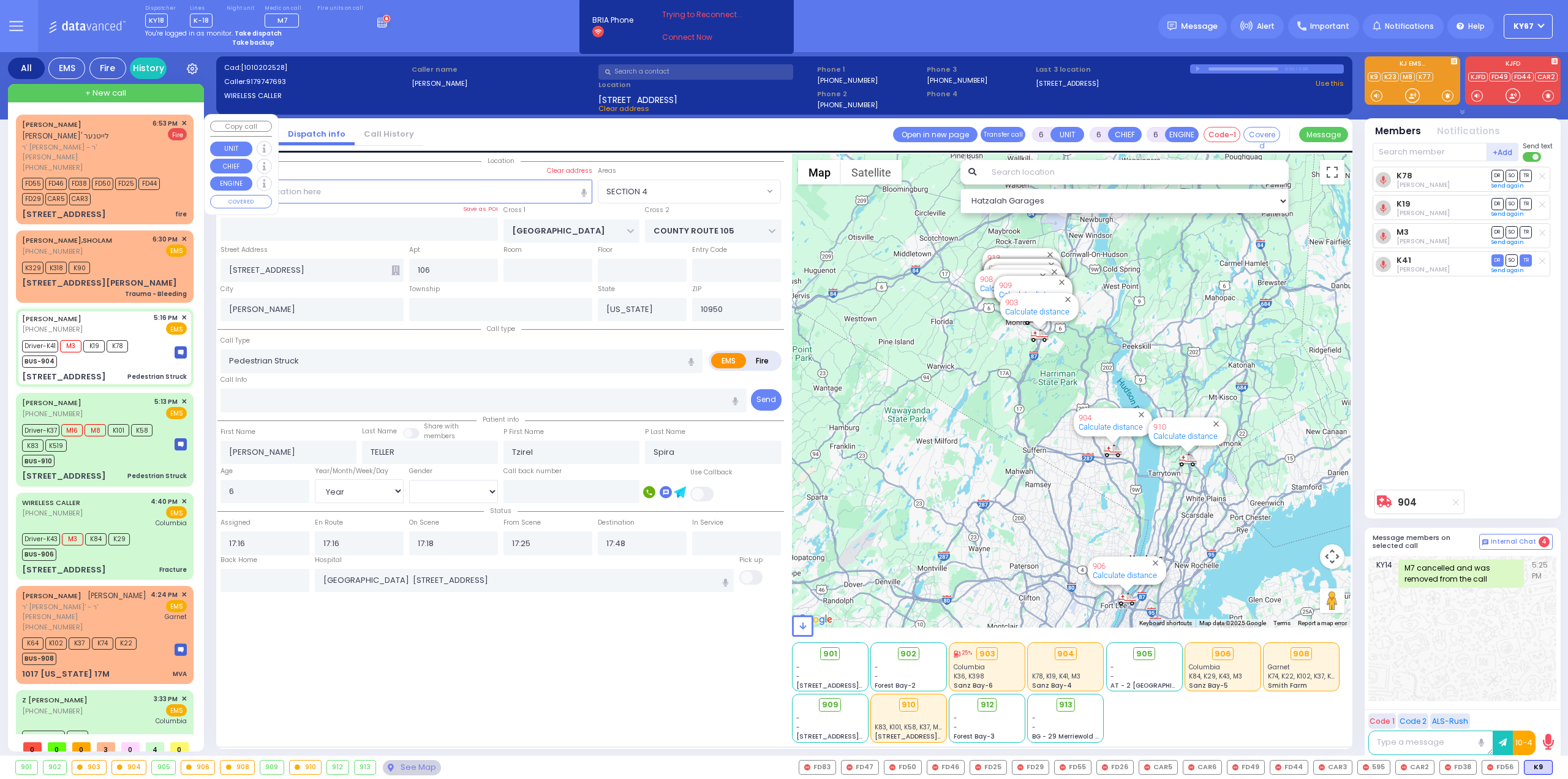
select select
radio input "true"
select select "Year"
select select "[DEMOGRAPHIC_DATA]"
select select "Hatzalah Garages"
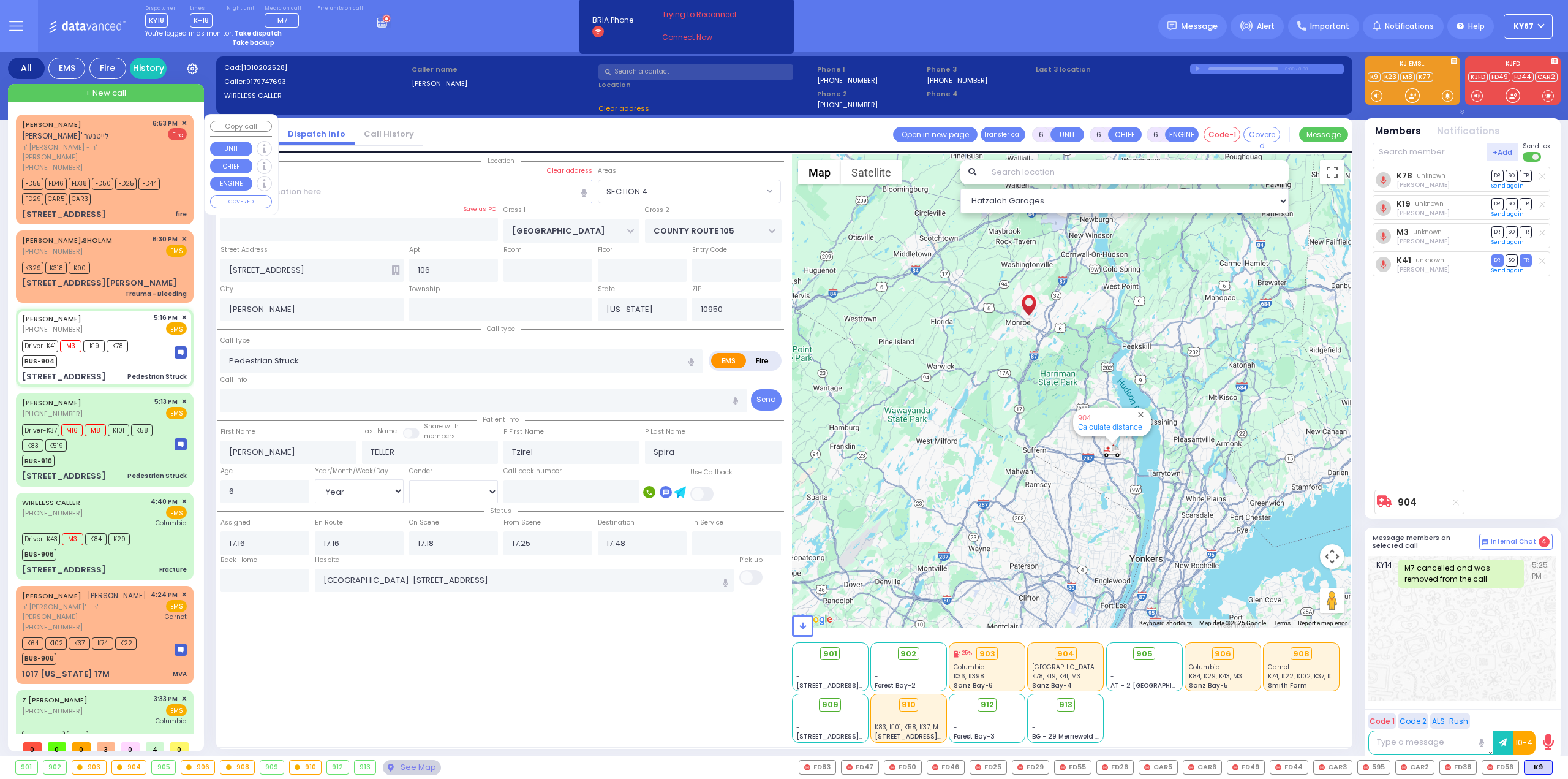
select select "SECTION 4"
select select
radio input "true"
select select "Year"
select select "[DEMOGRAPHIC_DATA]"
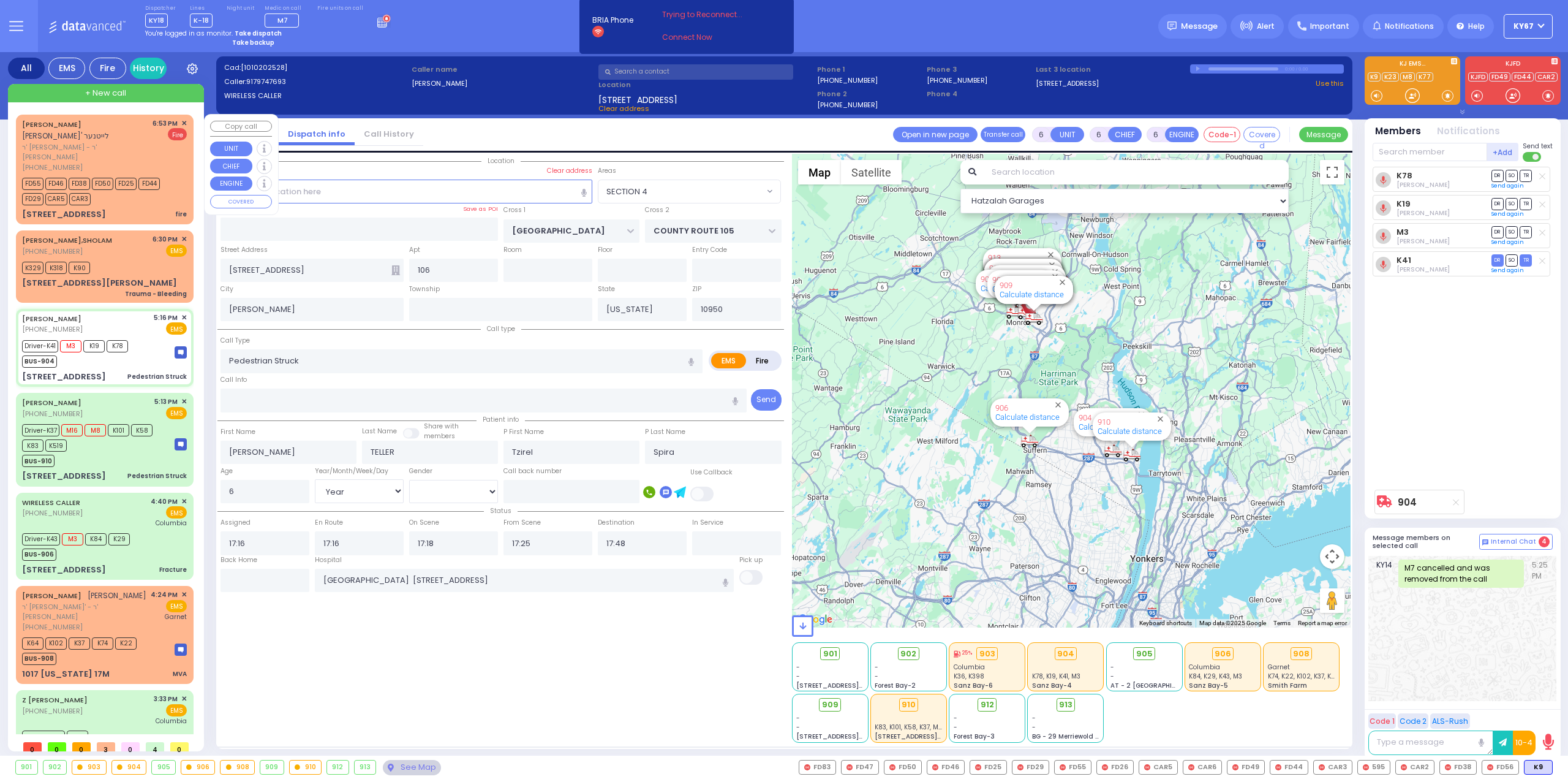
select select "Hatzalah Garages"
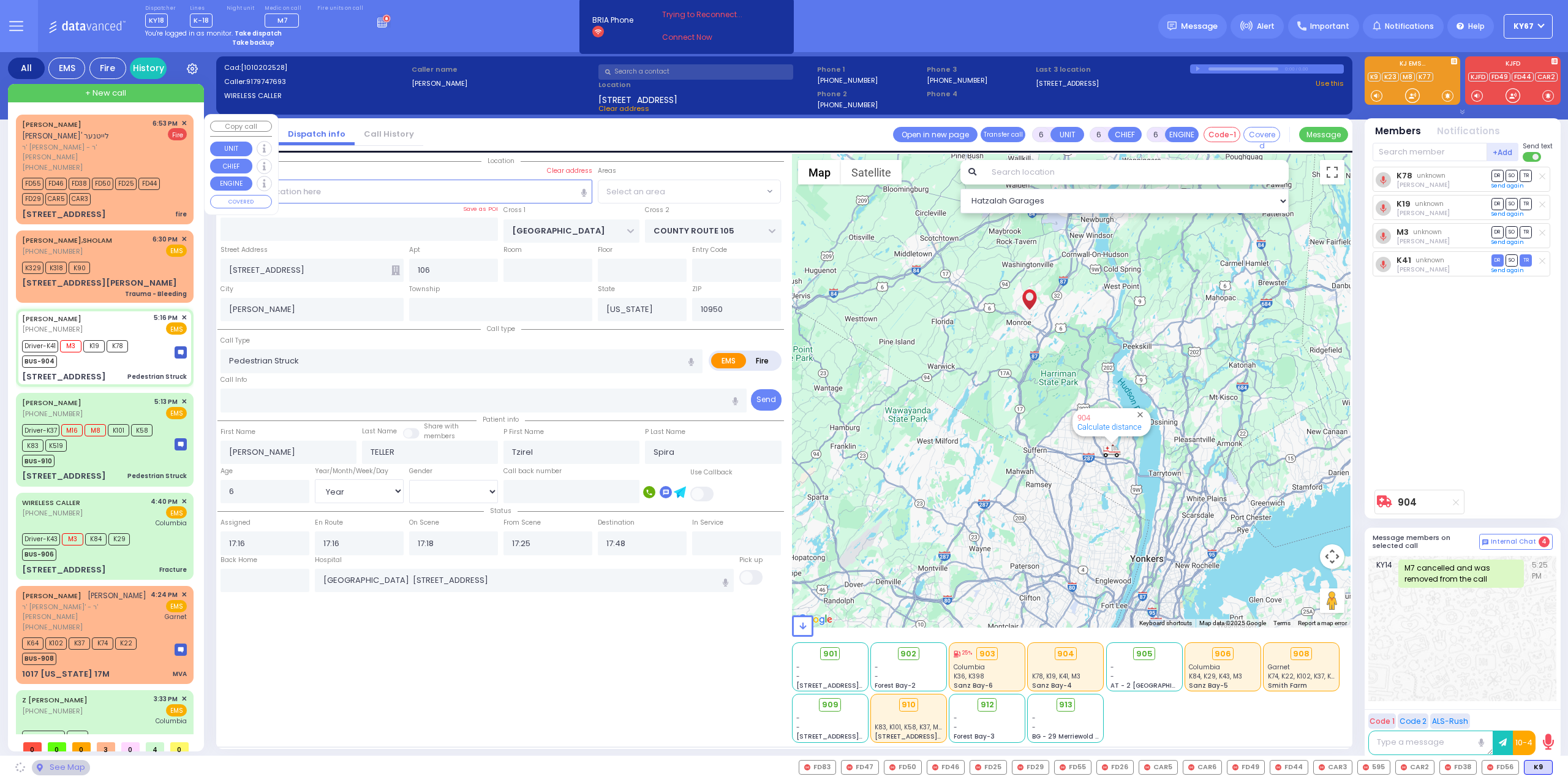
select select "SECTION 4"
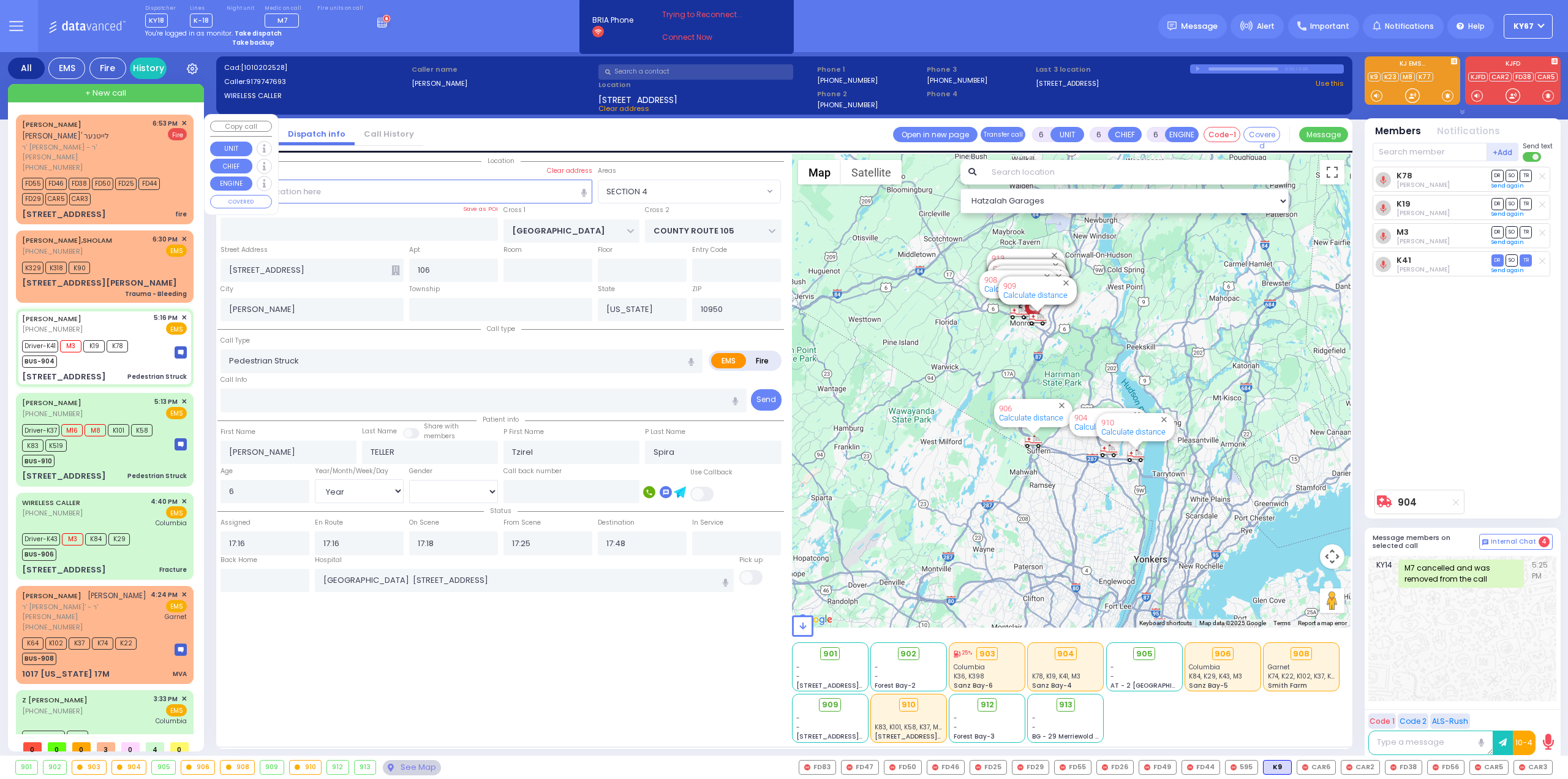
select select
radio input "true"
select select "Year"
select select "[DEMOGRAPHIC_DATA]"
select select "Hatzalah Garages"
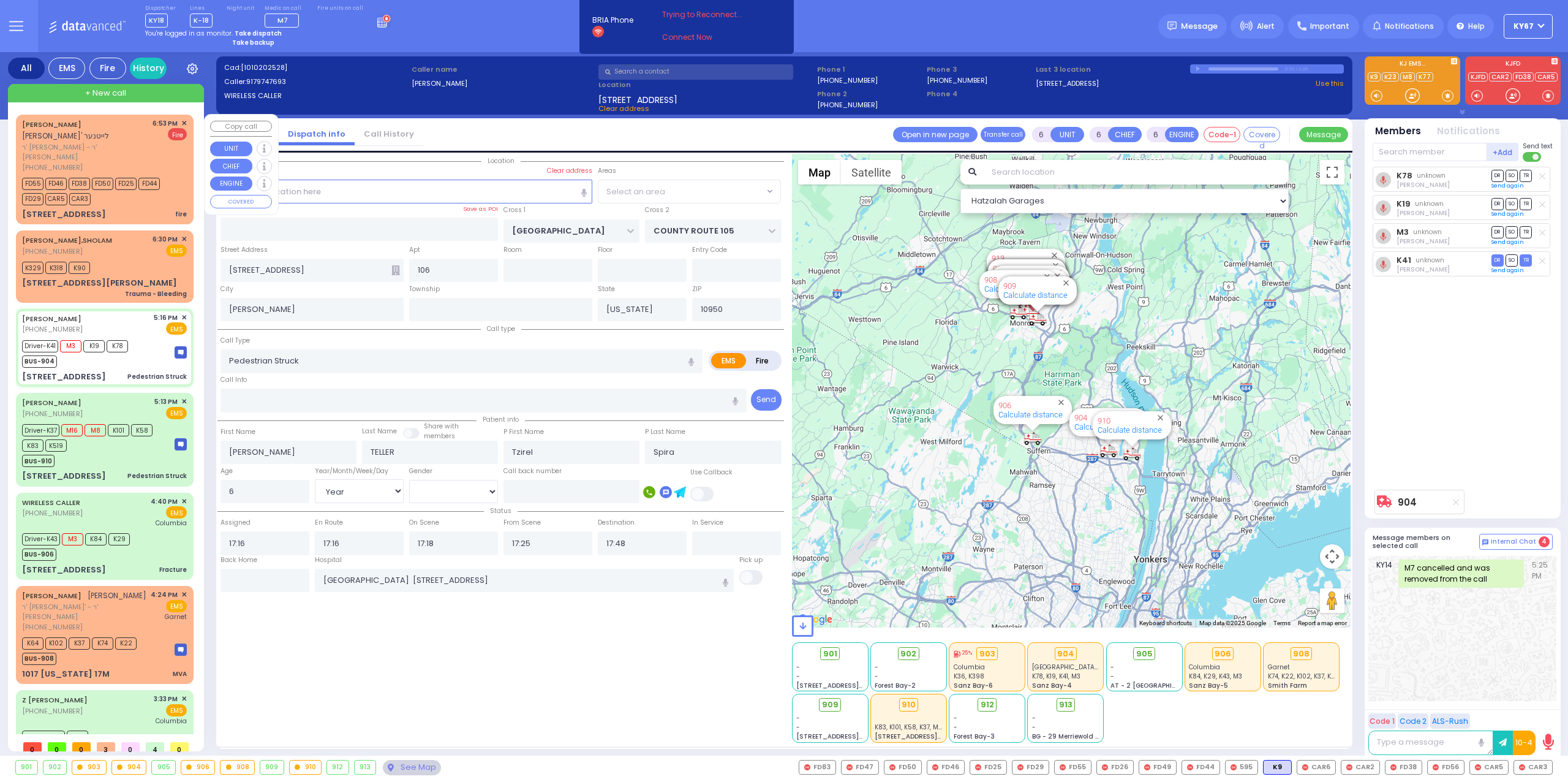
select select "SECTION 4"
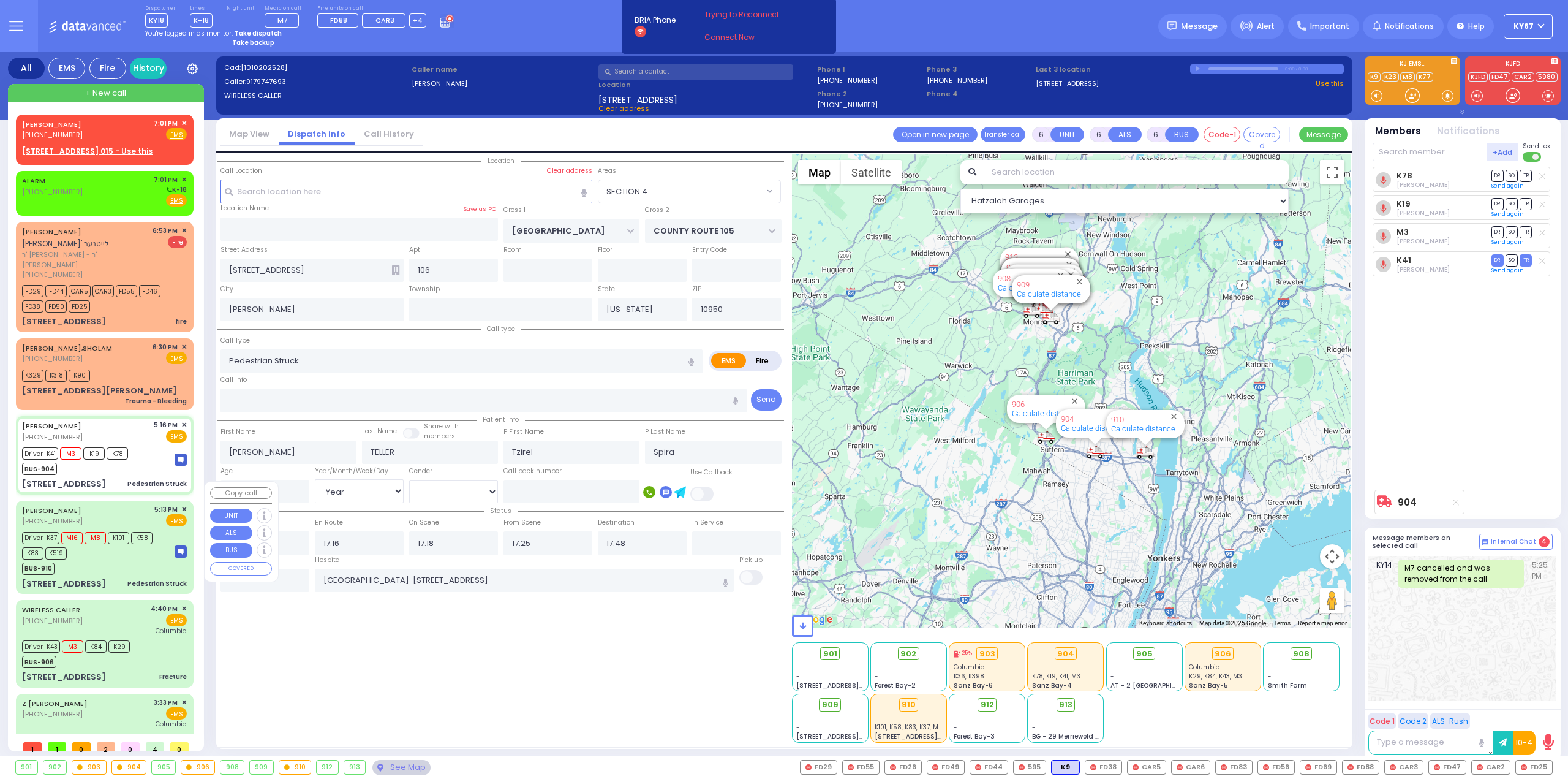
click at [102, 560] on div "BUS-910" at bounding box center [91, 568] width 141 height 16
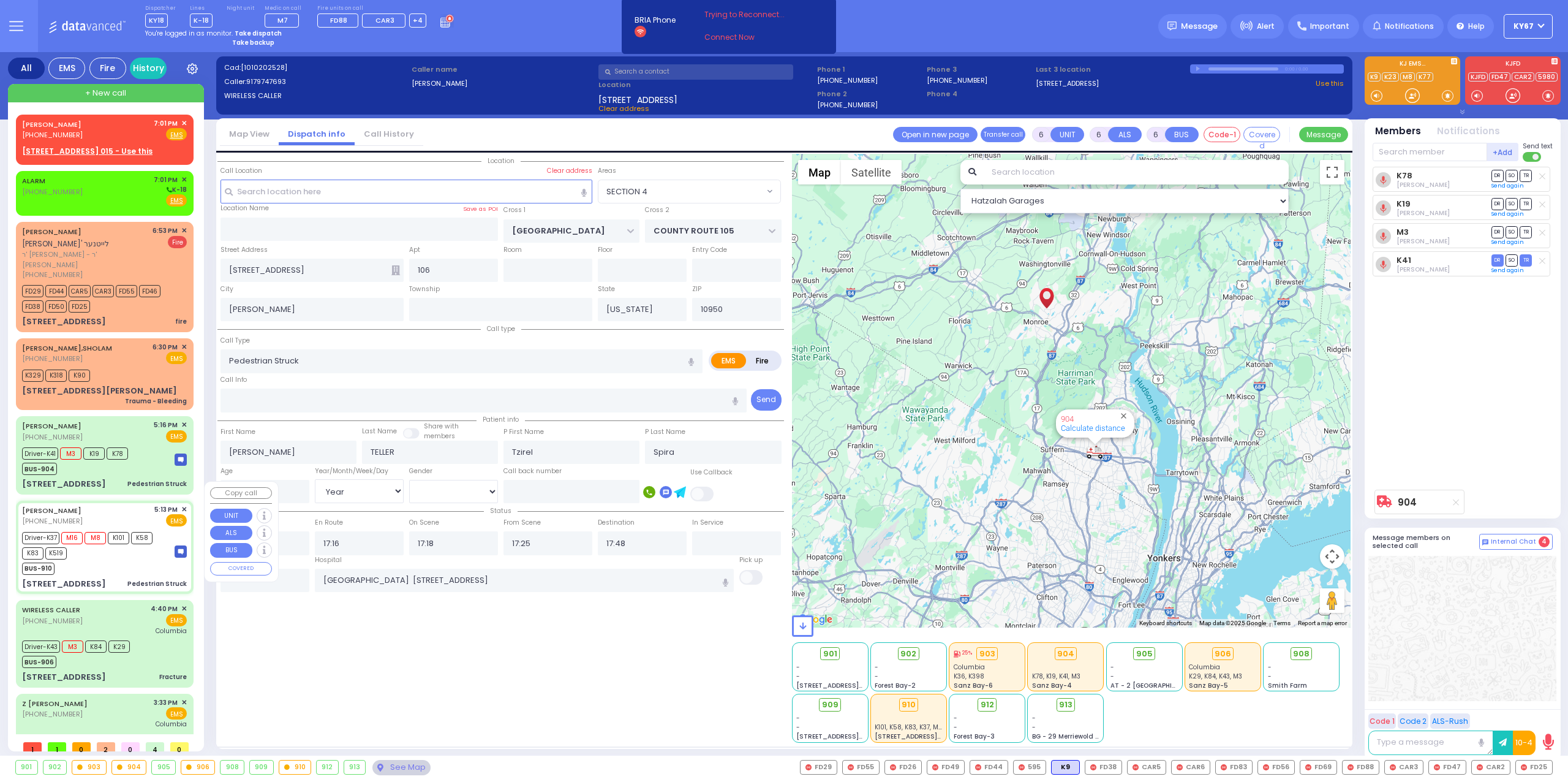
select select
radio input "true"
type input "[PERSON_NAME]"
type input "8"
select select "Year"
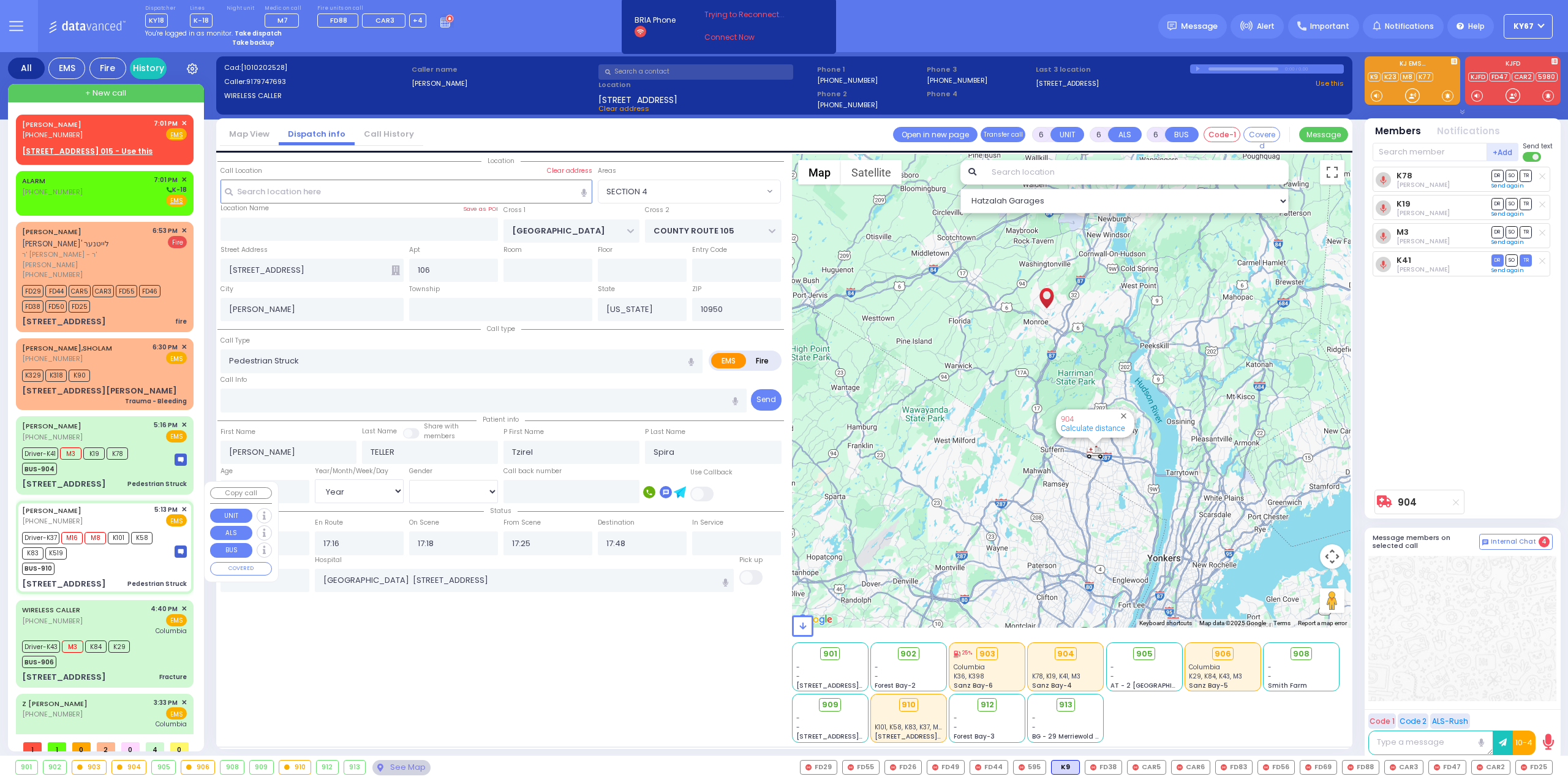
select select "[DEMOGRAPHIC_DATA]"
type input "17:13"
type input "17:14"
type input "17:26"
type input "[GEOGRAPHIC_DATA] [STREET_ADDRESS][PERSON_NAME]"
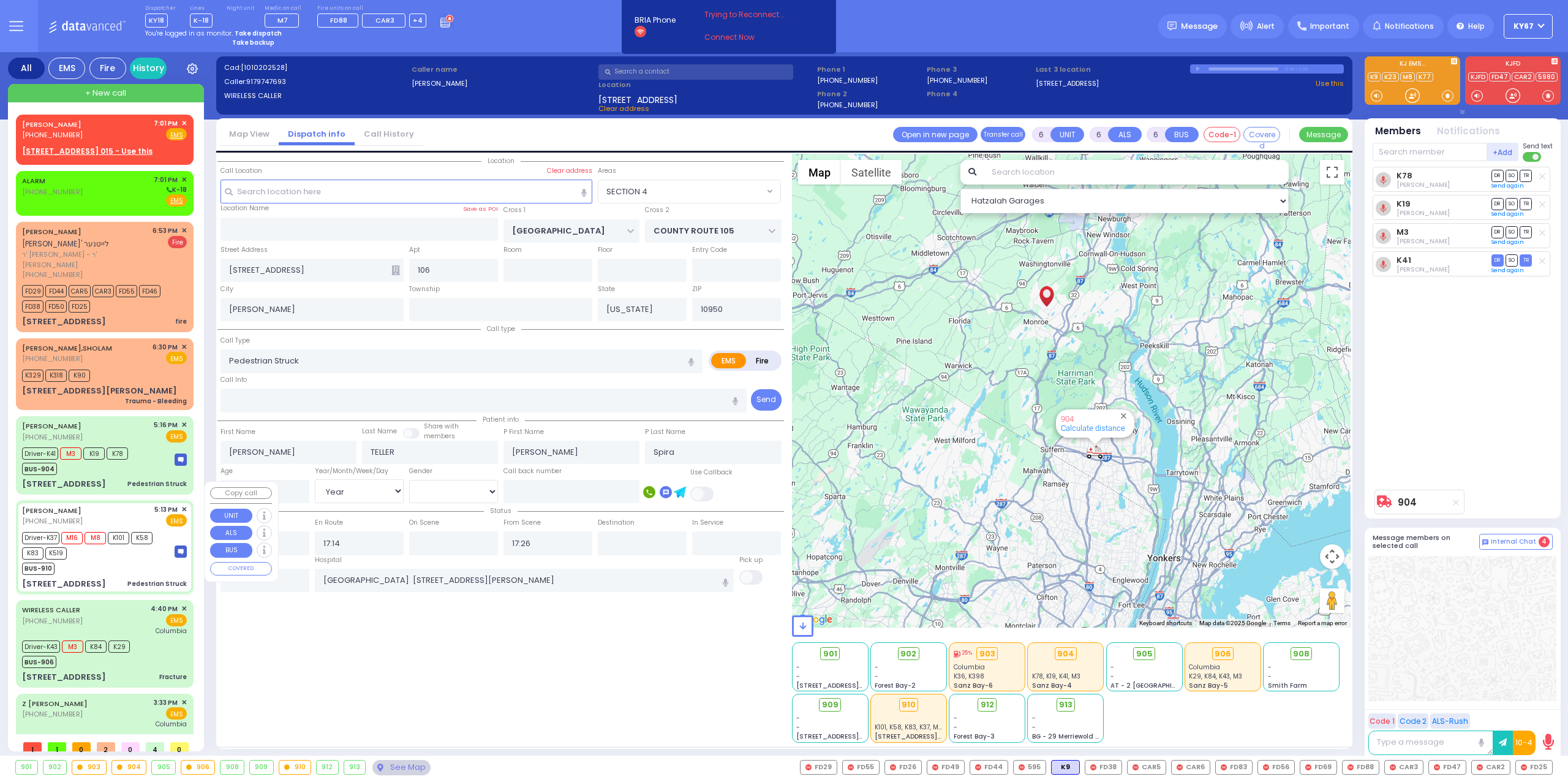
select select "Hatzalah Garages"
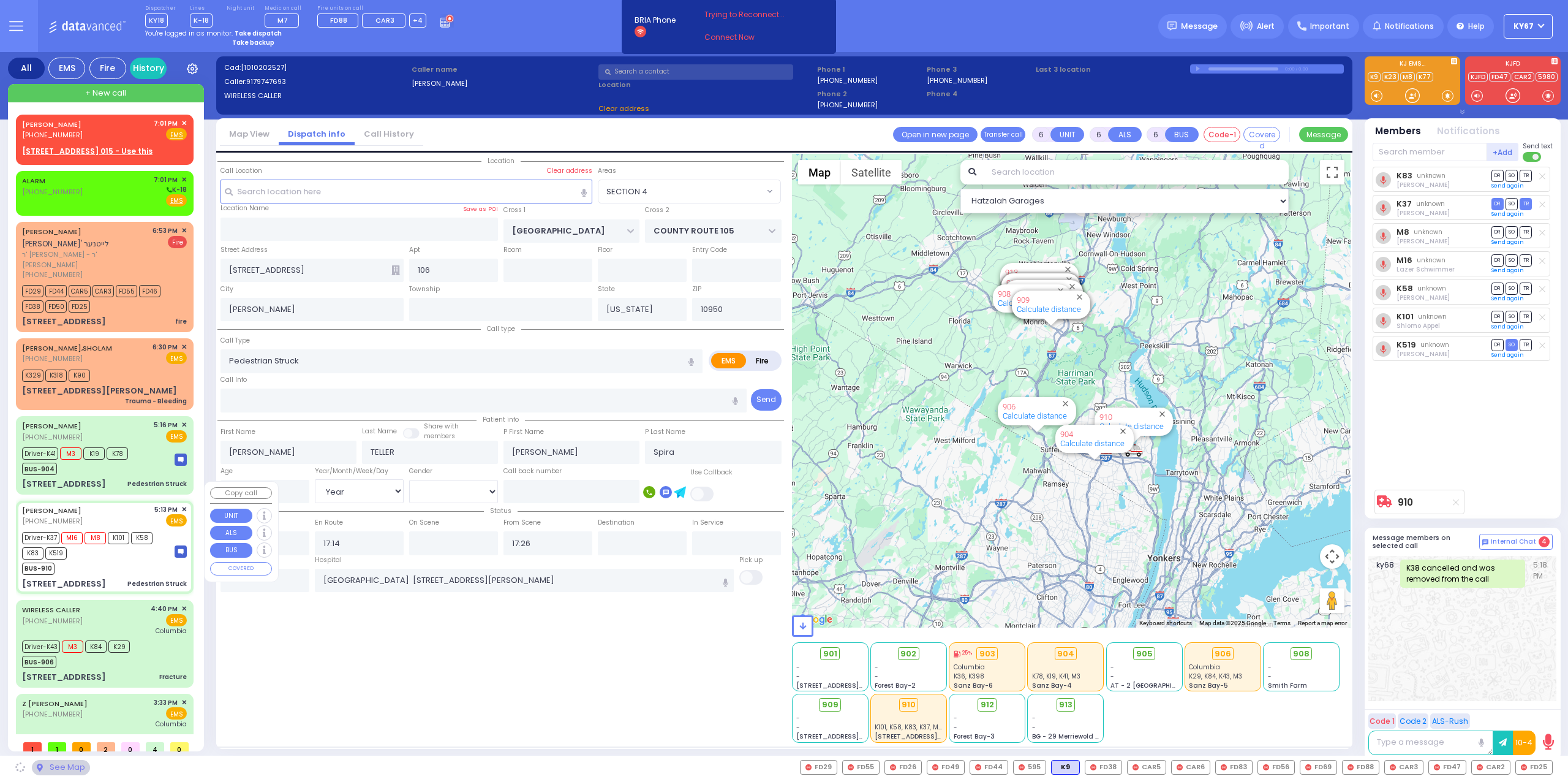
select select "SECTION 4"
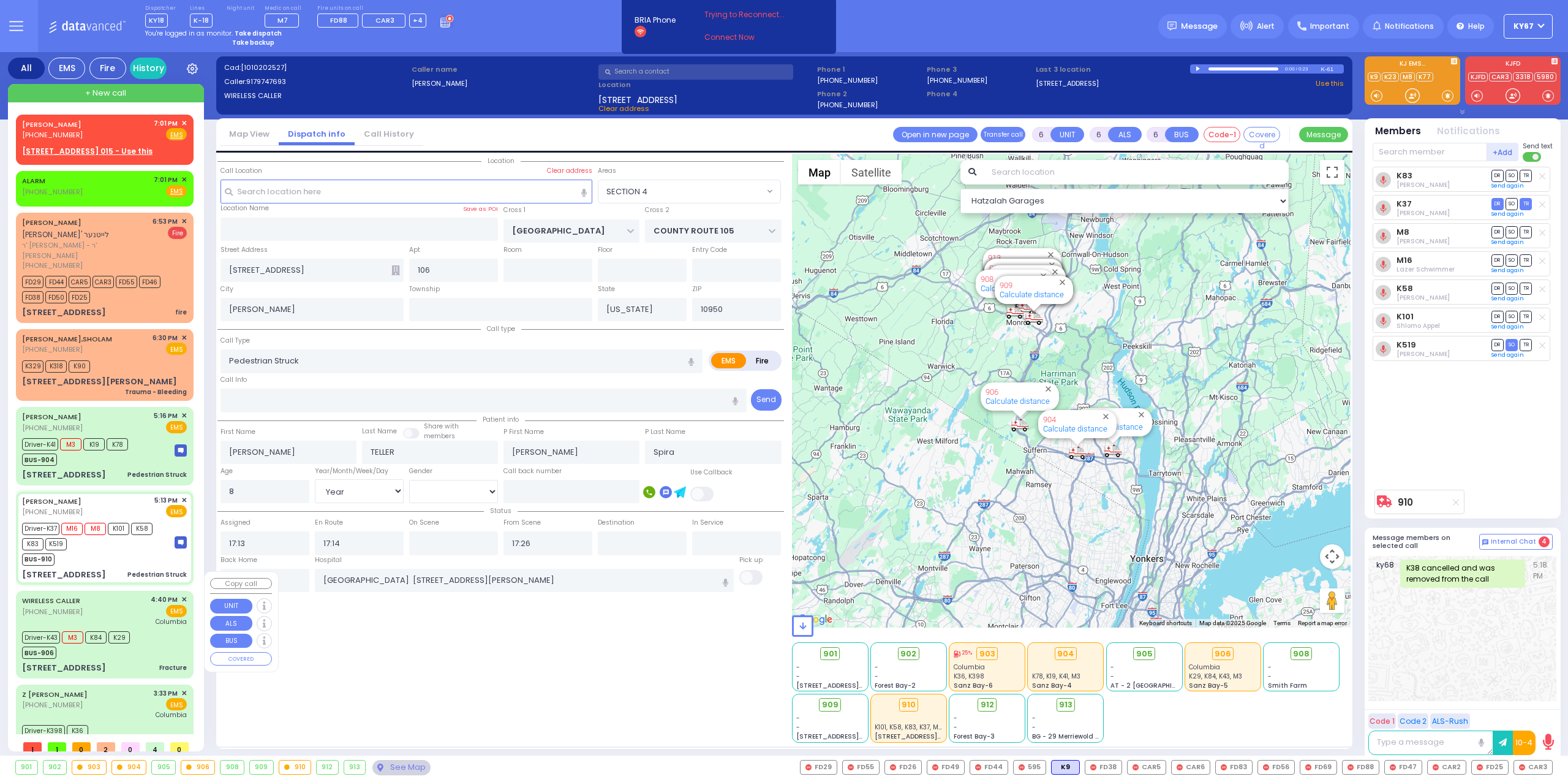
click at [165, 631] on div "Driver-K43 M3 K84 K29 BUS-906" at bounding box center [104, 642] width 165 height 30
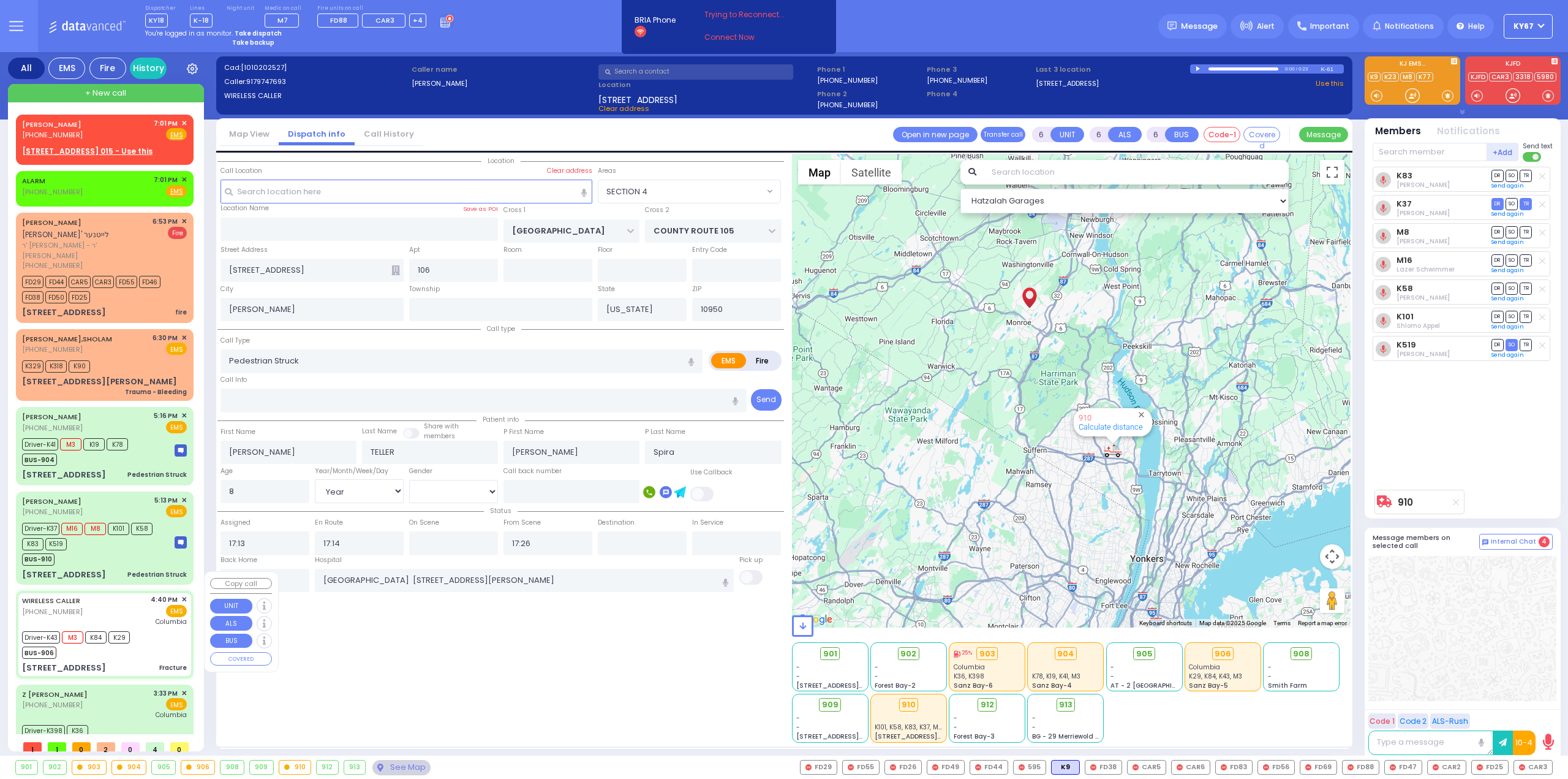
select select
type input "Fracture"
radio input "true"
type input "Mates"
type input "[PERSON_NAME]"
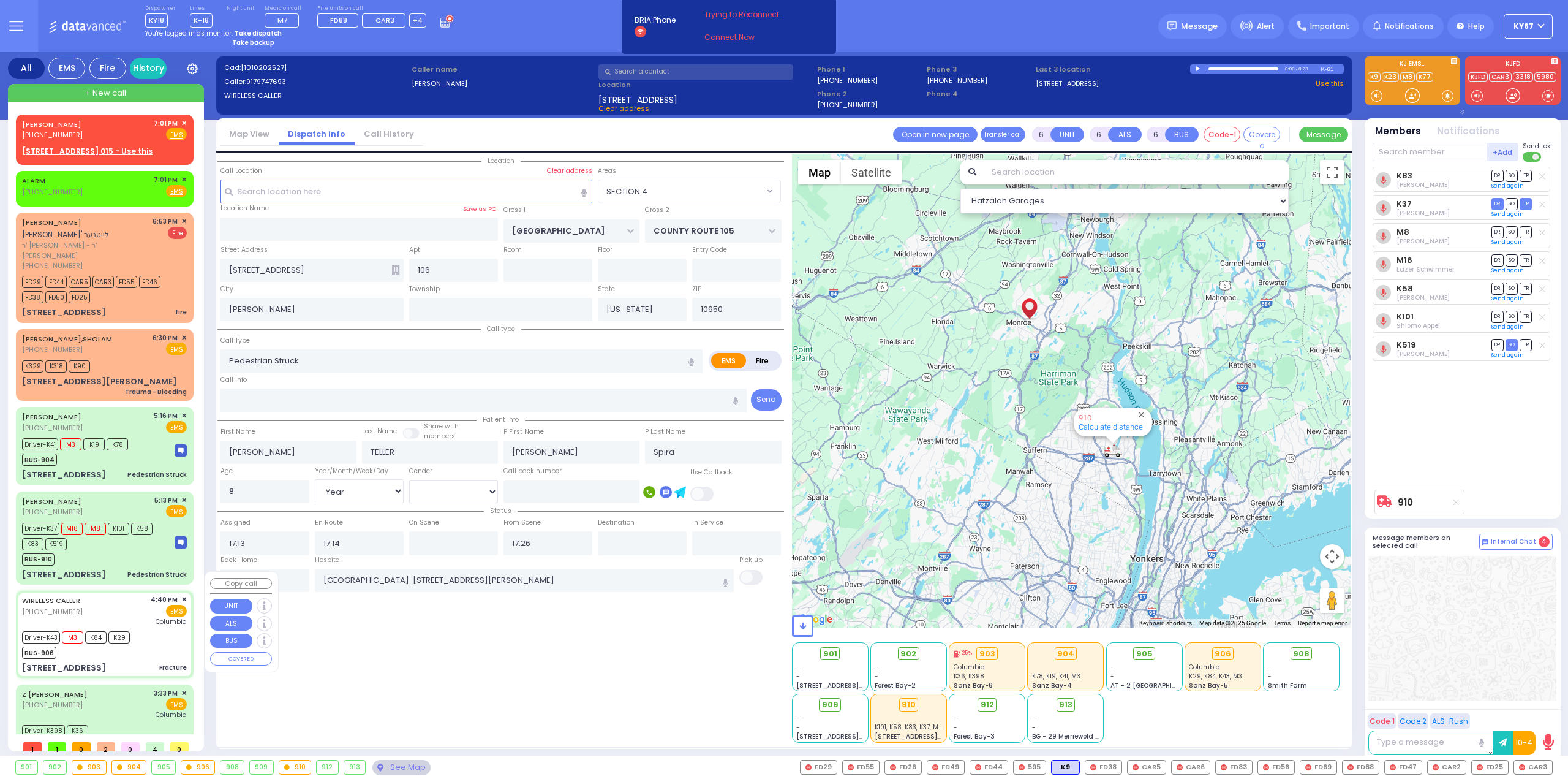
type input "12"
select select "Year"
select select "[DEMOGRAPHIC_DATA]"
type input "16:40"
type input "16:42"
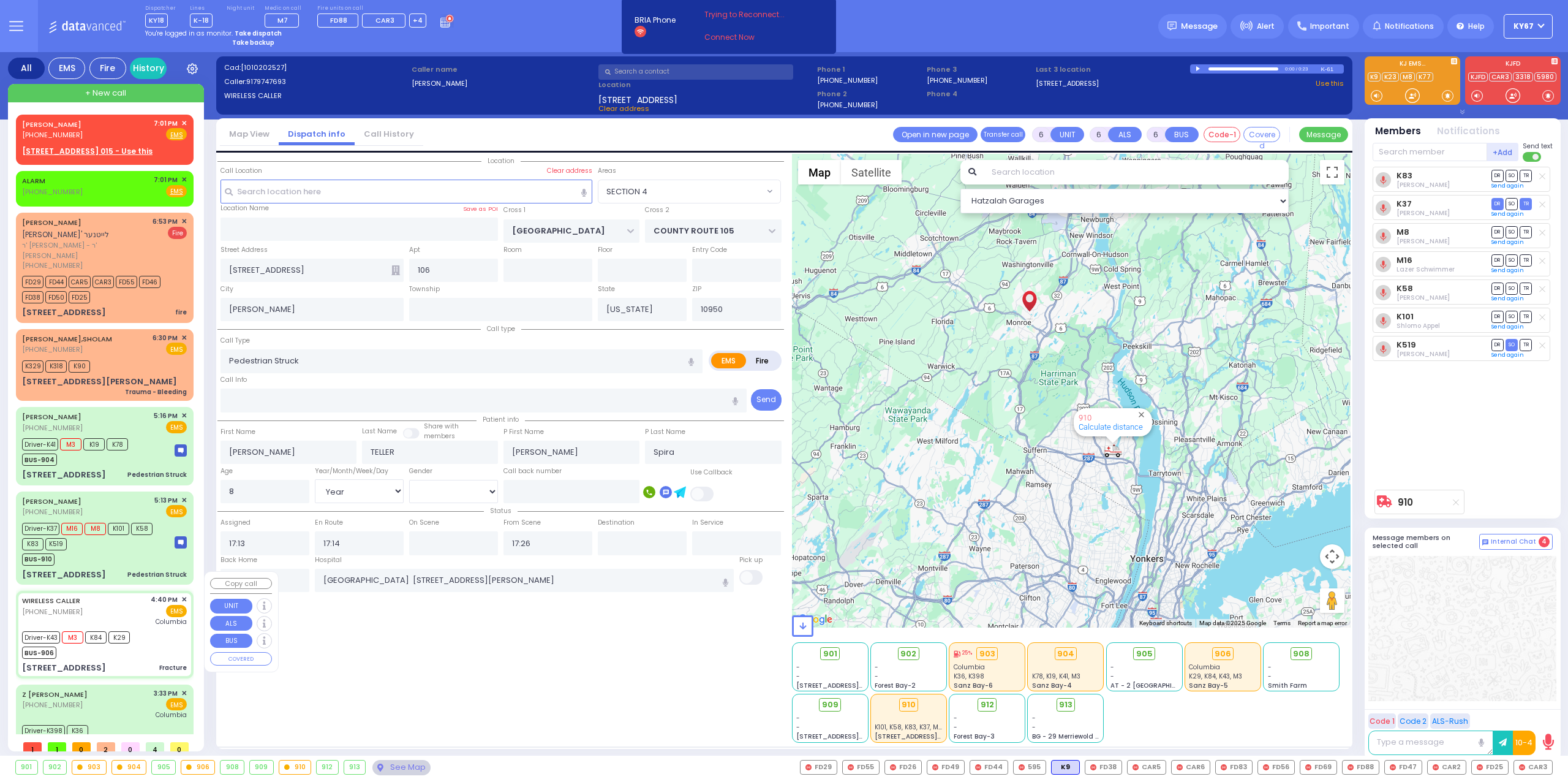
type input "16:43"
type input "17:20"
type input "[US_STATE][GEOGRAPHIC_DATA]- [GEOGRAPHIC_DATA]"
select select "Hatzalah Garages"
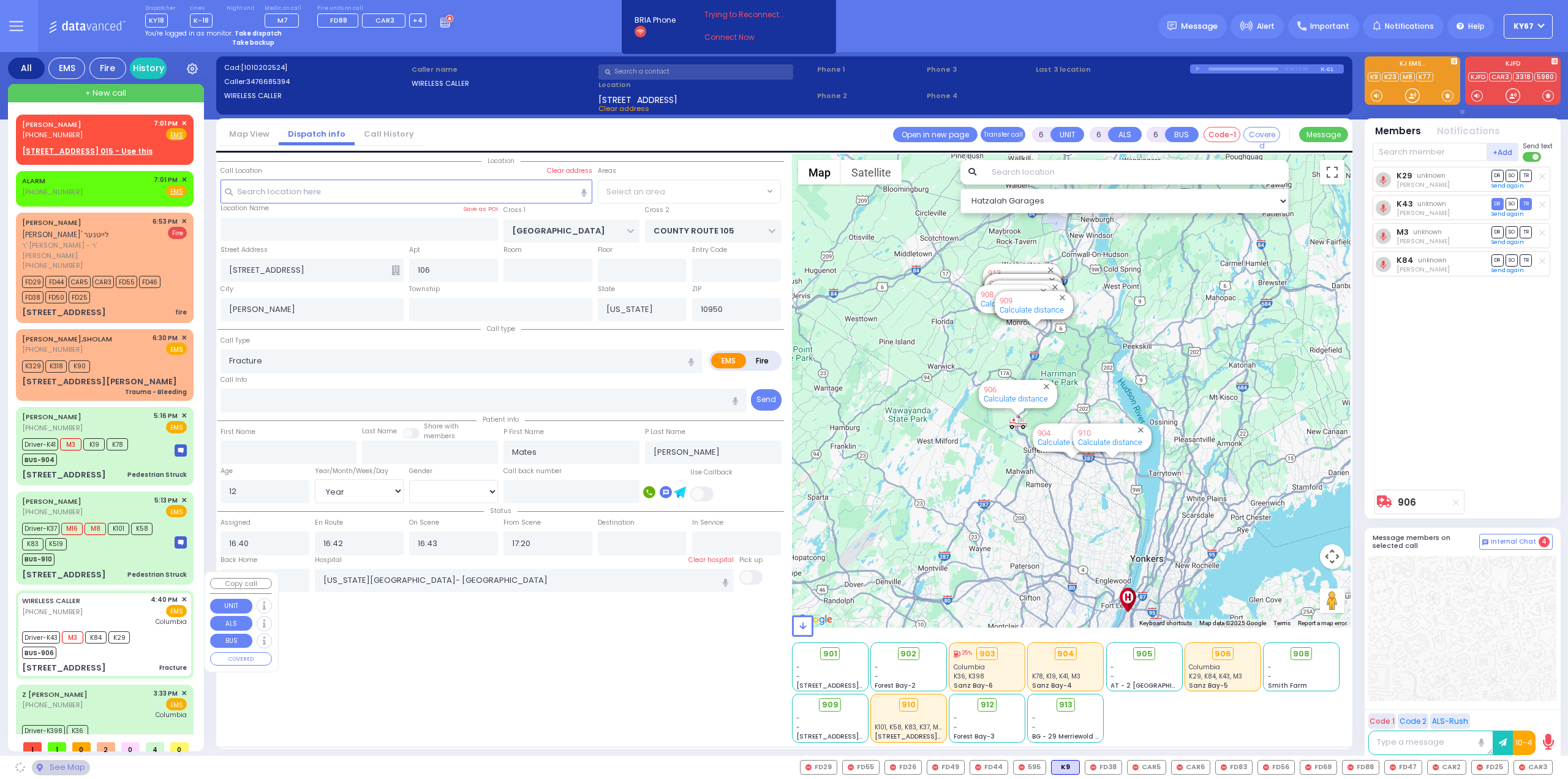
type input "SCHUNNEMUNK RD"
type input "[STREET_ADDRESS]"
type input "002"
type input "Monroe"
select select "[GEOGRAPHIC_DATA]"
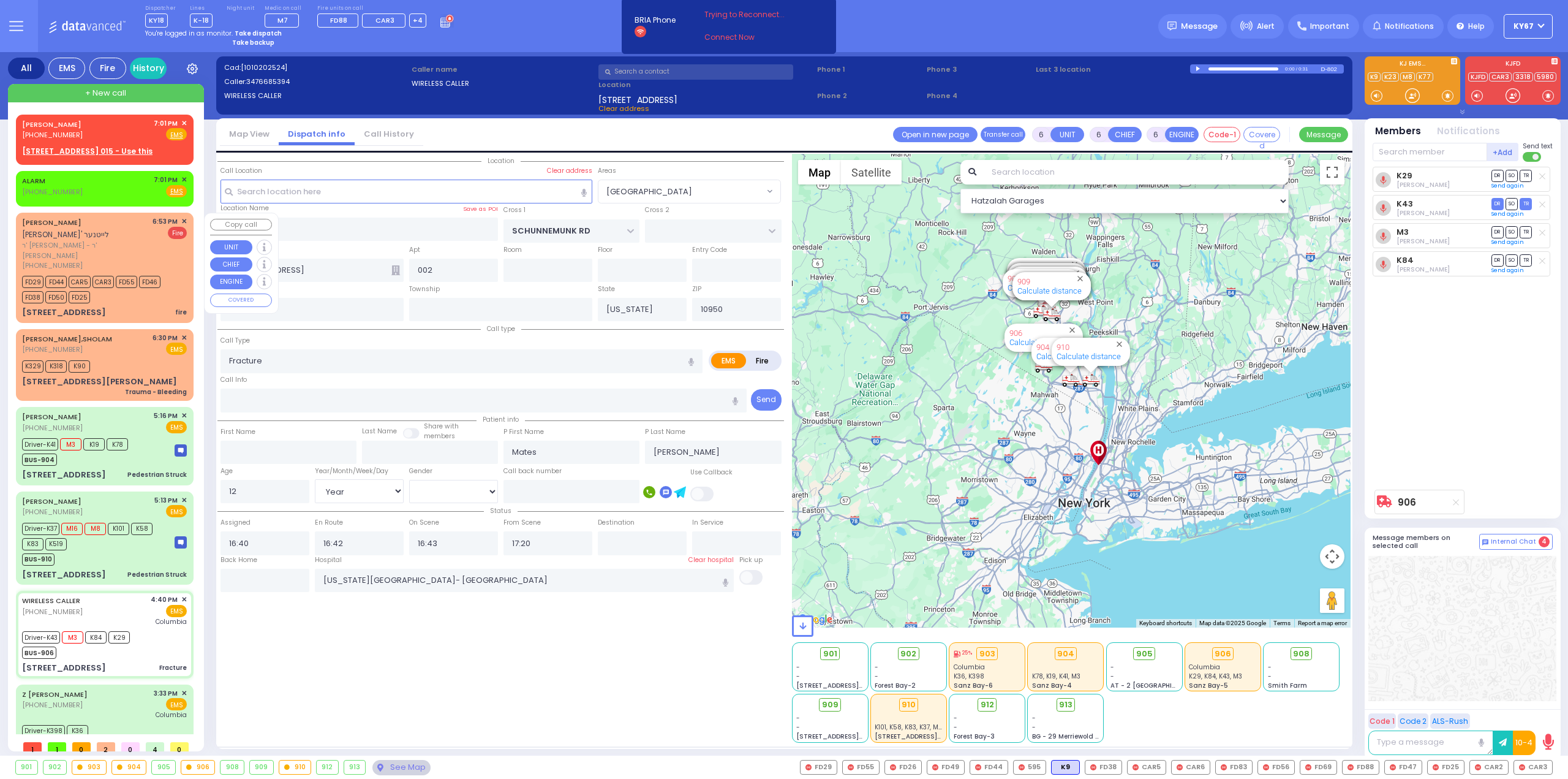
click at [136, 293] on div "[PERSON_NAME] [PERSON_NAME] [PERSON_NAME] - ר' [PERSON_NAME] [PHONE_NUMBER] 6:5…" at bounding box center [105, 268] width 173 height 106
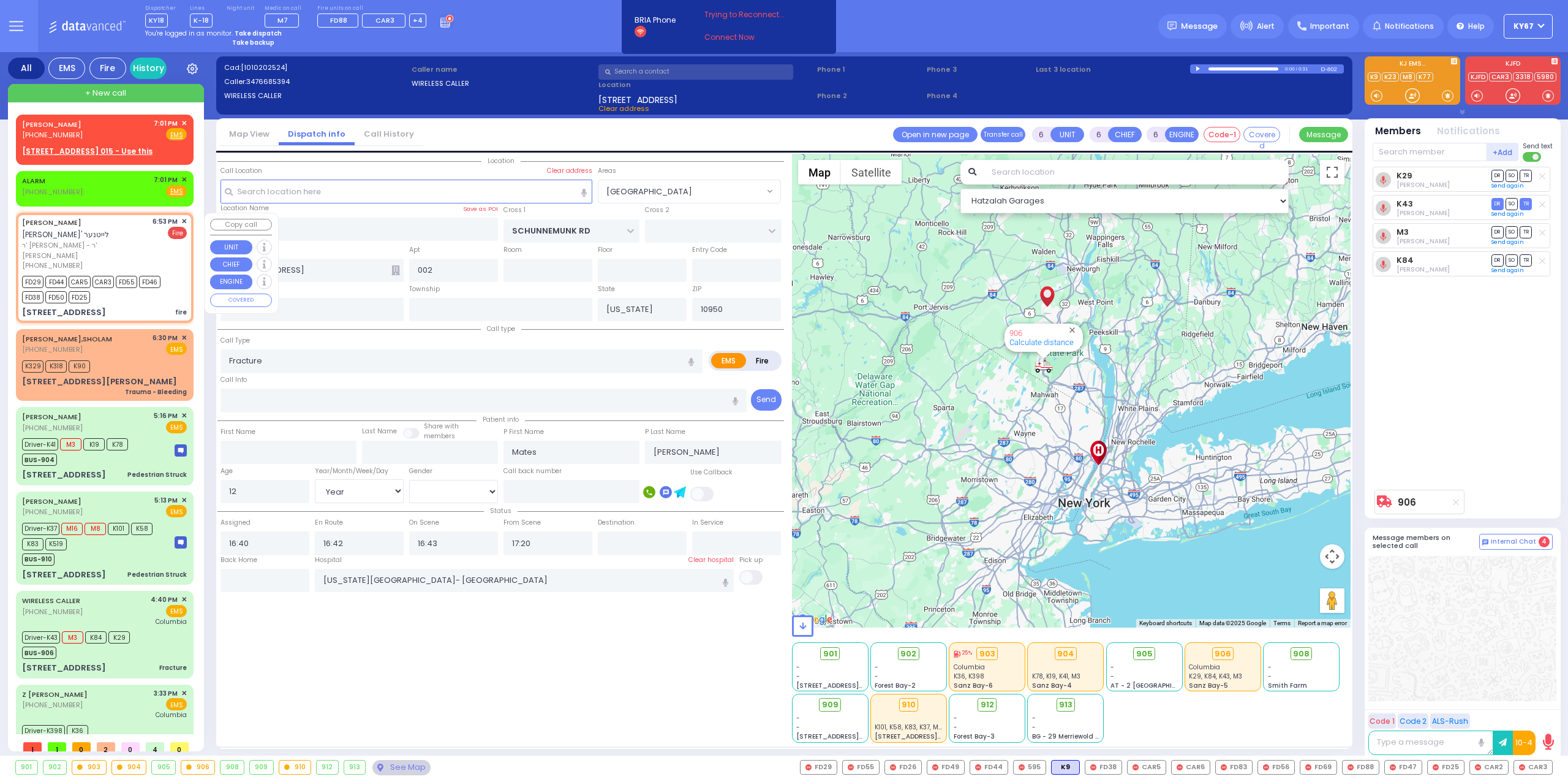
type input "2"
type input "1"
select select
type input "fire"
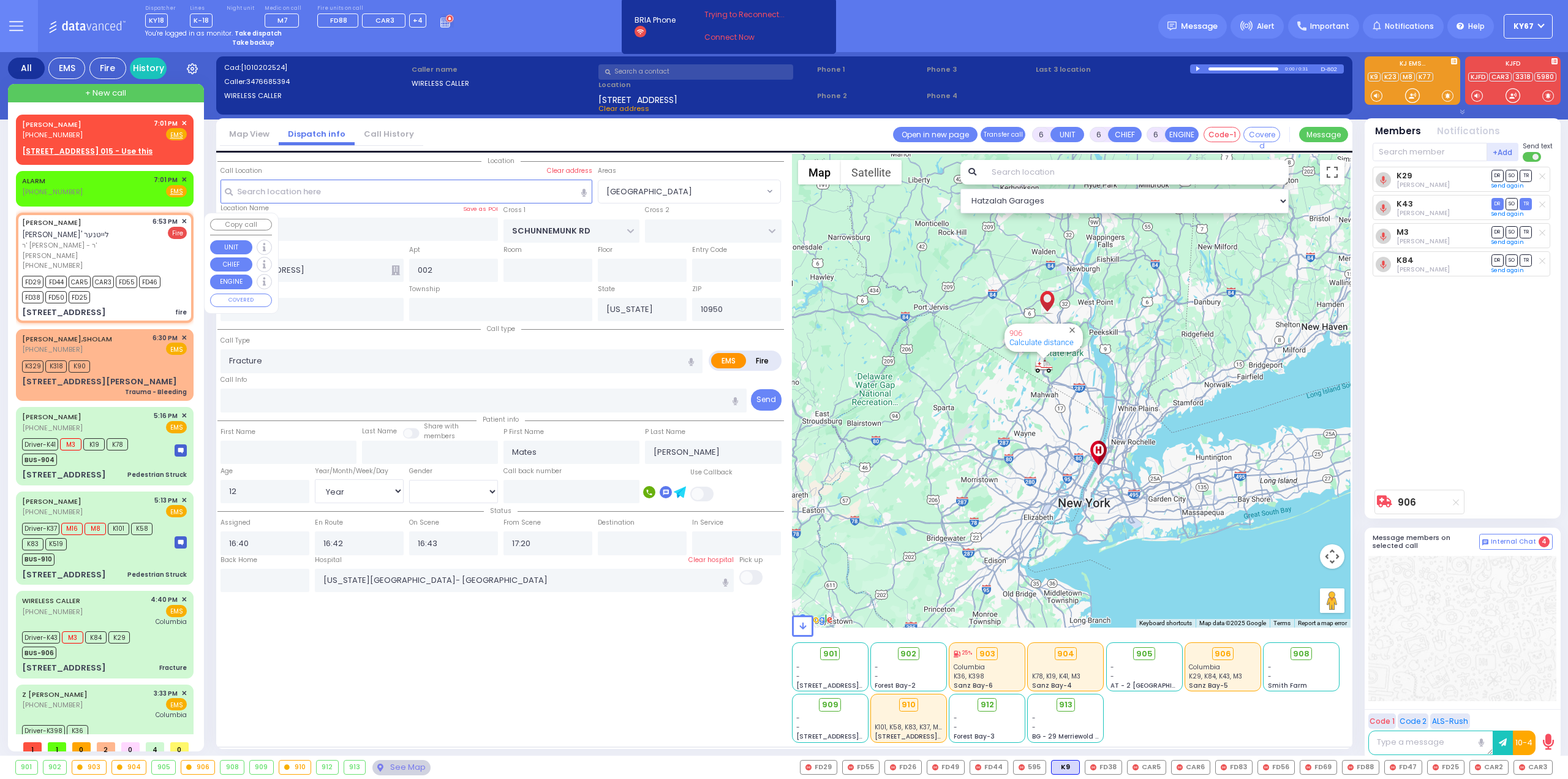
radio input "false"
radio input "true"
type input "[PERSON_NAME]"
select select
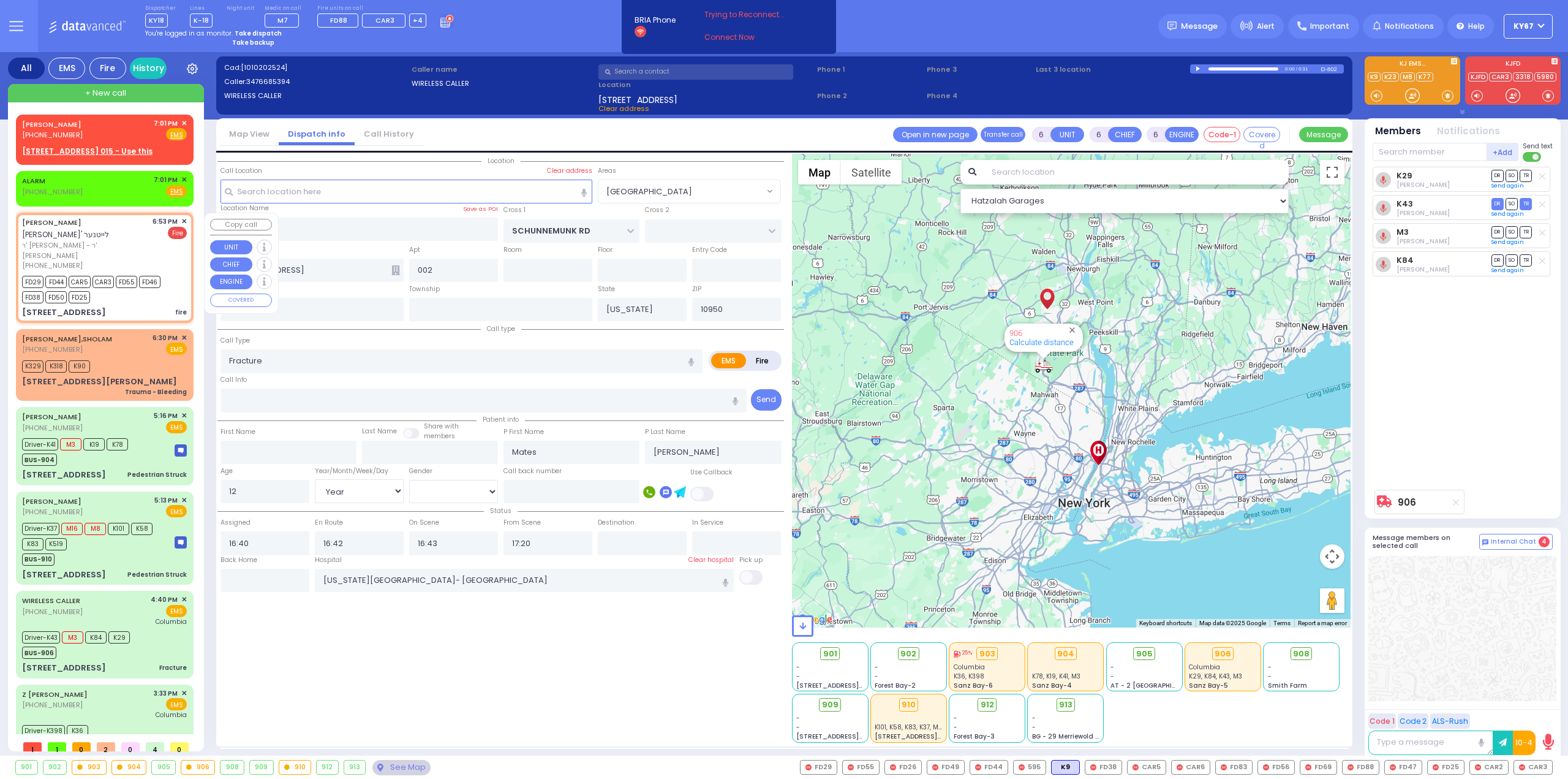
select select
type input "18:53"
type input "18:55"
type input "LIZENSK BLVD"
type input "FOREST RD"
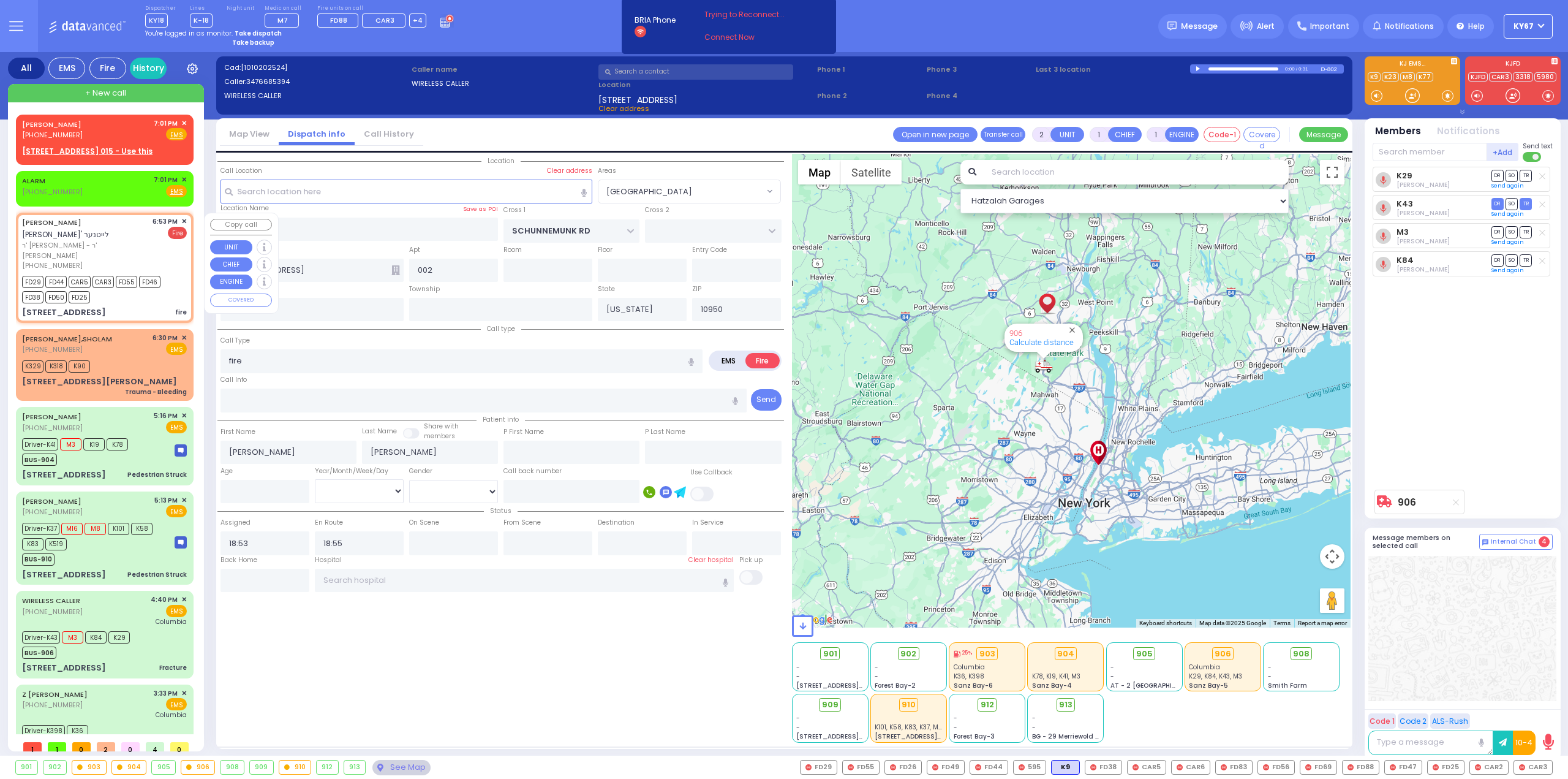
type input "3 LIZENSK BLVD"
type input "303"
select select "Hatzalah Garages"
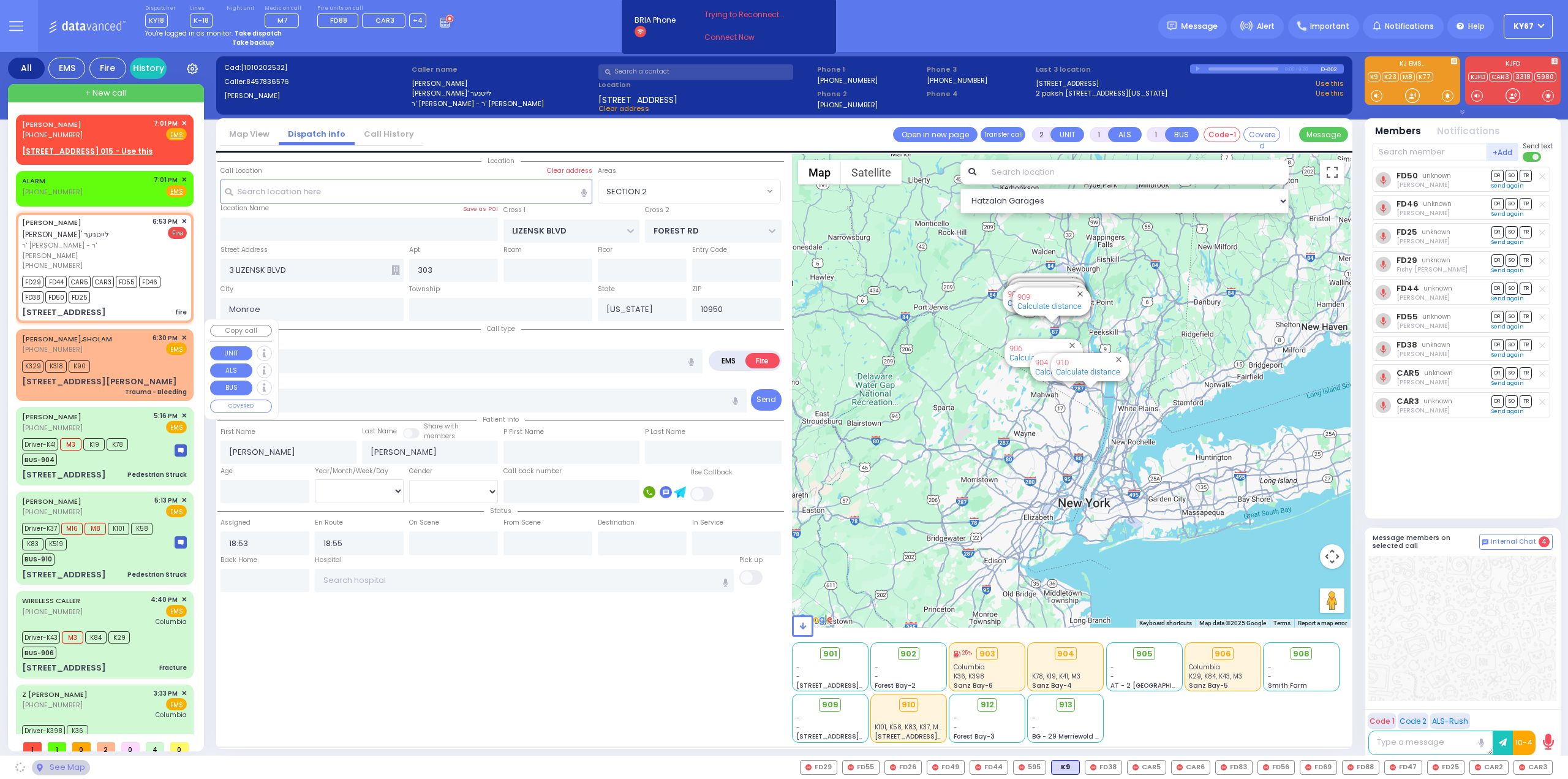
select select "SECTION 2"
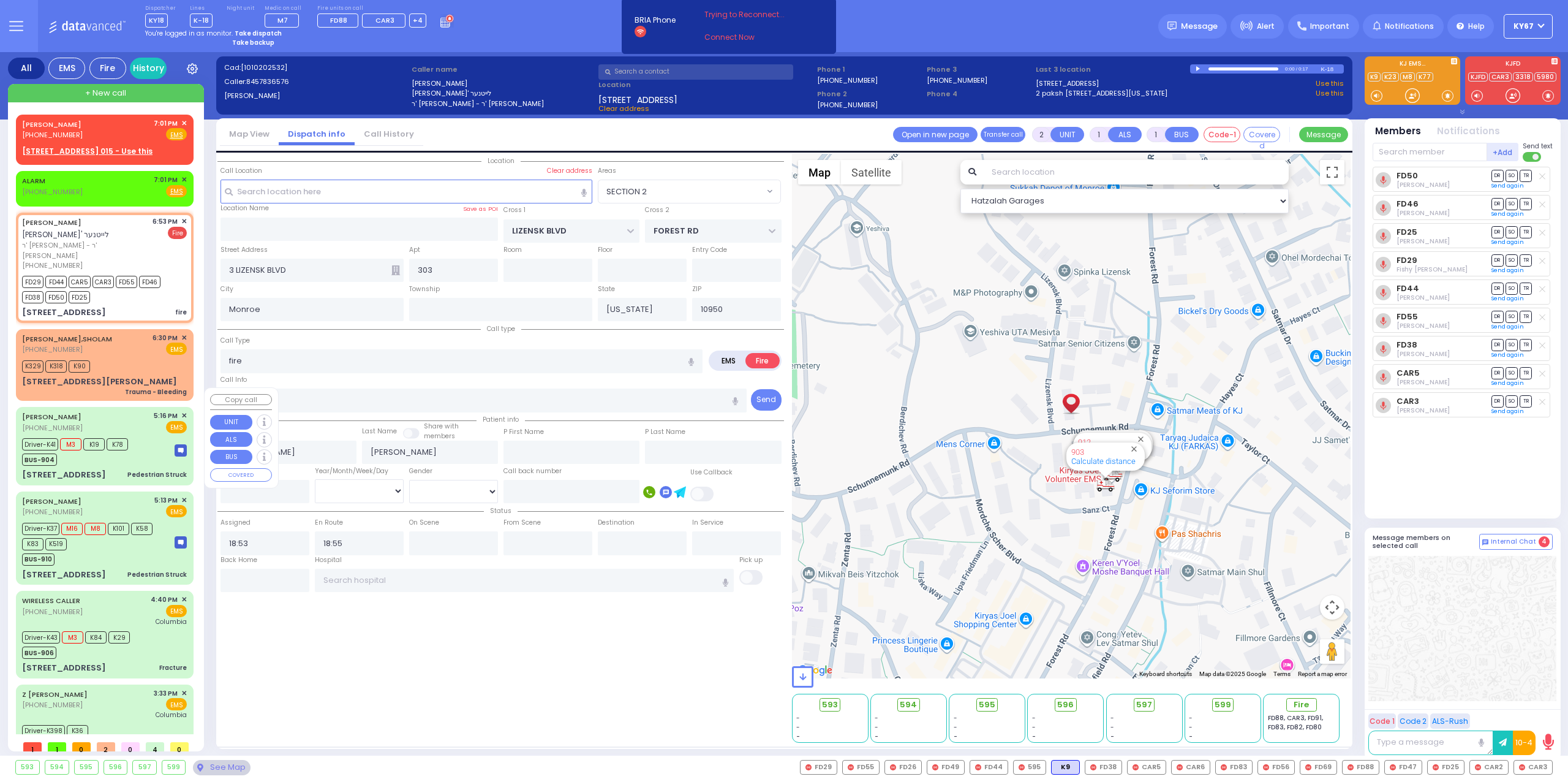
drag, startPoint x: 144, startPoint y: 437, endPoint x: 160, endPoint y: 451, distance: 21.3
click at [145, 437] on div "Driver-K41 M3 K19 K78 BUS-904" at bounding box center [104, 449] width 165 height 30
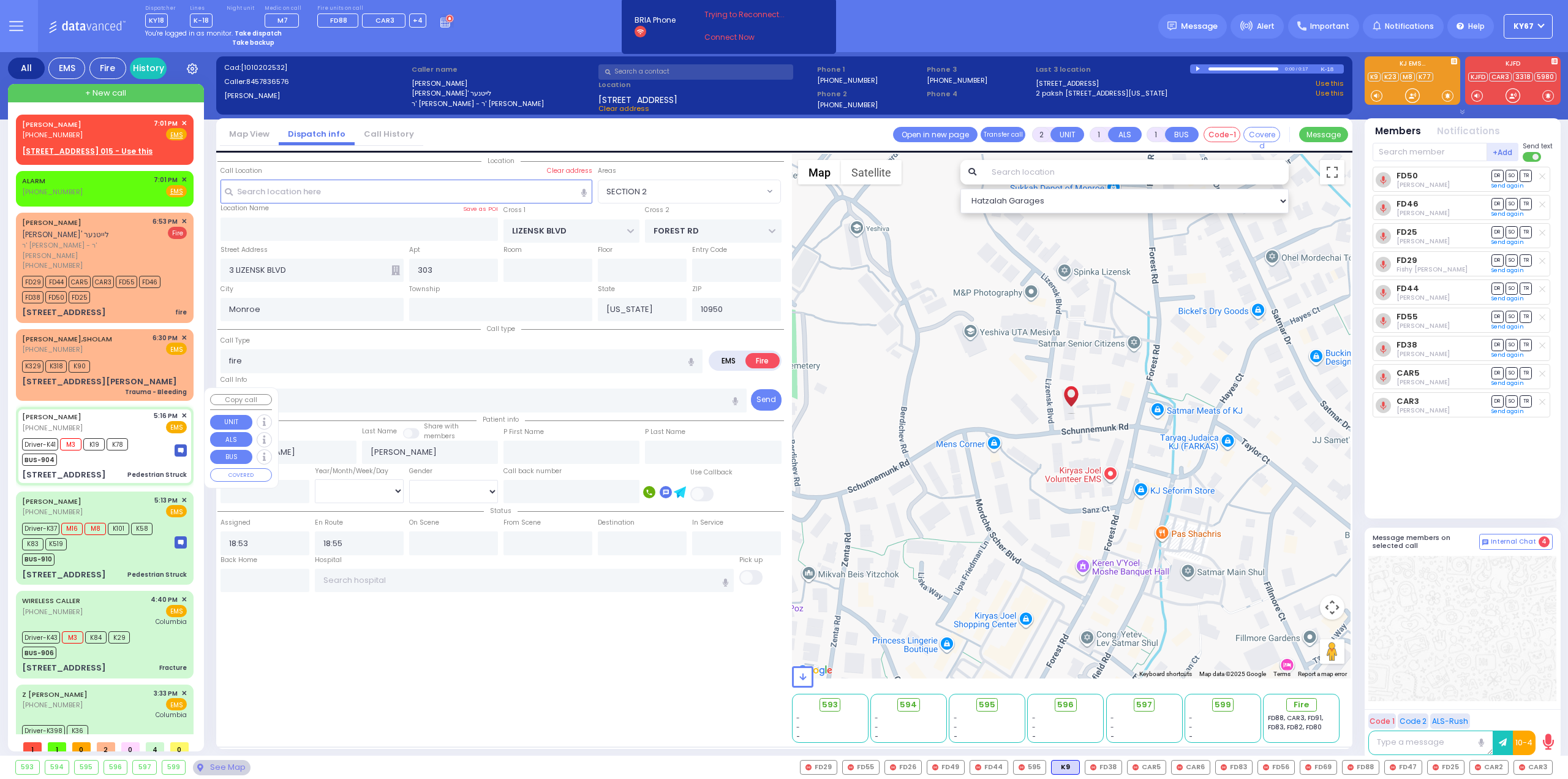
type input "6"
select select
type input "Pedestrian Struck"
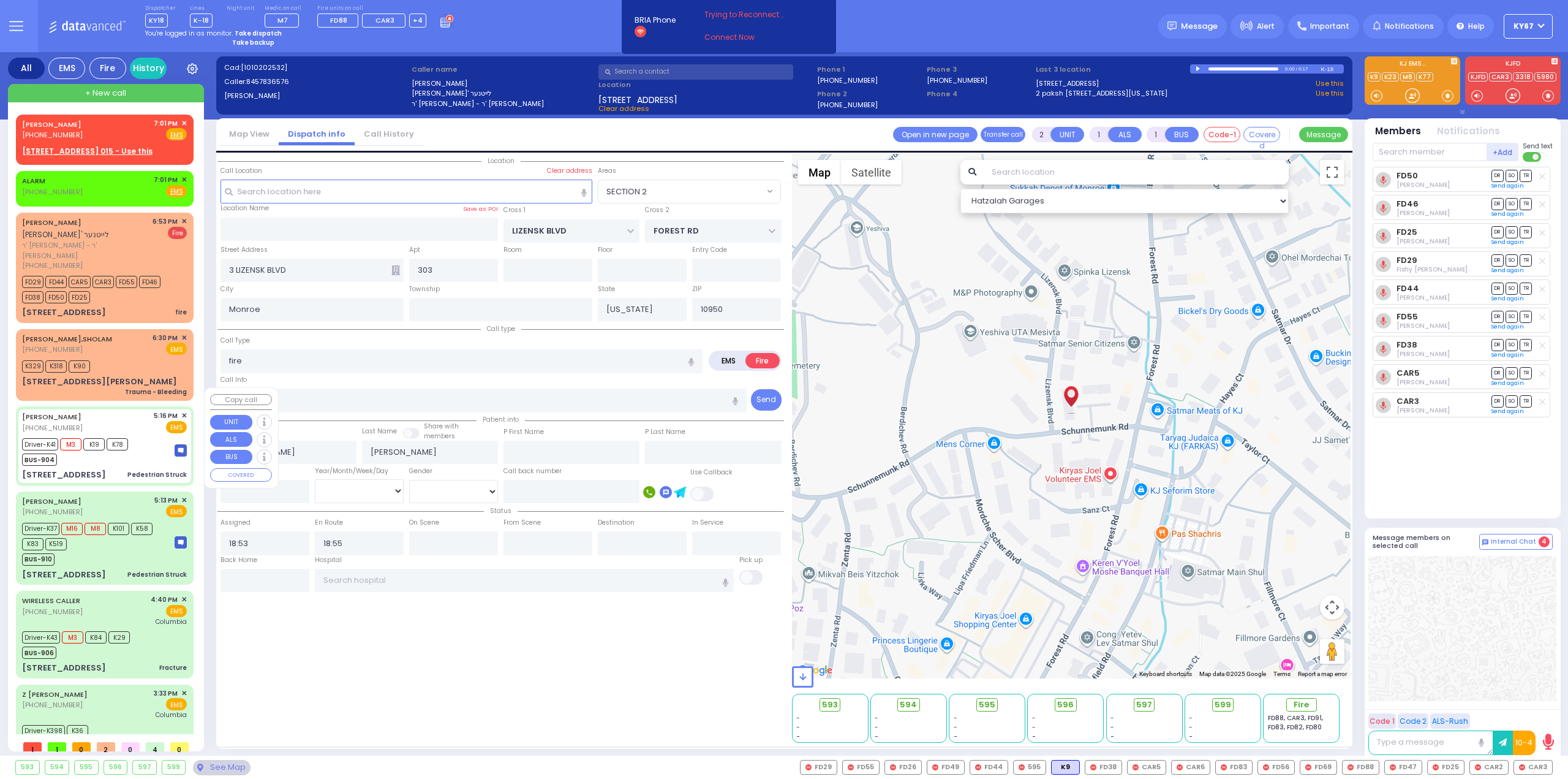
radio input "true"
type input "[PERSON_NAME]"
type input "TELLER"
type input "Tzirel"
type input "Spira"
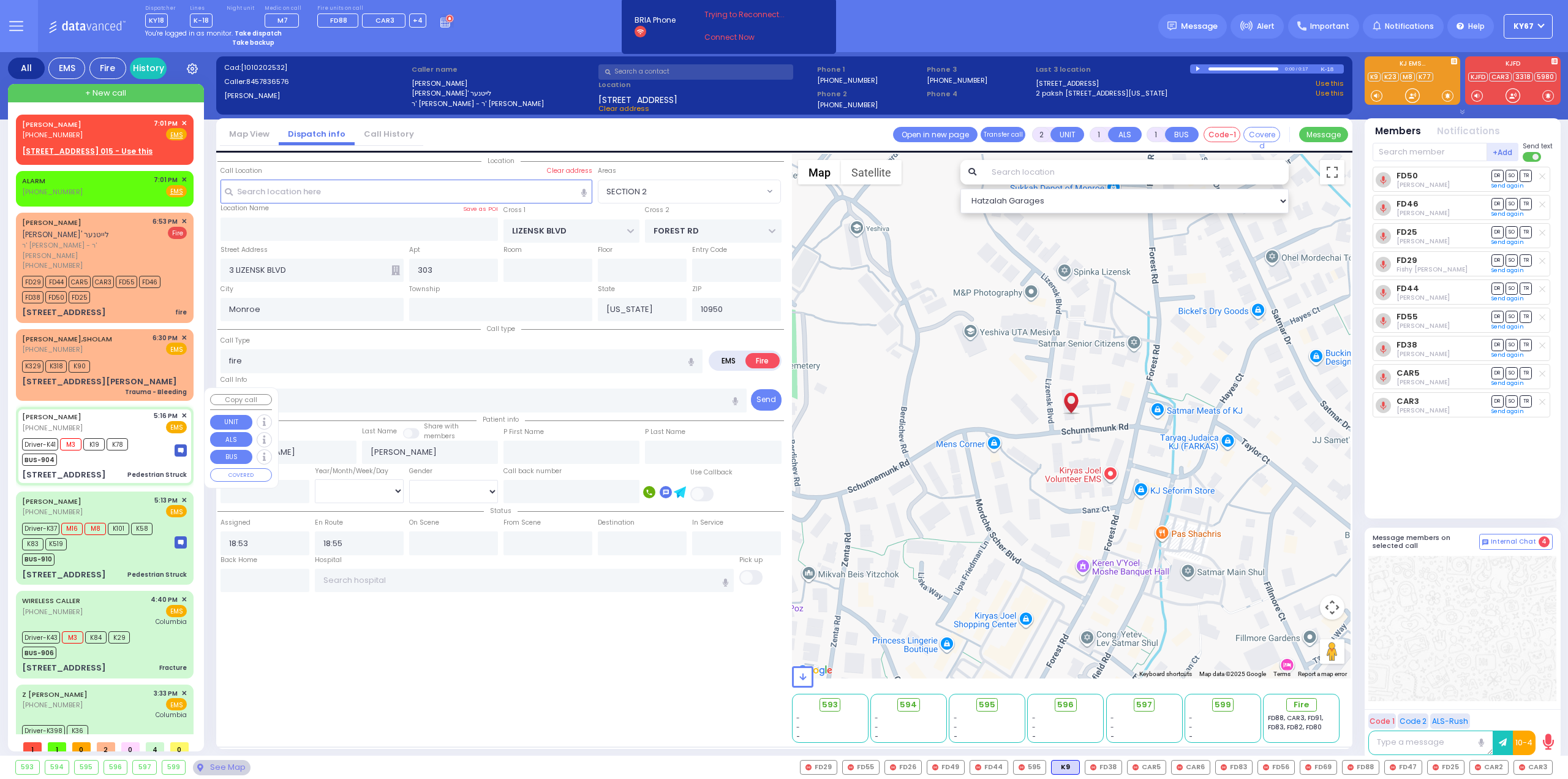
type input "6"
select select "Year"
select select "[DEMOGRAPHIC_DATA]"
type input "17:16"
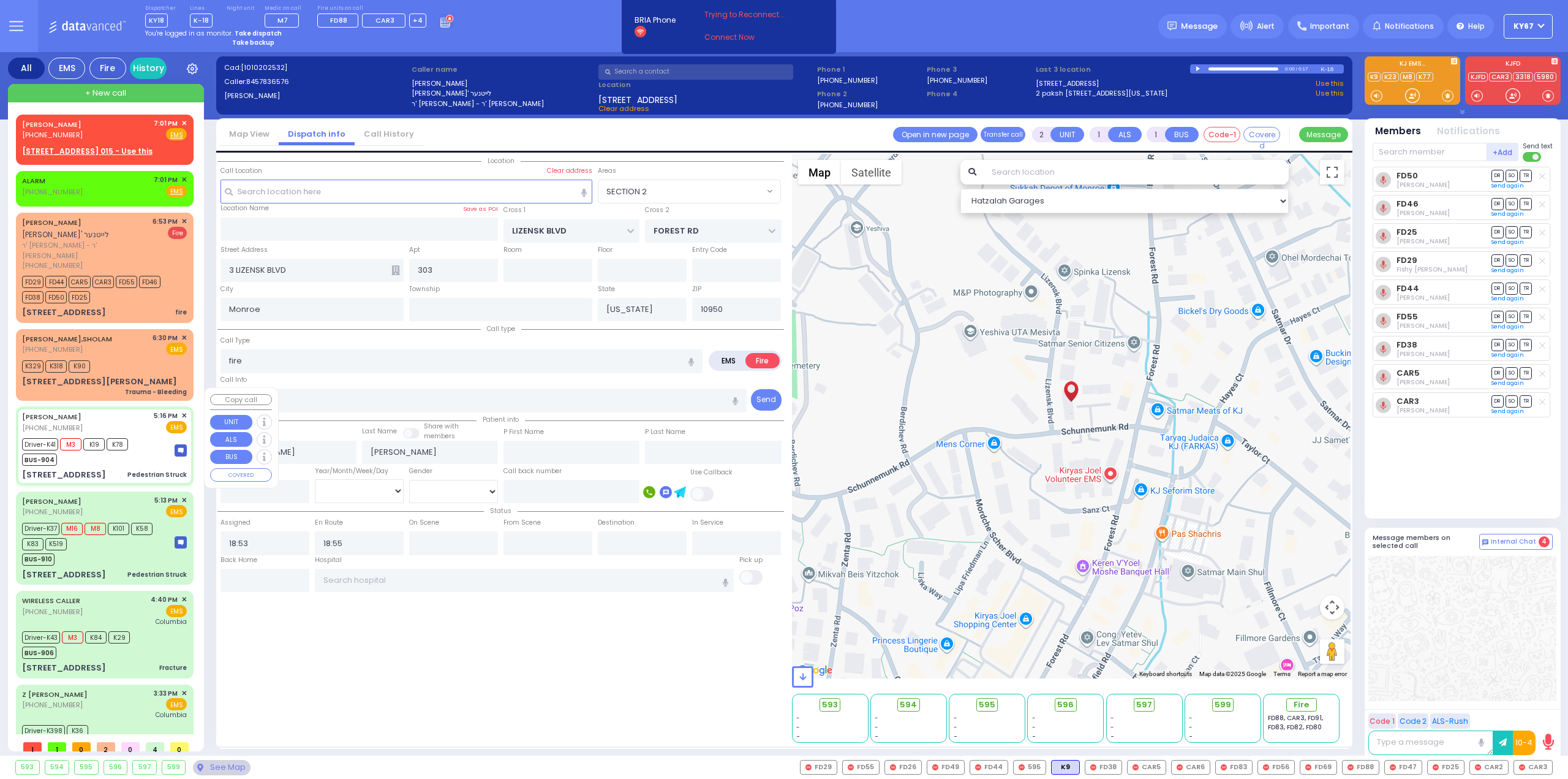
type input "17:18"
type input "17:25"
type input "17:48"
type input "[GEOGRAPHIC_DATA] [STREET_ADDRESS]"
type input "[GEOGRAPHIC_DATA]"
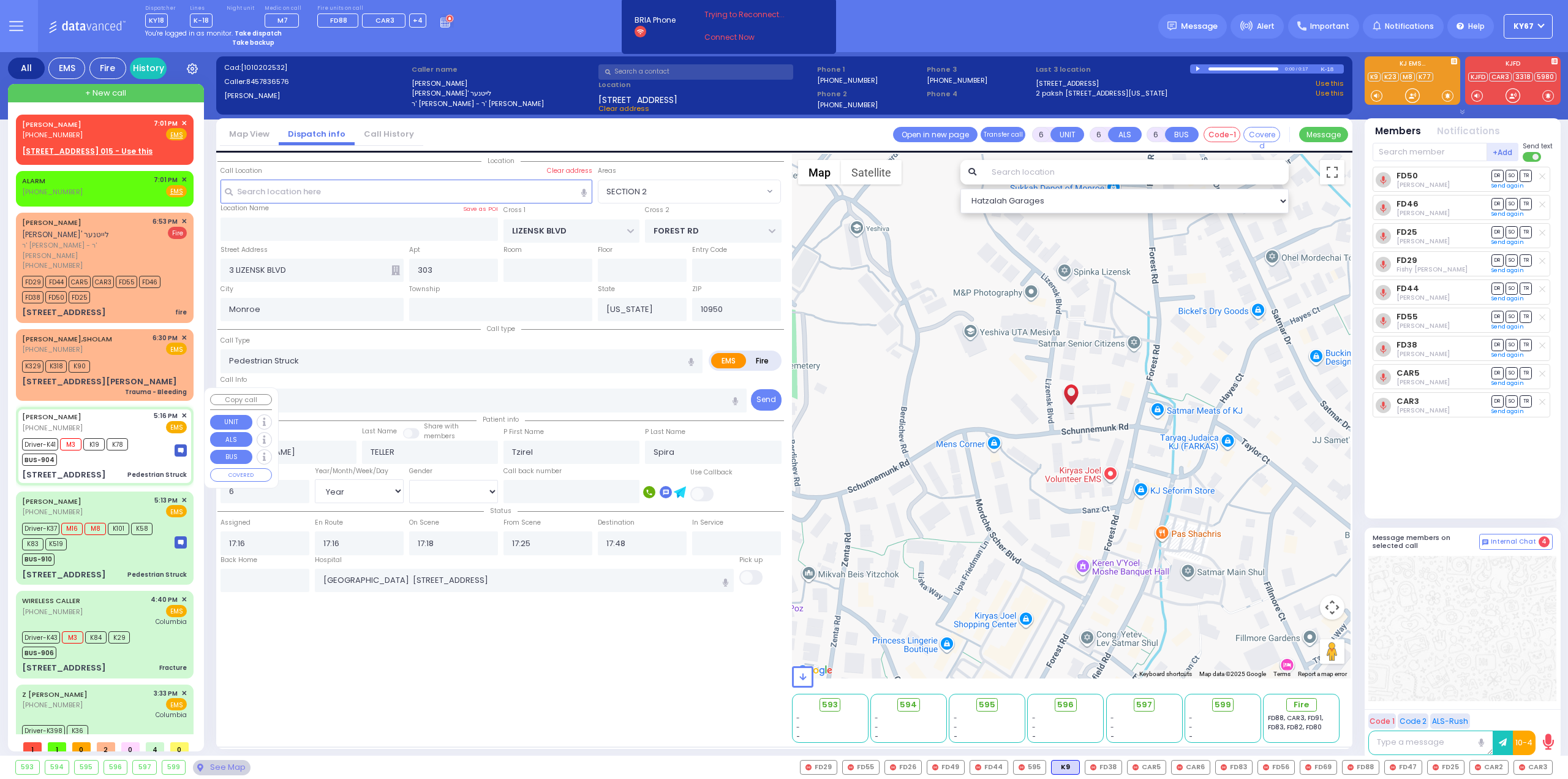
type input "COUNTY ROUTE 105"
type input "[STREET_ADDRESS]"
type input "106"
type input "[PERSON_NAME]"
select select "Hatzalah Garages"
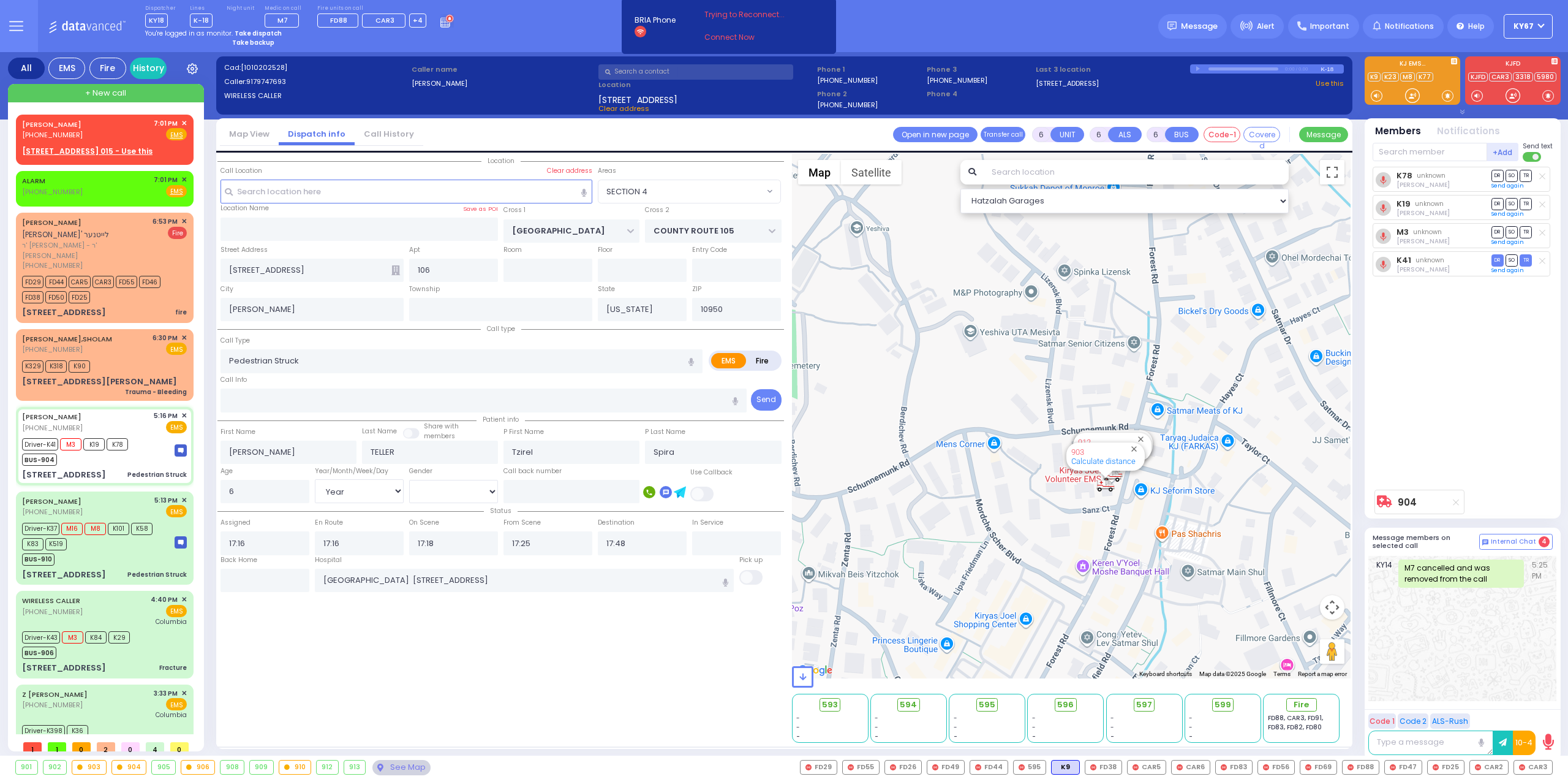
select select "SECTION 4"
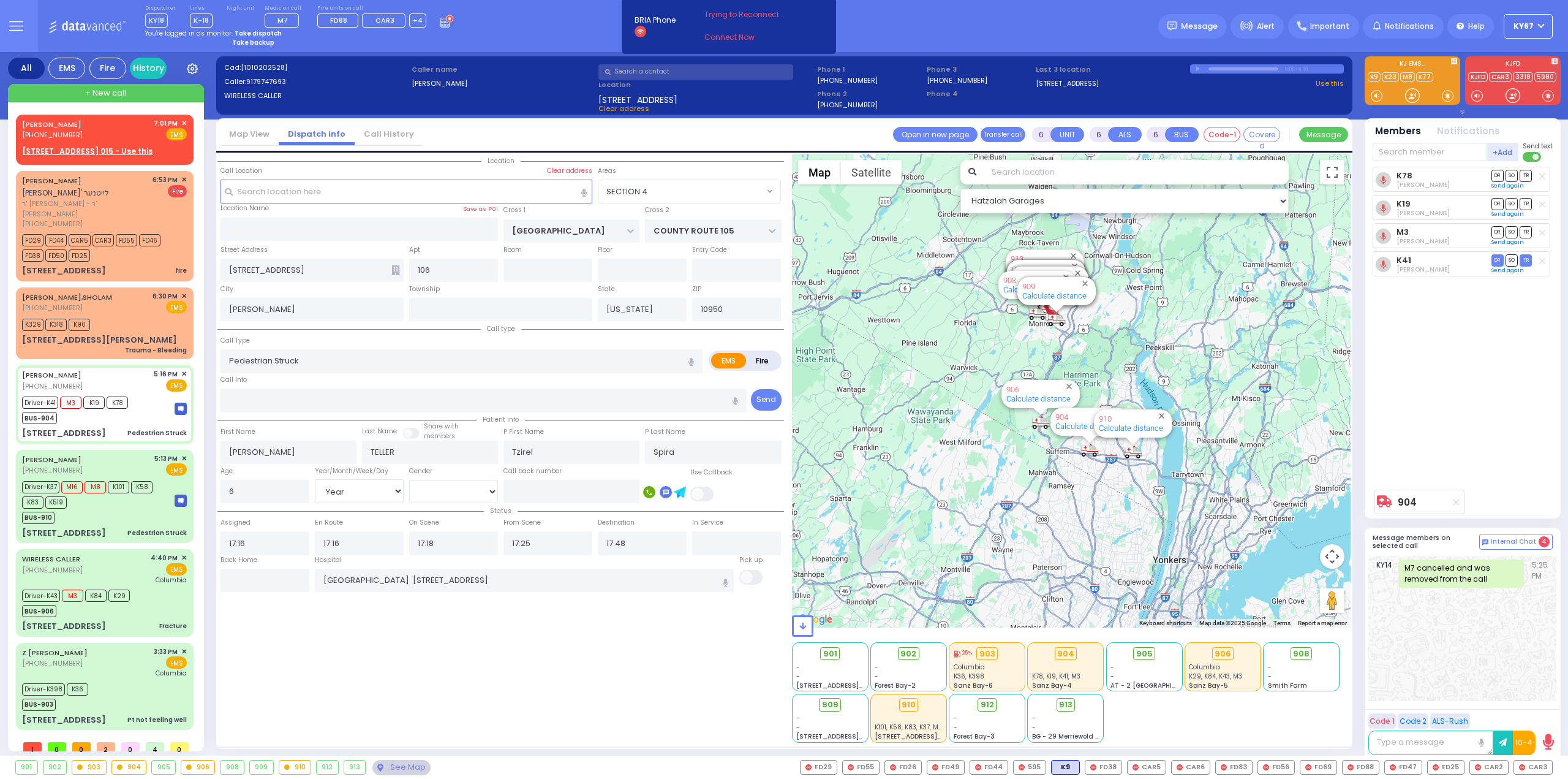
select select "SECTION 4"
select select "Year"
select select "[DEMOGRAPHIC_DATA]"
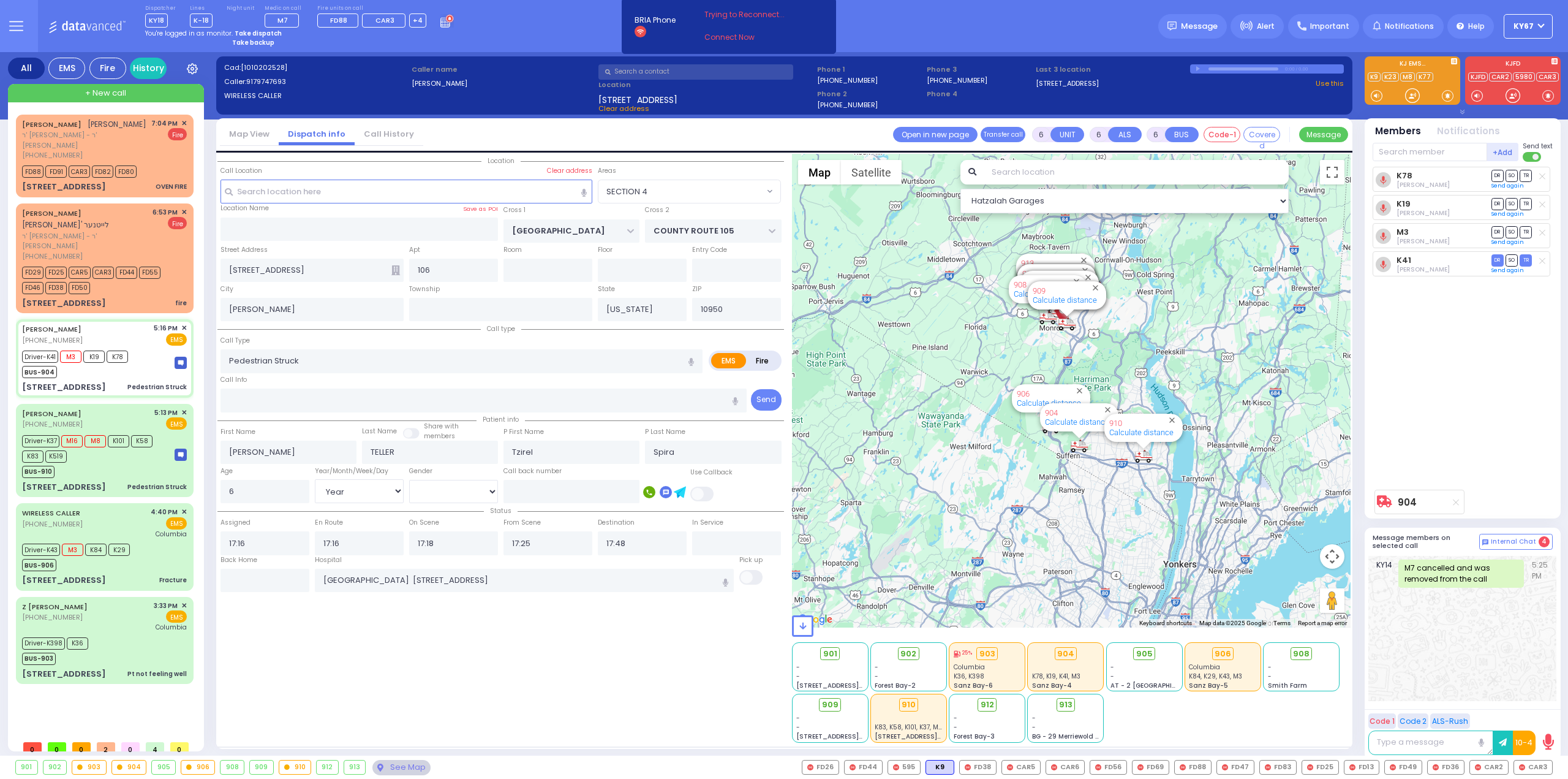
select select
radio input "true"
select select "Year"
select select "[DEMOGRAPHIC_DATA]"
type input "19:06"
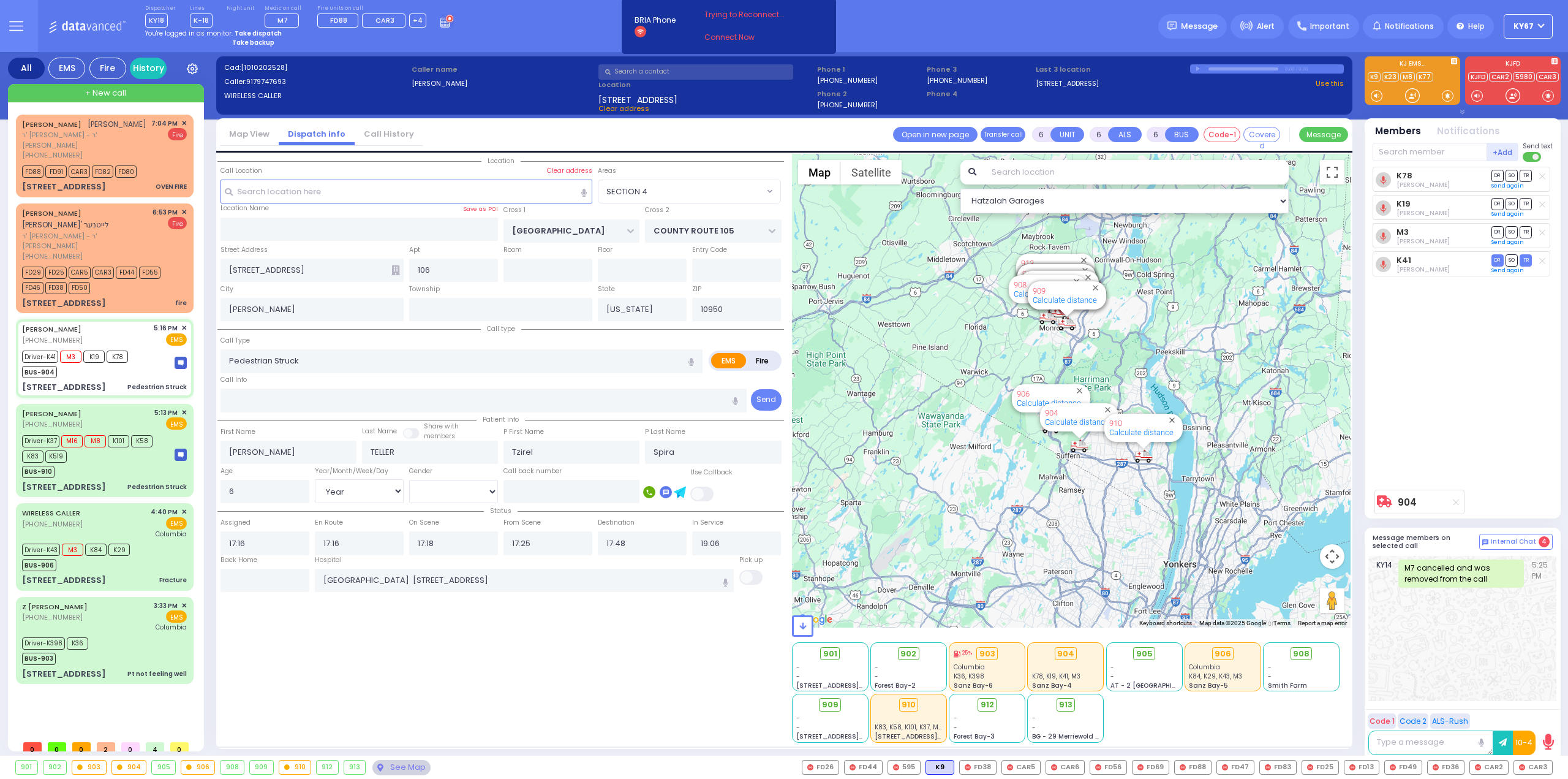
select select "Hatzalah Garages"
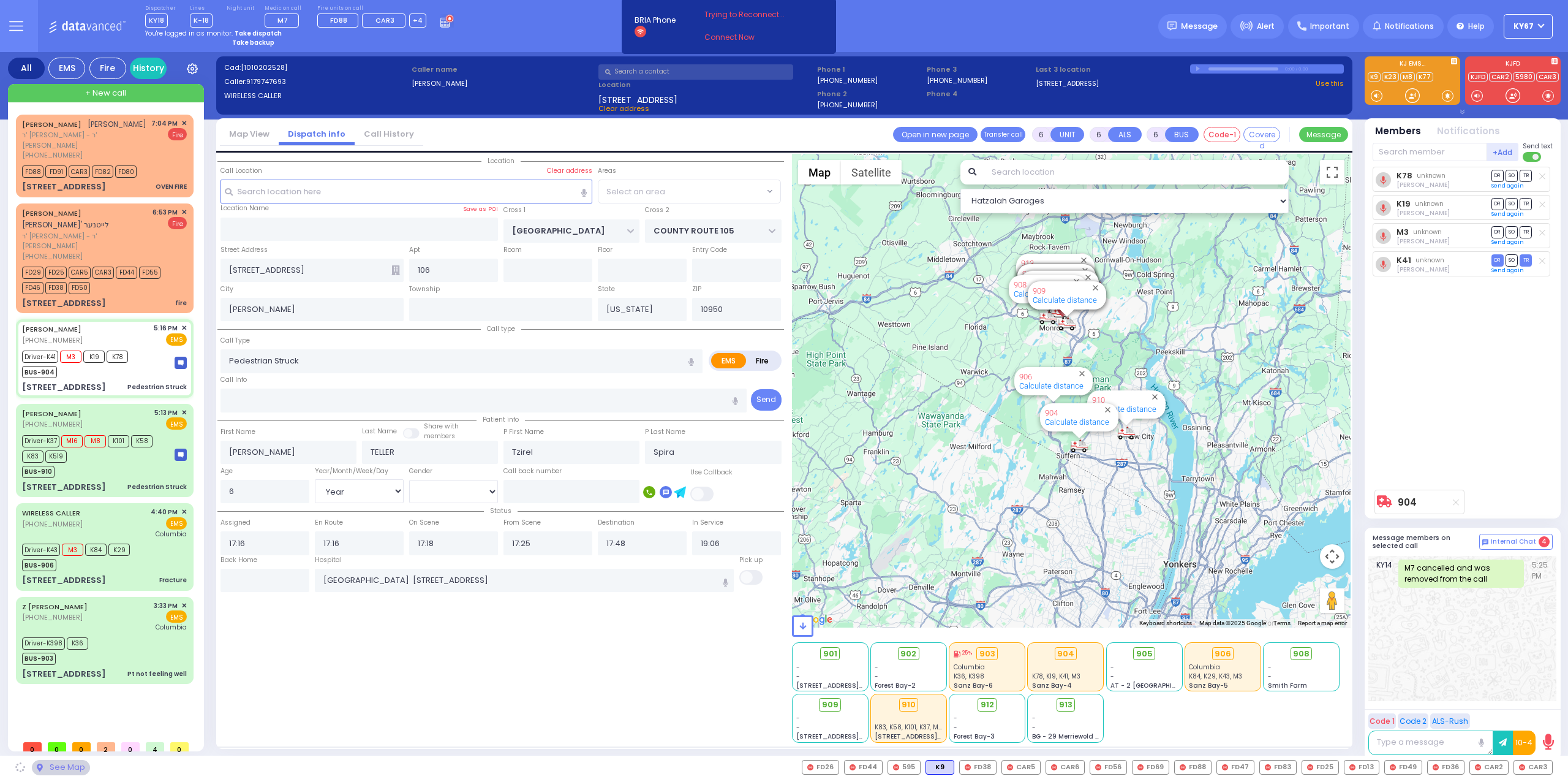
select select "SECTION 4"
select select
radio input "true"
select select "Year"
select select "[DEMOGRAPHIC_DATA]"
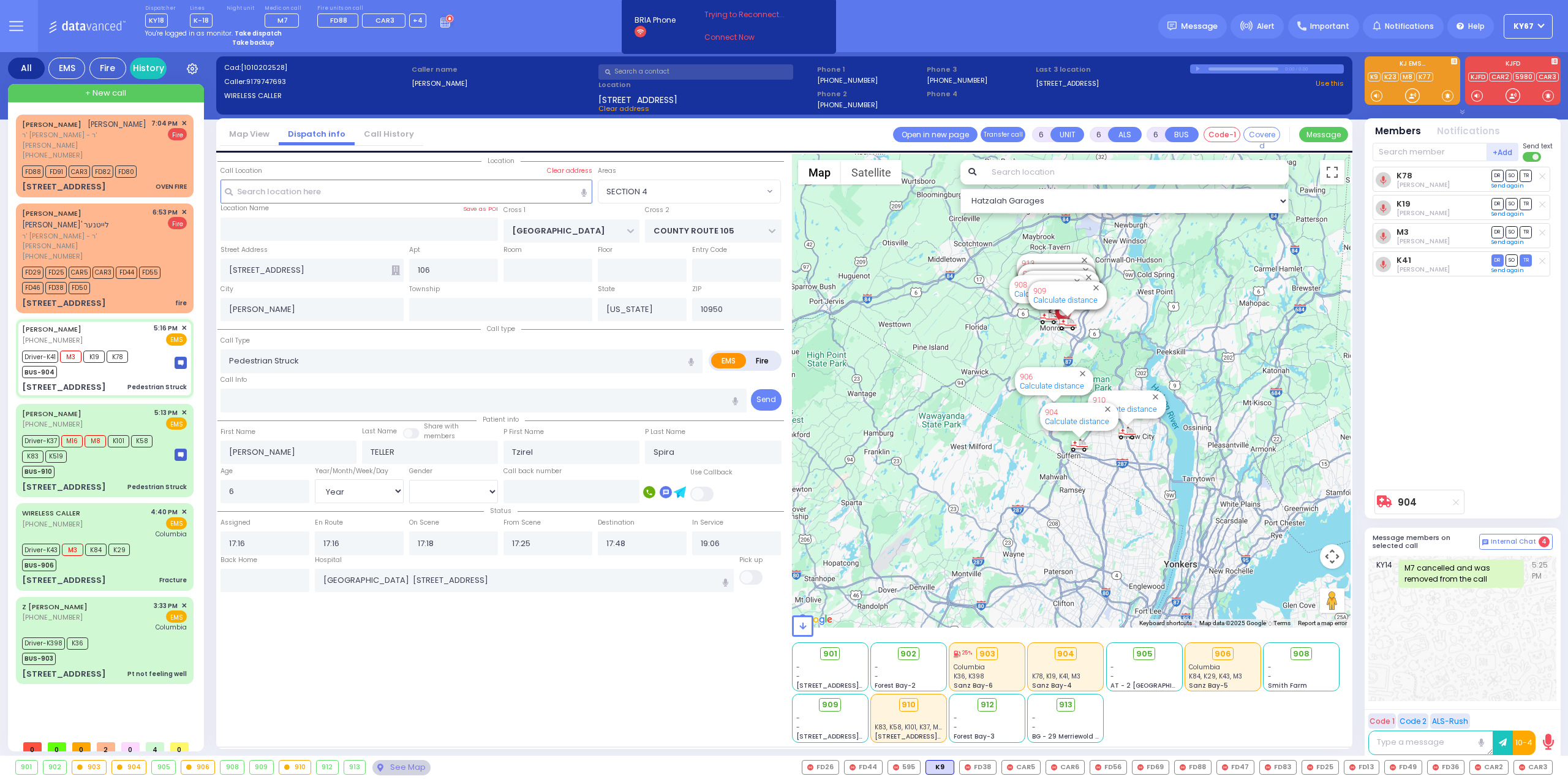
select select "Hatzalah Garages"
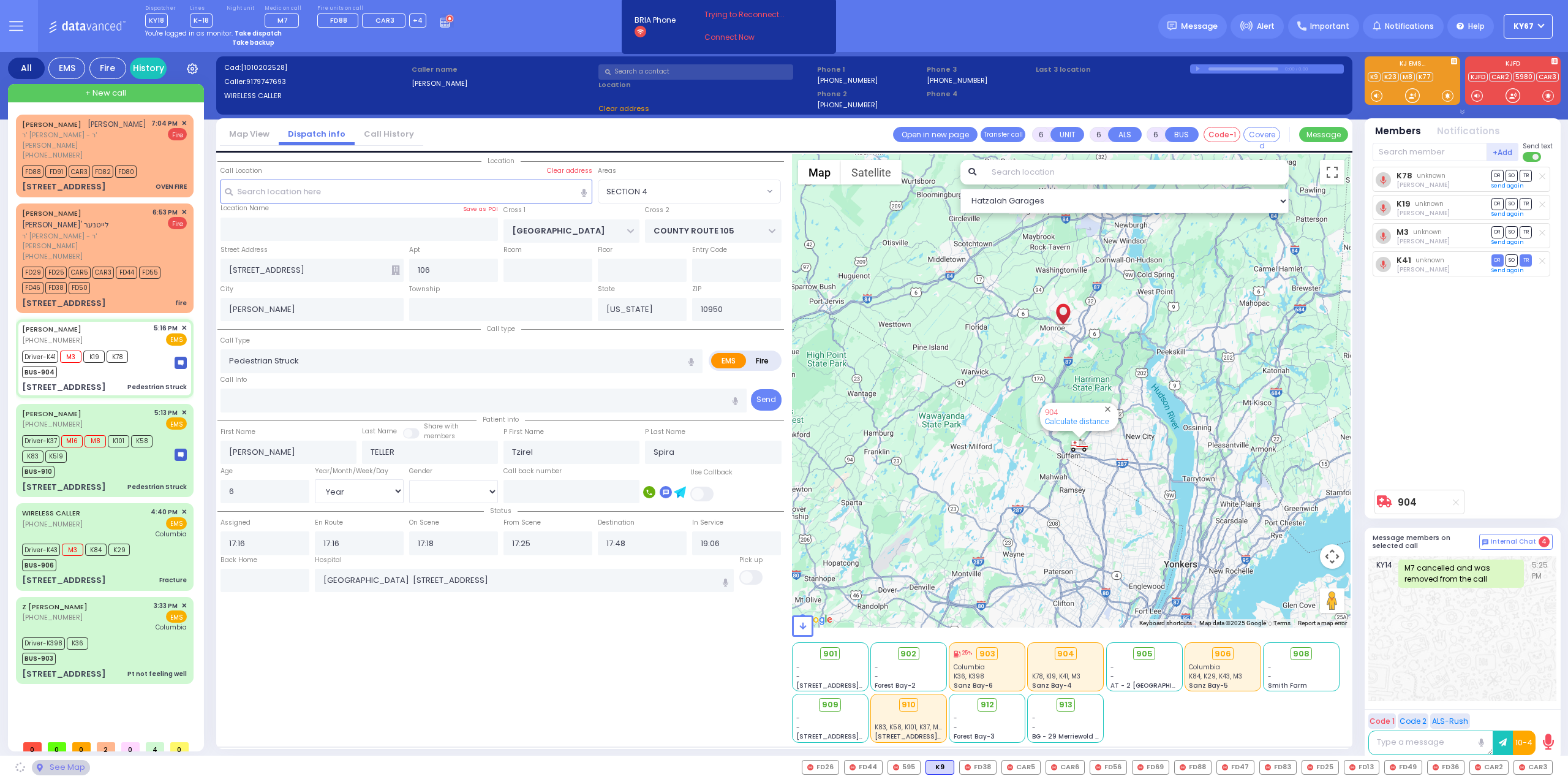
select select "SECTION 4"
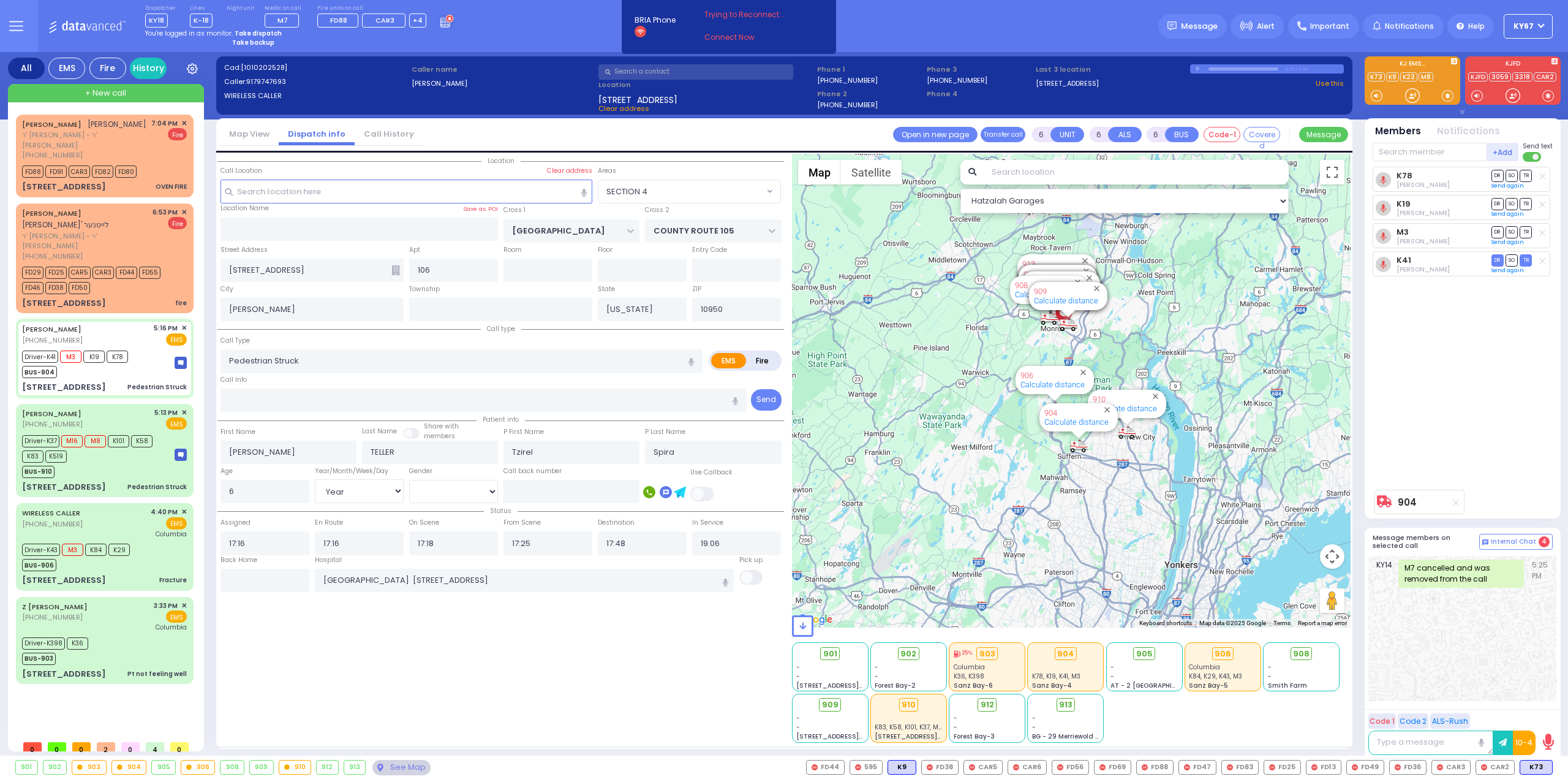
select select
radio input "true"
select select "Year"
select select "[DEMOGRAPHIC_DATA]"
select select "Hatzalah Garages"
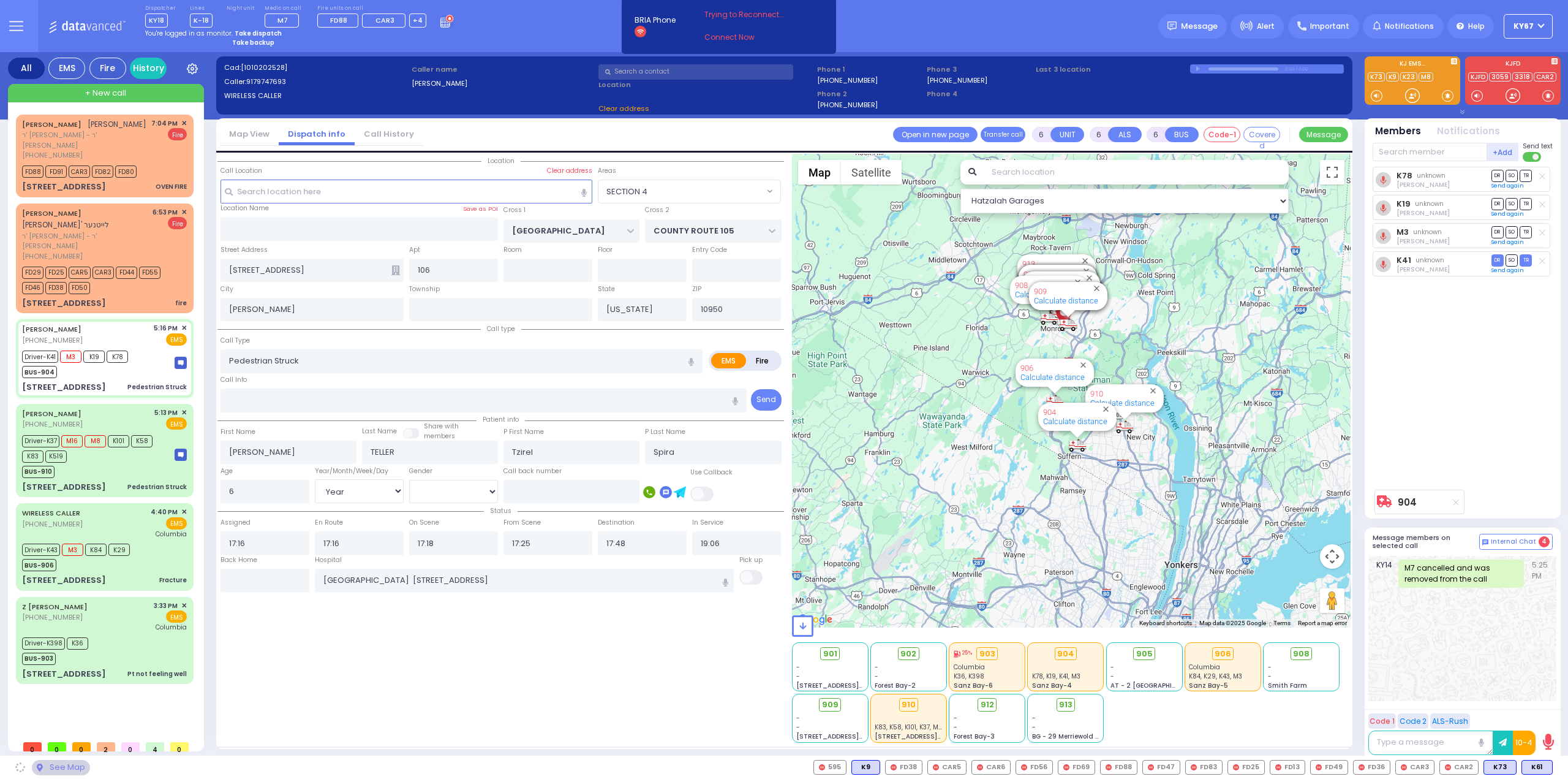
select select "SECTION 4"
